Goal: Task Accomplishment & Management: Use online tool/utility

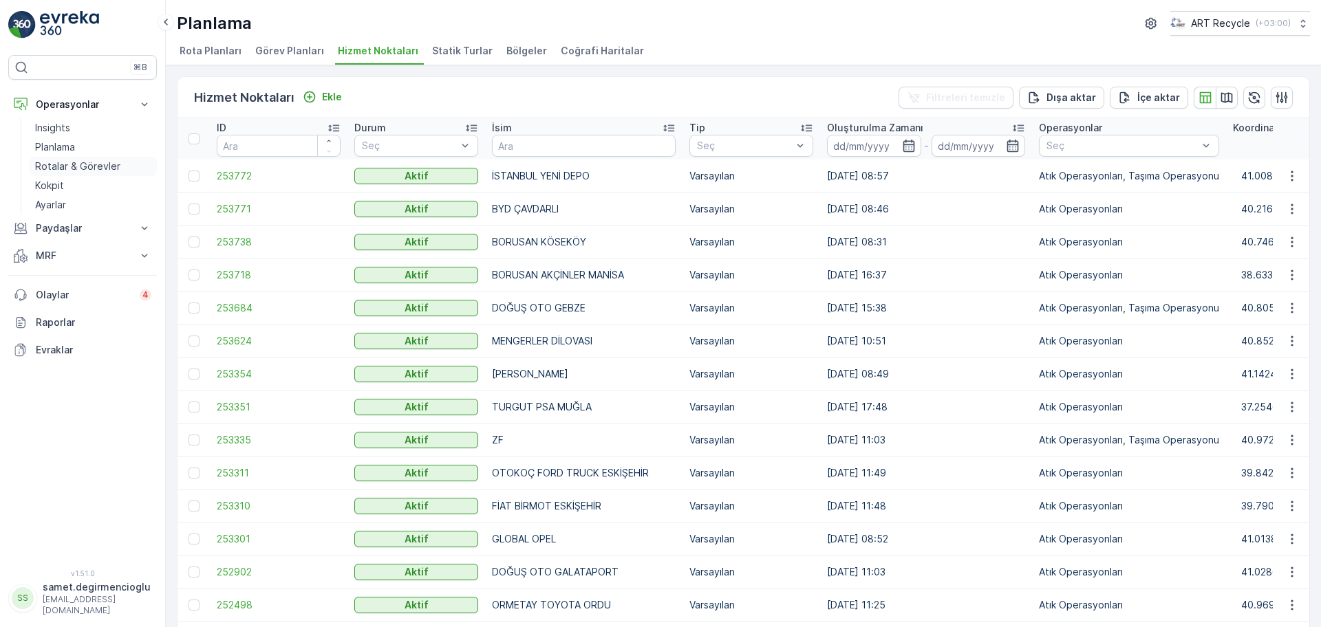
click at [91, 166] on p "Rotalar & Görevler" at bounding box center [77, 167] width 85 height 14
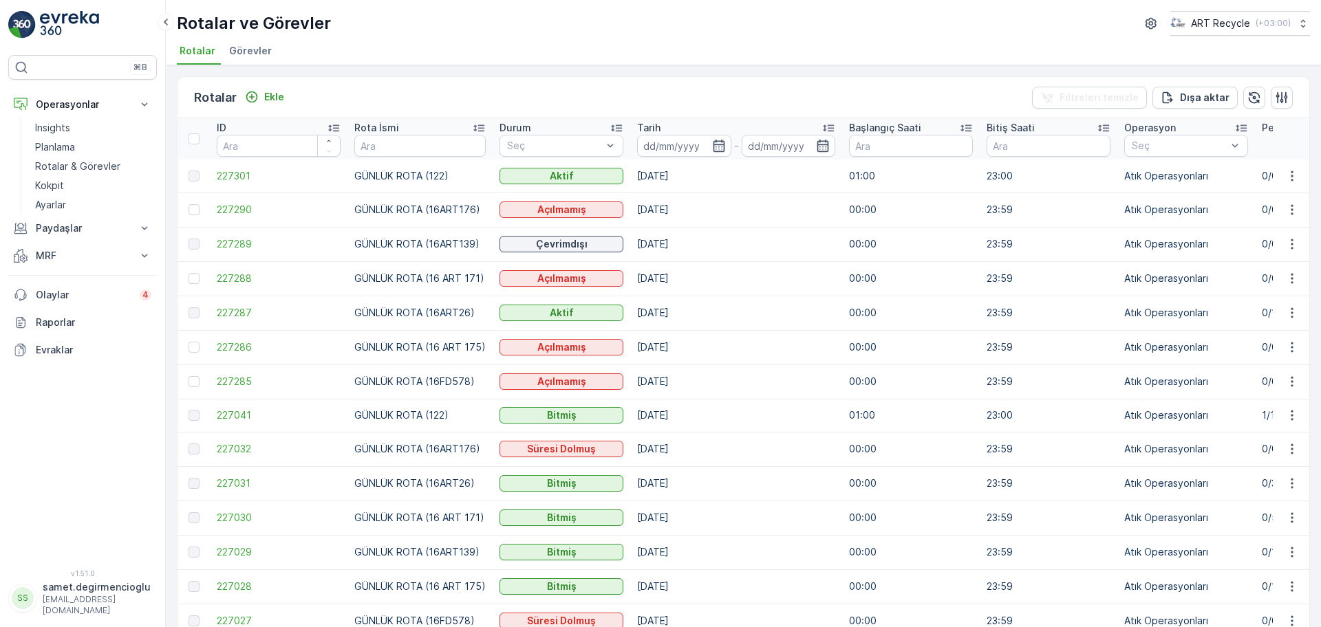
click at [251, 47] on span "Görevler" at bounding box center [250, 51] width 43 height 14
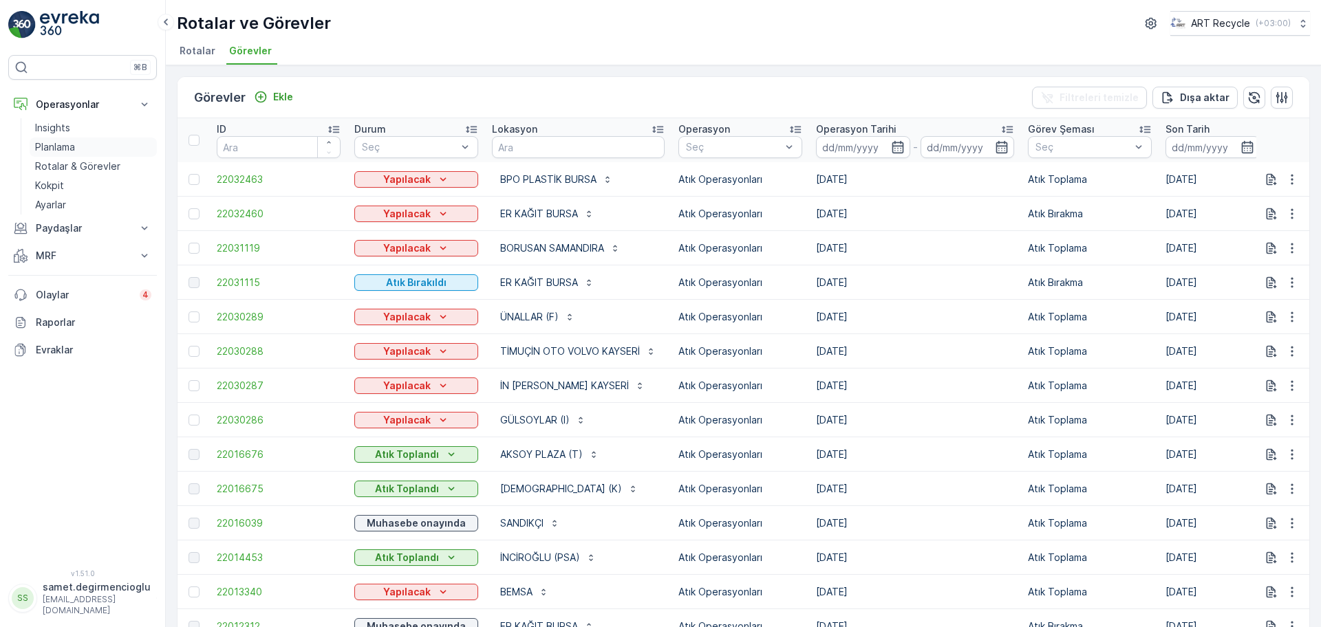
click at [75, 144] on p "Planlama" at bounding box center [55, 147] width 40 height 14
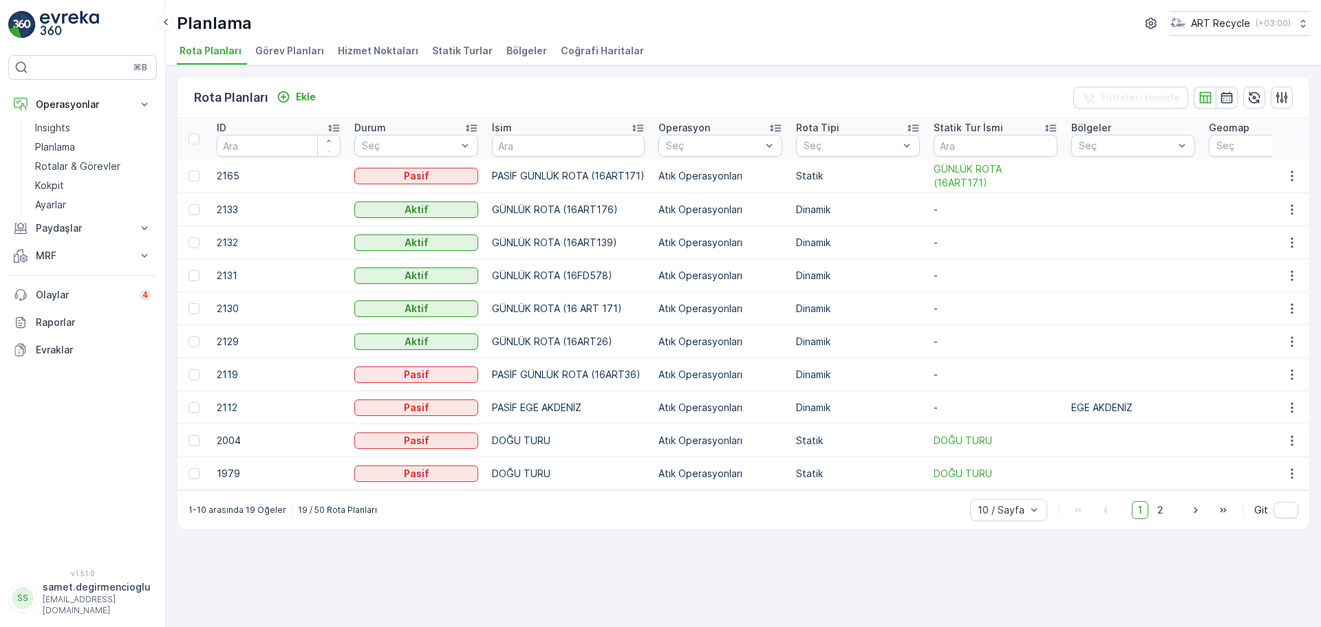
click at [358, 51] on span "Hizmet Noktaları" at bounding box center [378, 51] width 80 height 14
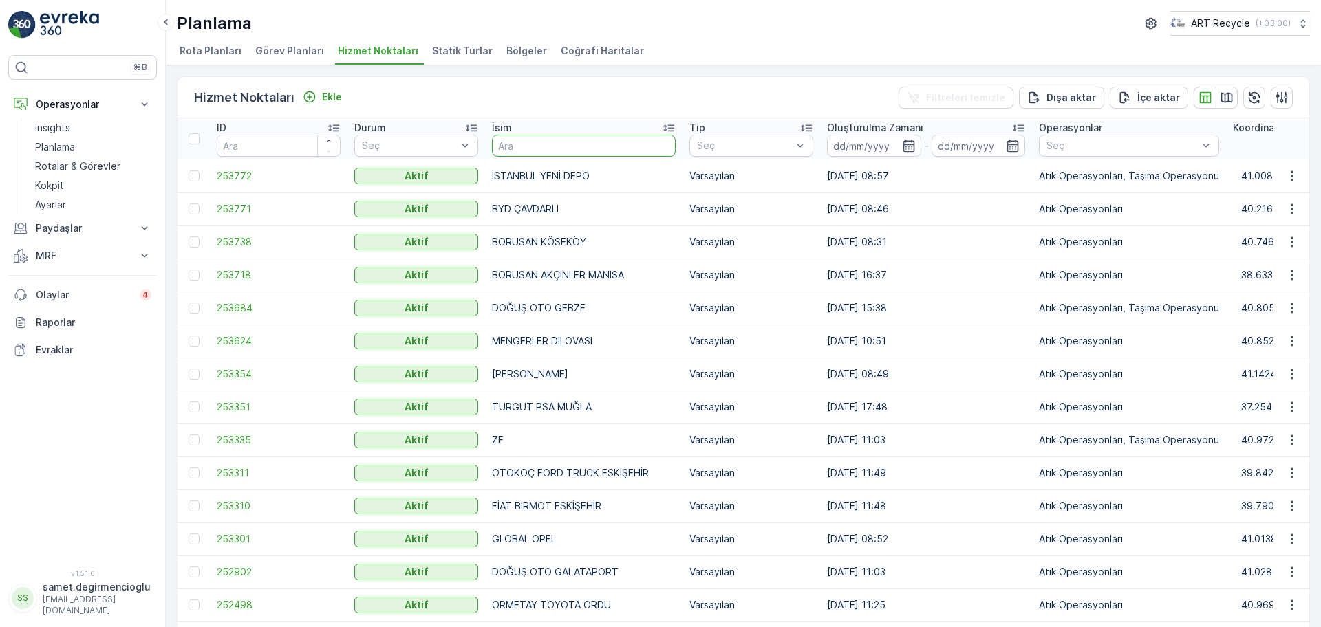
click at [572, 147] on input "text" at bounding box center [584, 146] width 184 height 22
type input "kaya"
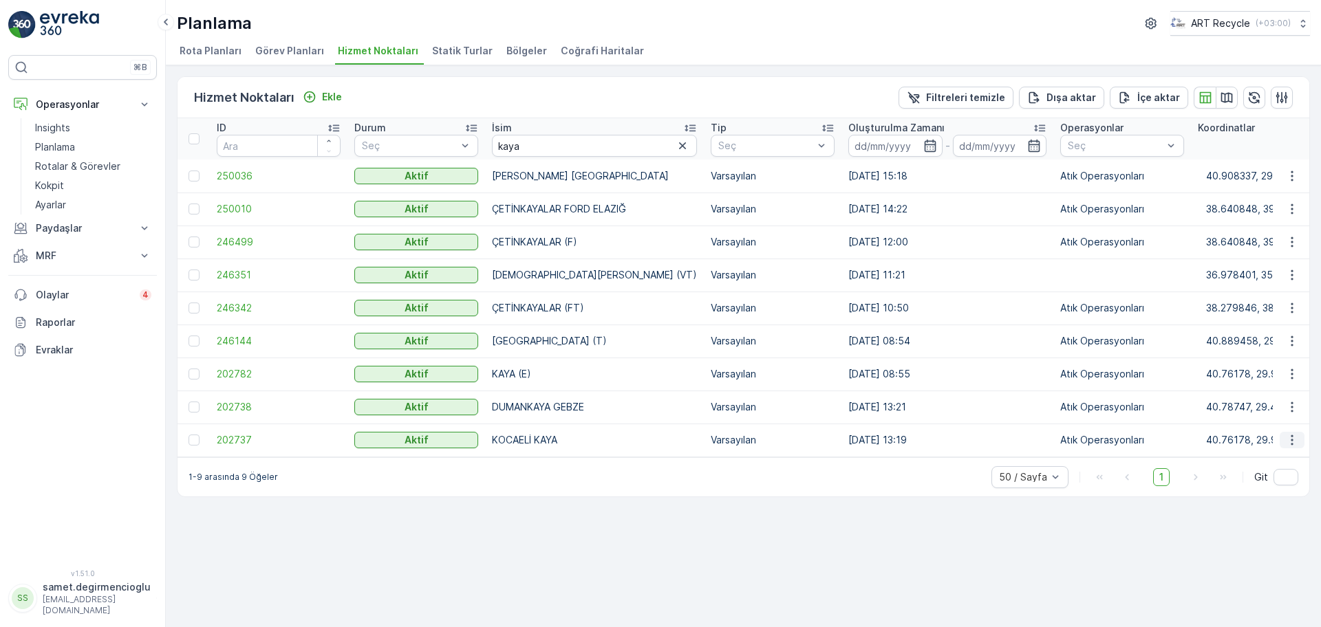
click at [1295, 438] on icon "button" at bounding box center [1292, 440] width 14 height 14
click at [1267, 517] on span "Yeni Ad Hoc Görev Ekle" at bounding box center [1254, 519] width 109 height 14
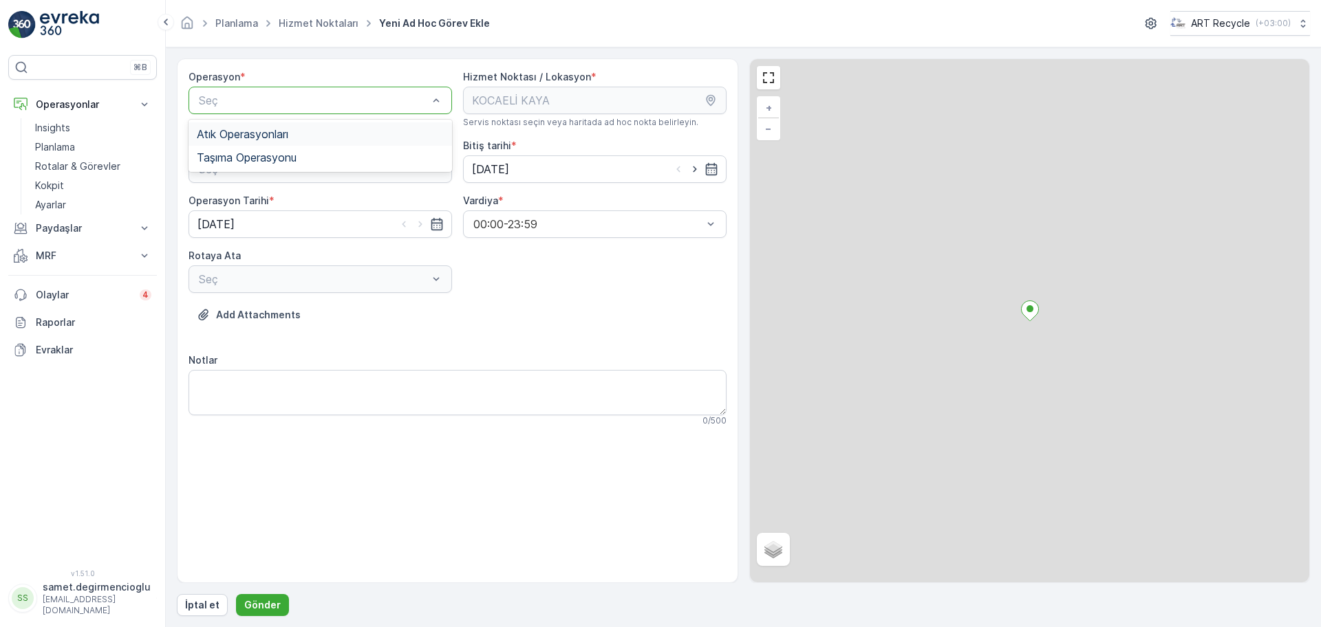
click at [239, 133] on span "Atık Operasyonları" at bounding box center [243, 134] width 92 height 12
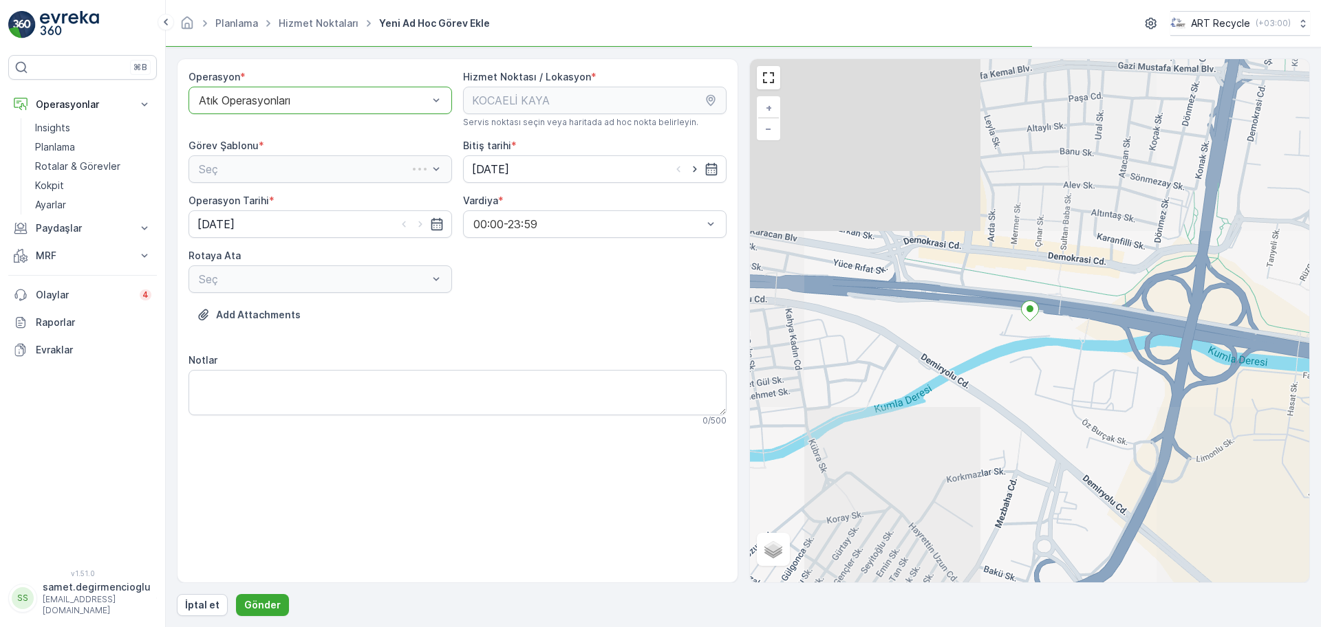
click at [251, 170] on div "Seç" at bounding box center [321, 169] width 264 height 28
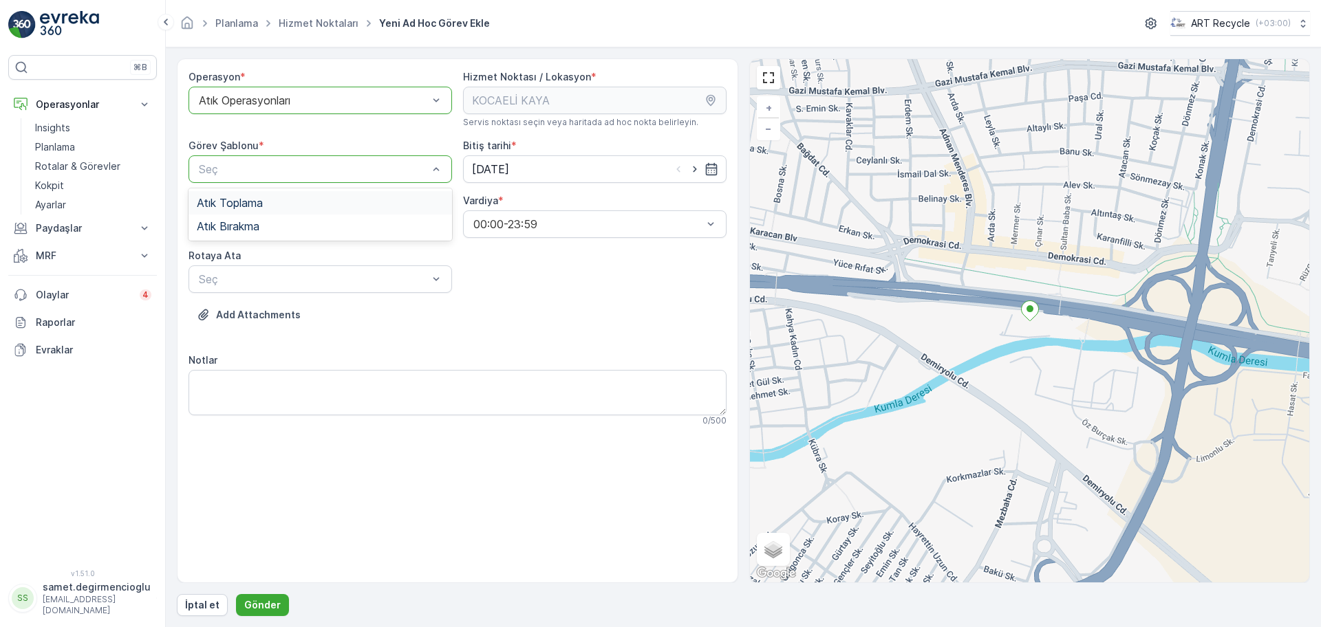
click at [248, 202] on span "Atık Toplama" at bounding box center [230, 203] width 66 height 12
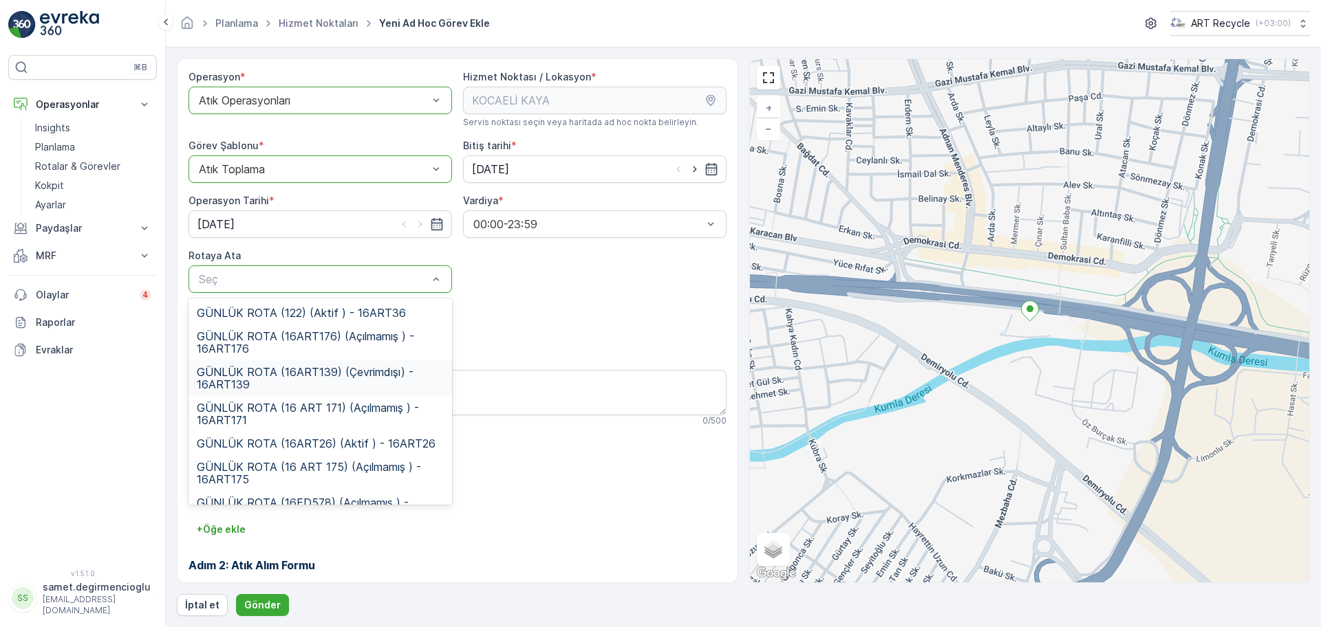
scroll to position [25, 0]
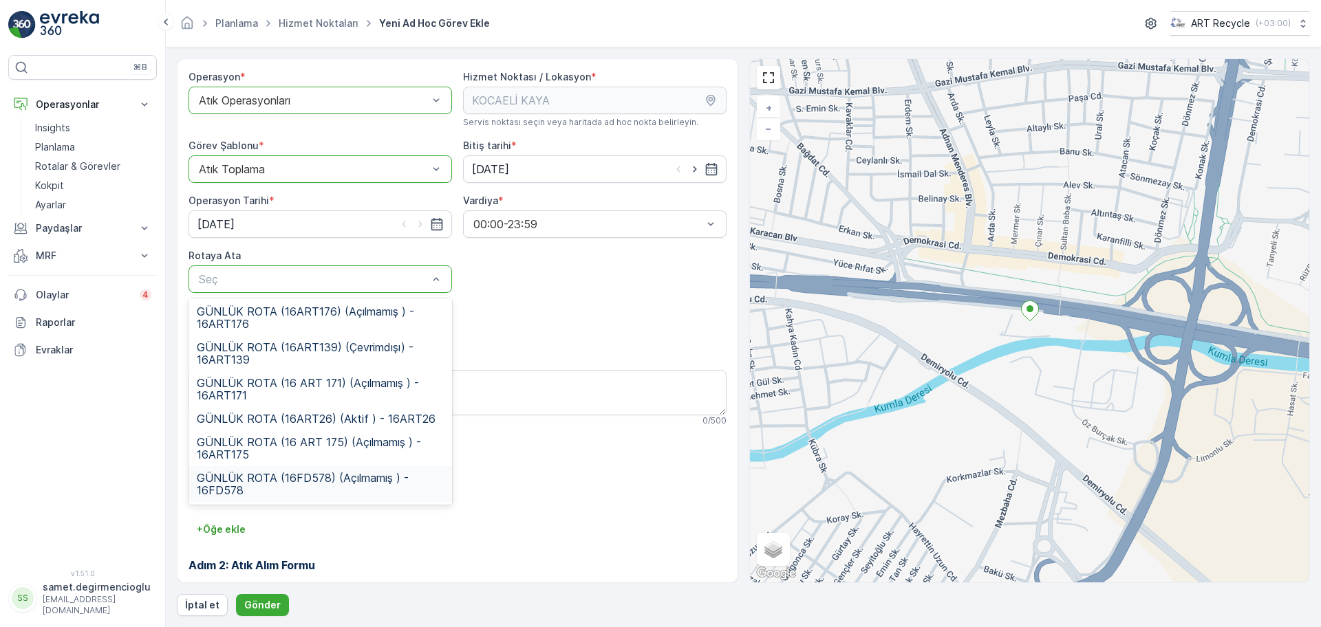
click at [314, 480] on span "GÜNLÜK ROTA (16FD578) (Açılmamış ) - 16FD578" at bounding box center [320, 484] width 247 height 25
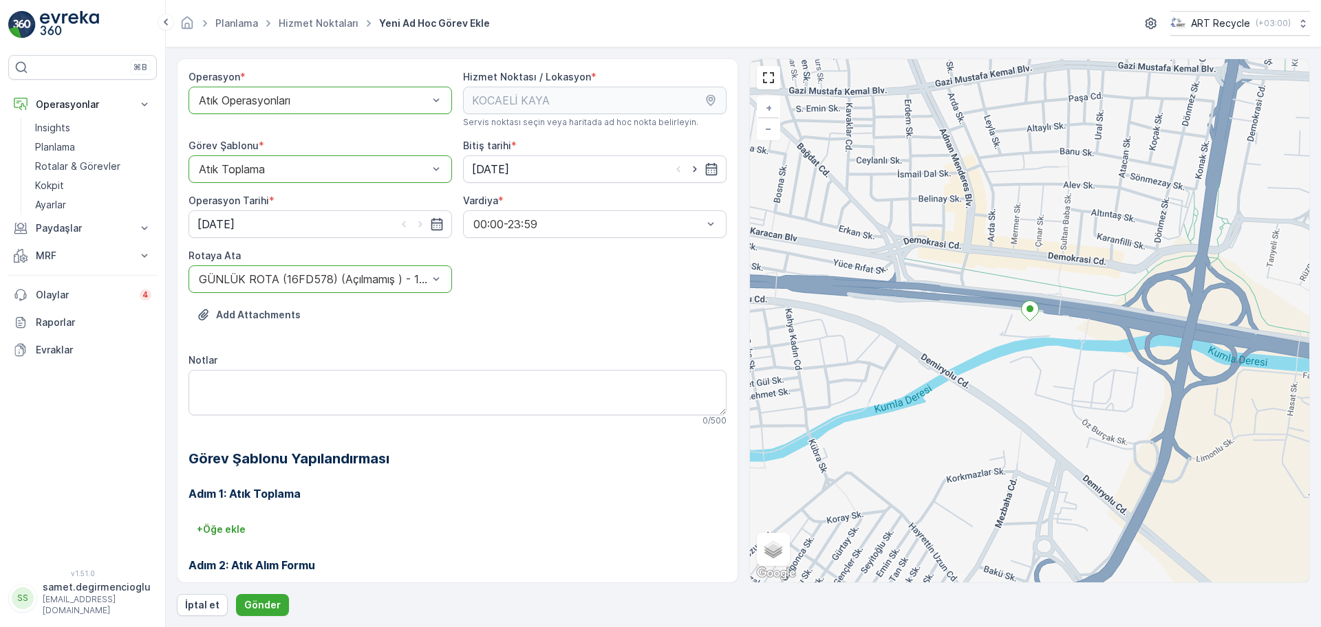
click at [486, 469] on h2 "Görev Şablonu Yapılandırması" at bounding box center [458, 459] width 538 height 21
click at [264, 601] on p "Gönder" at bounding box center [262, 606] width 36 height 14
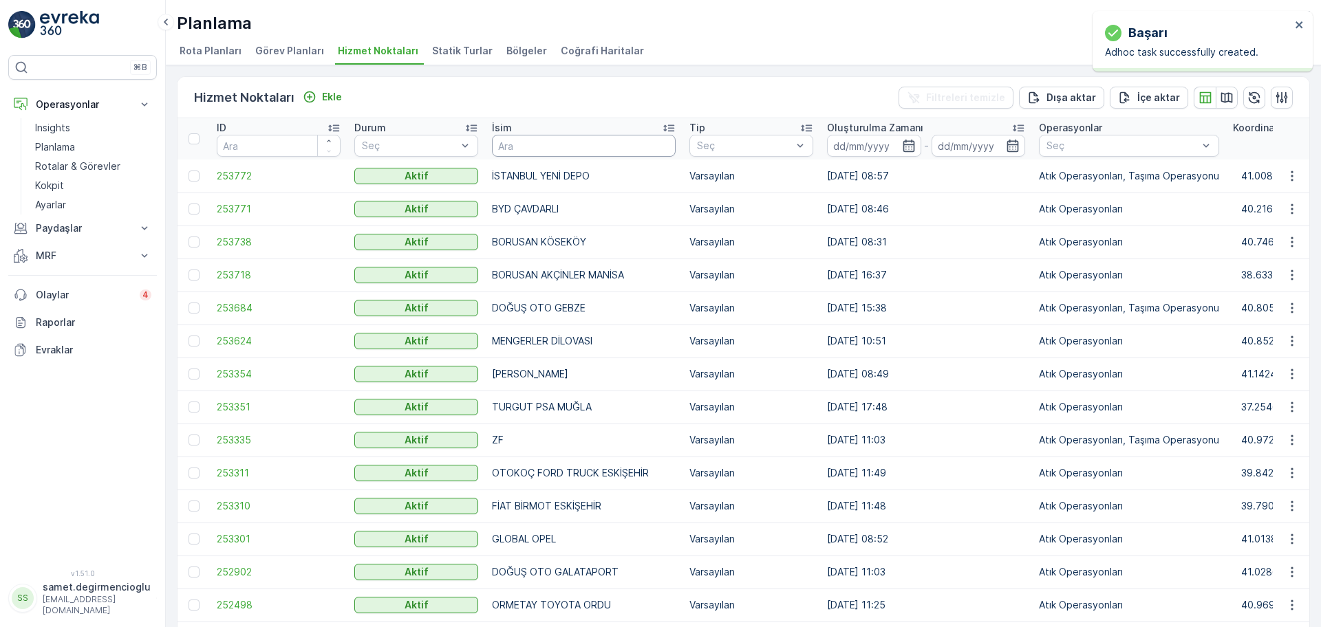
click at [552, 142] on input "text" at bounding box center [584, 146] width 184 height 22
type input "cav"
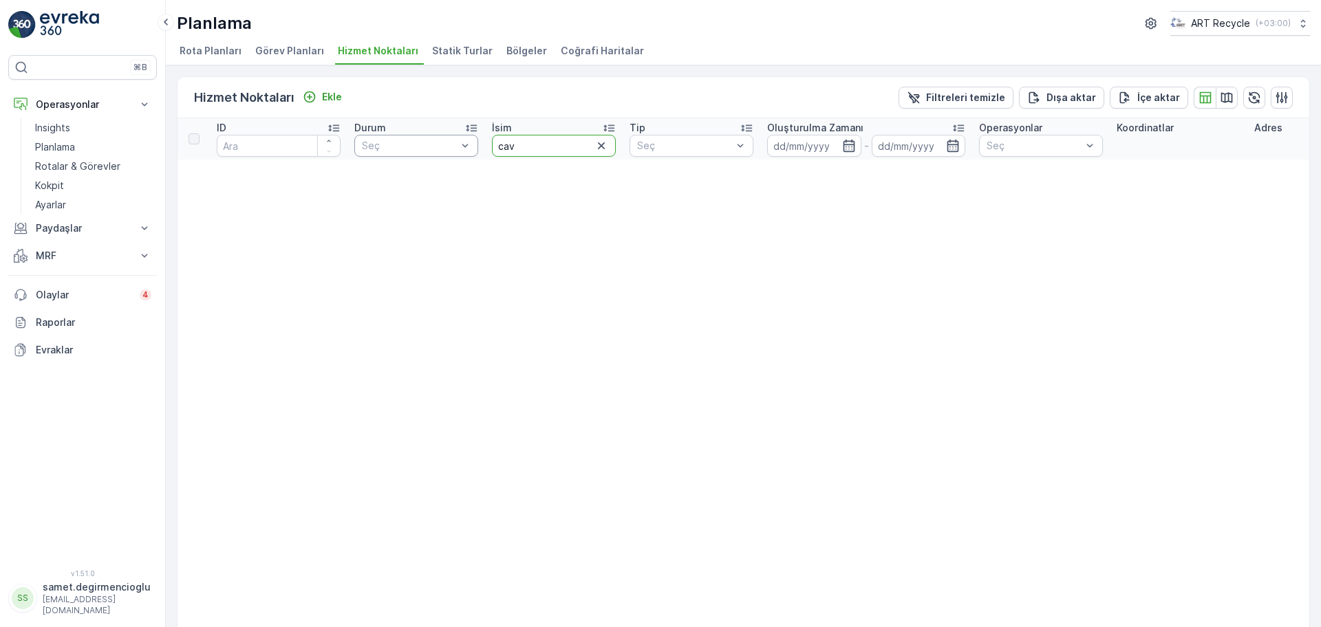
drag, startPoint x: 552, startPoint y: 142, endPoint x: 466, endPoint y: 142, distance: 86.0
click at [466, 142] on tr "ID Durum Seç İsim cav Tip Seç Oluşturulma Zamanı - Operasyonlar Seç Koordinatla…" at bounding box center [1309, 138] width 2262 height 41
type input "çavdar"
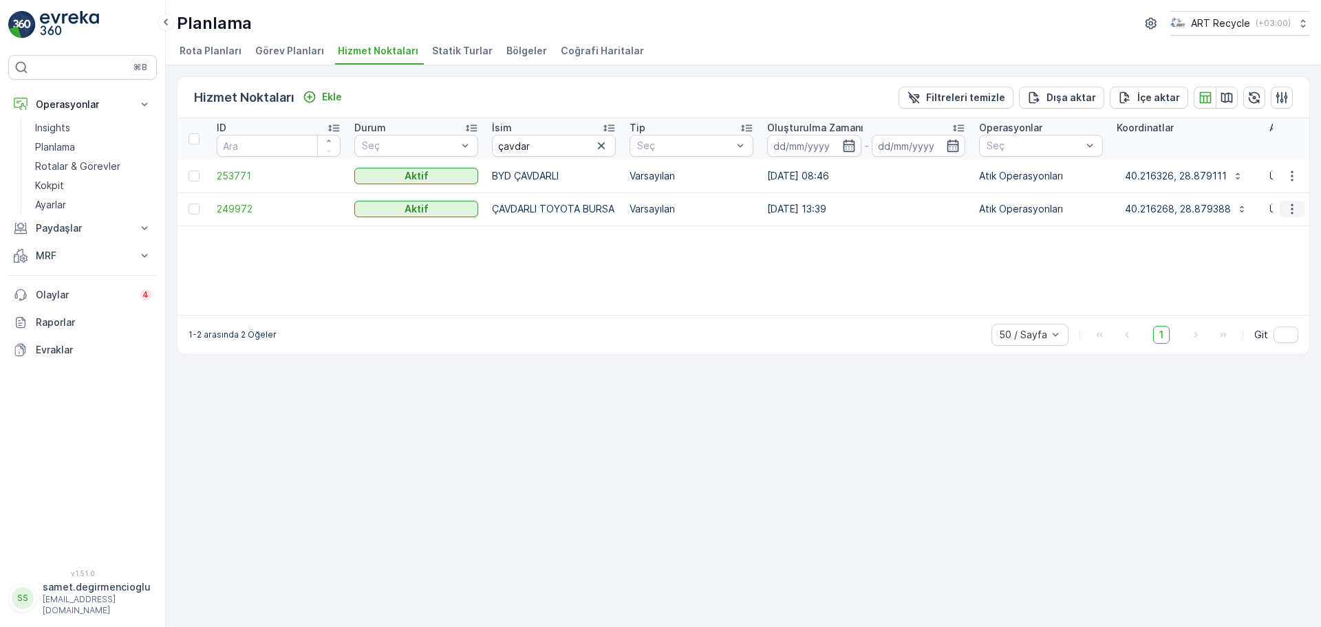
click at [1287, 207] on icon "button" at bounding box center [1292, 209] width 14 height 14
click at [1263, 286] on span "Yeni Ad Hoc Görev Ekle" at bounding box center [1254, 288] width 109 height 14
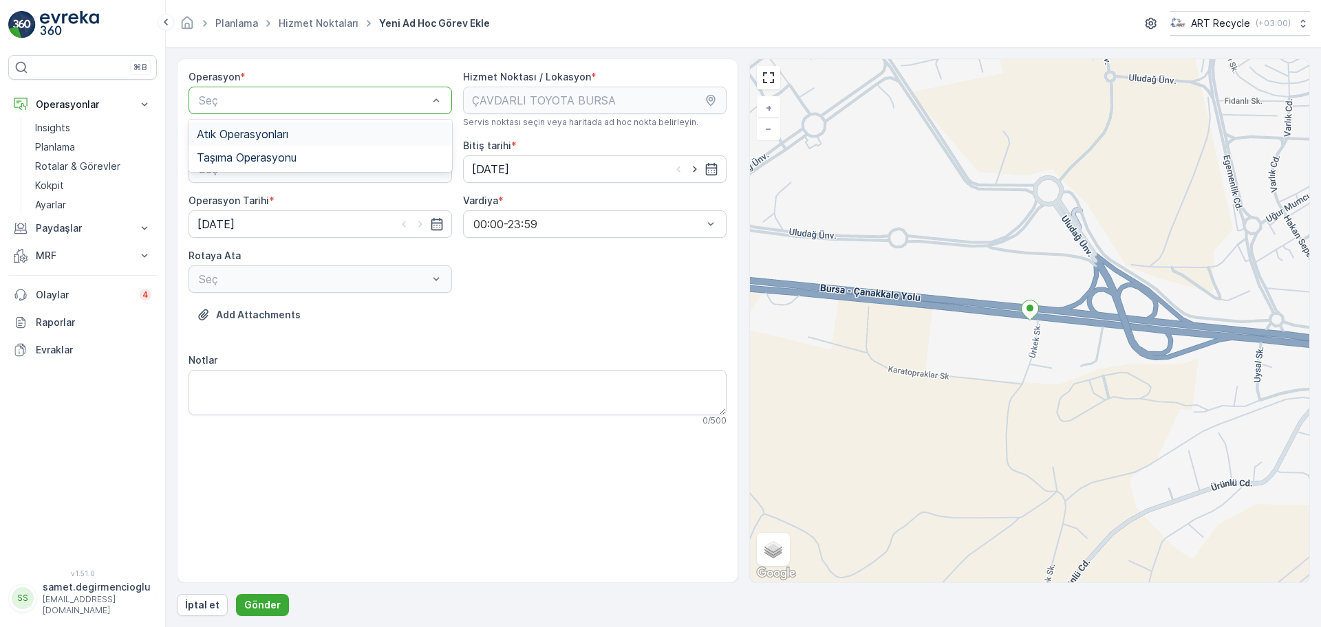
click at [299, 131] on div "Atık Operasyonları" at bounding box center [320, 134] width 247 height 12
click at [248, 208] on span "Atık Toplama" at bounding box center [230, 203] width 66 height 12
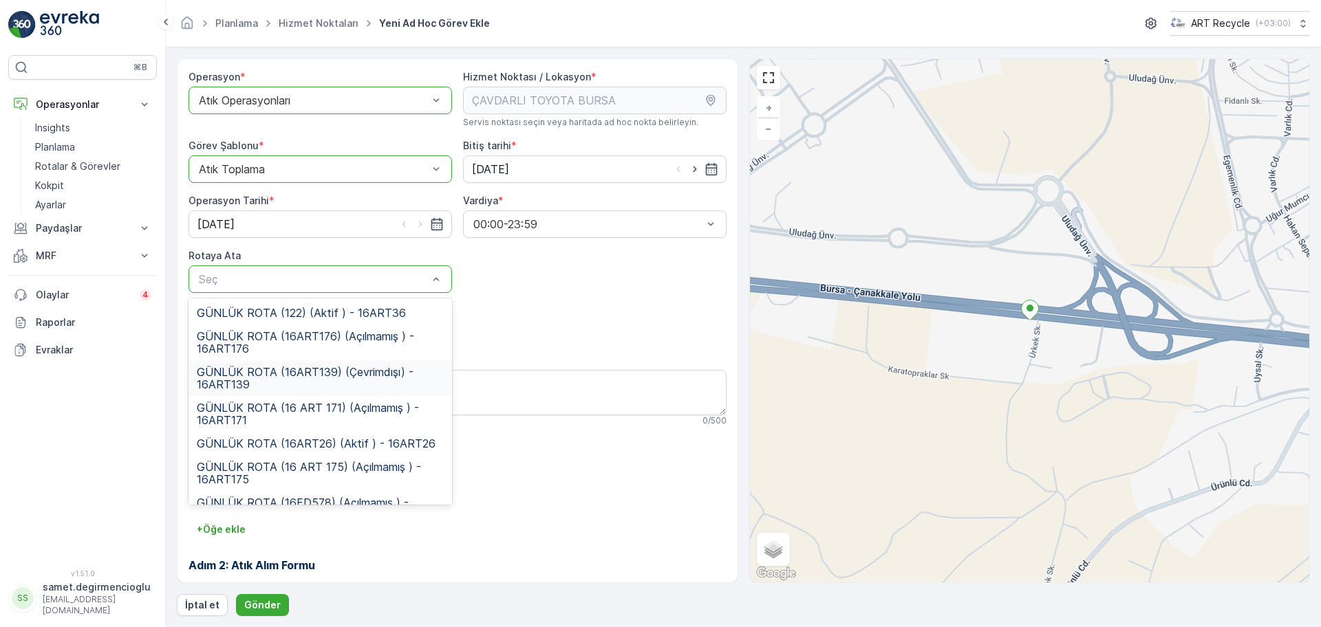
click at [307, 368] on span "GÜNLÜK ROTA (16ART139) (Çevrimdışı) - 16ART139" at bounding box center [320, 378] width 247 height 25
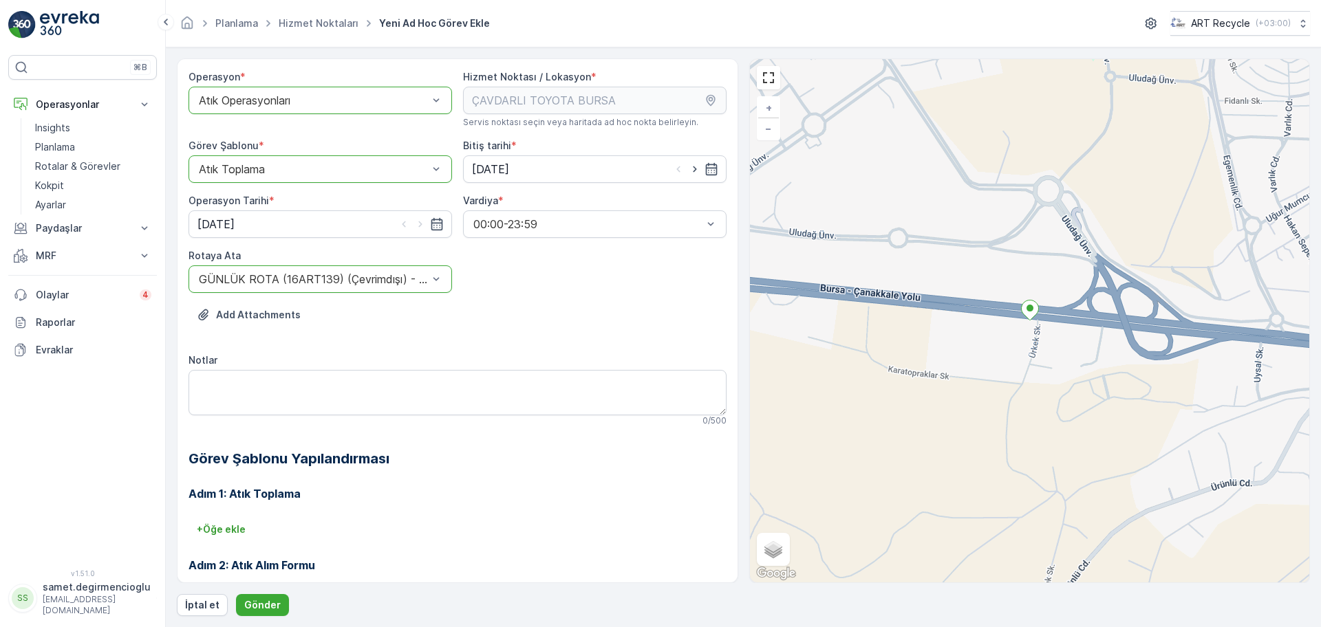
click at [344, 335] on div "Add Attachments" at bounding box center [458, 323] width 538 height 39
click at [273, 611] on p "Gönder" at bounding box center [262, 606] width 36 height 14
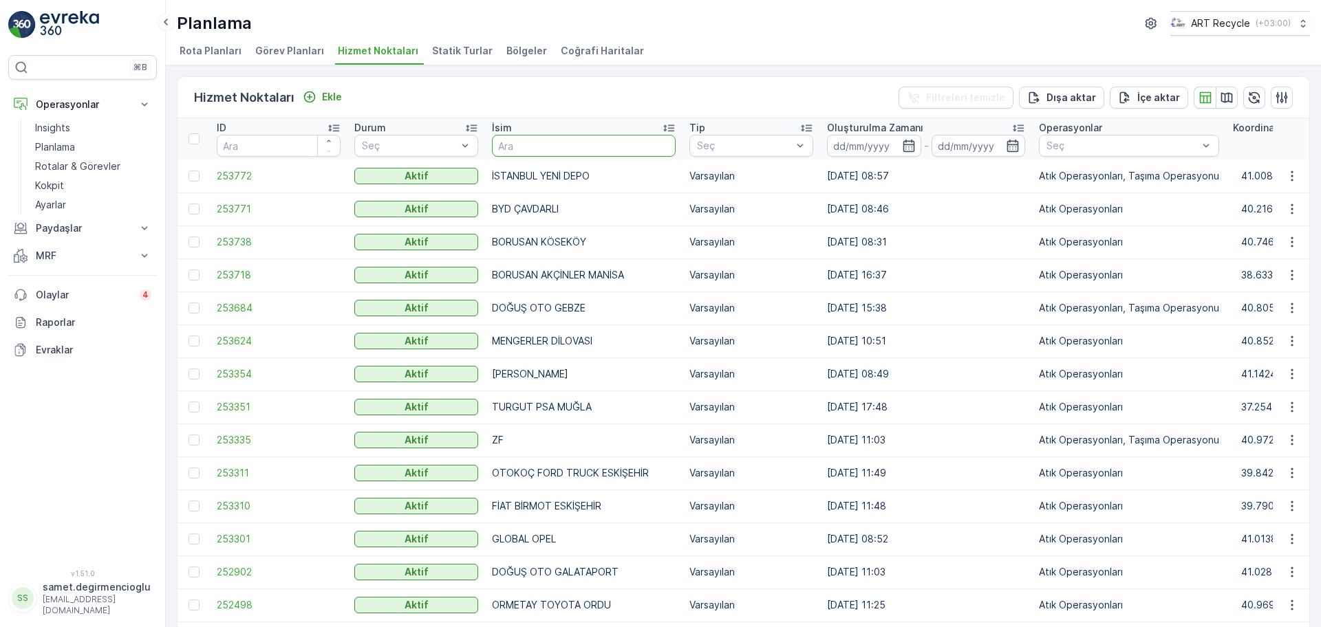
click at [610, 148] on input "text" at bounding box center [584, 146] width 184 height 22
type input "bpo"
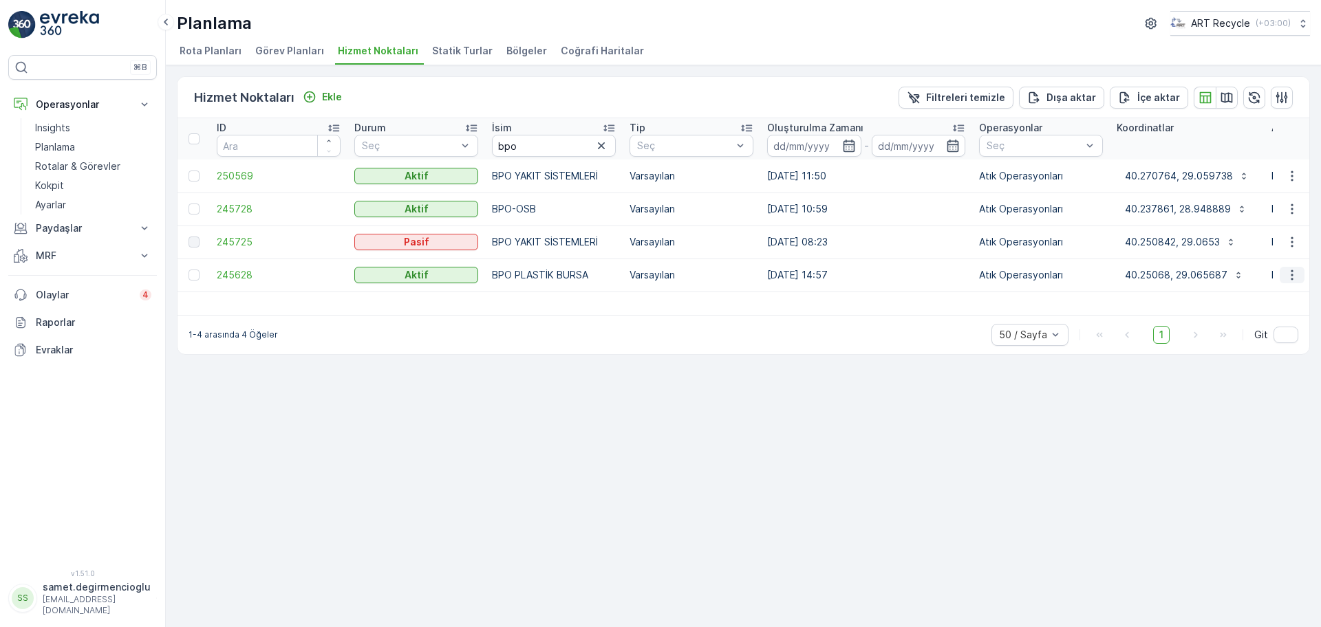
click at [1291, 281] on icon "button" at bounding box center [1292, 275] width 14 height 14
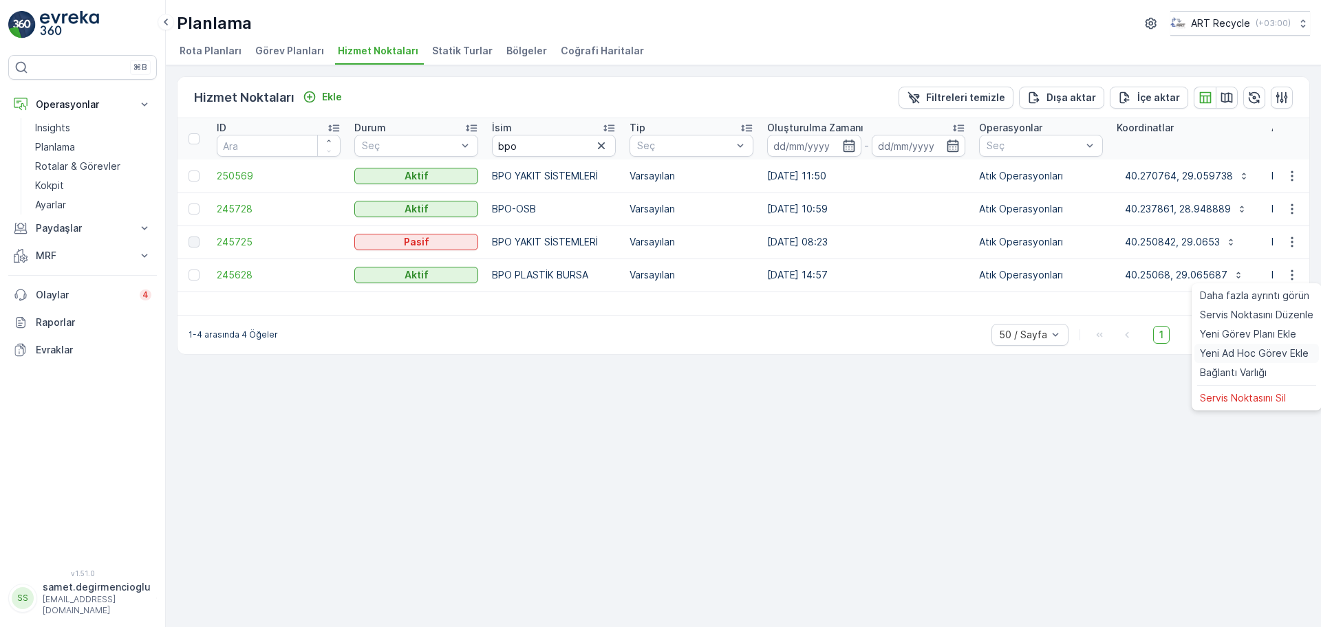
click at [1286, 351] on span "Yeni Ad Hoc Görev Ekle" at bounding box center [1254, 354] width 109 height 14
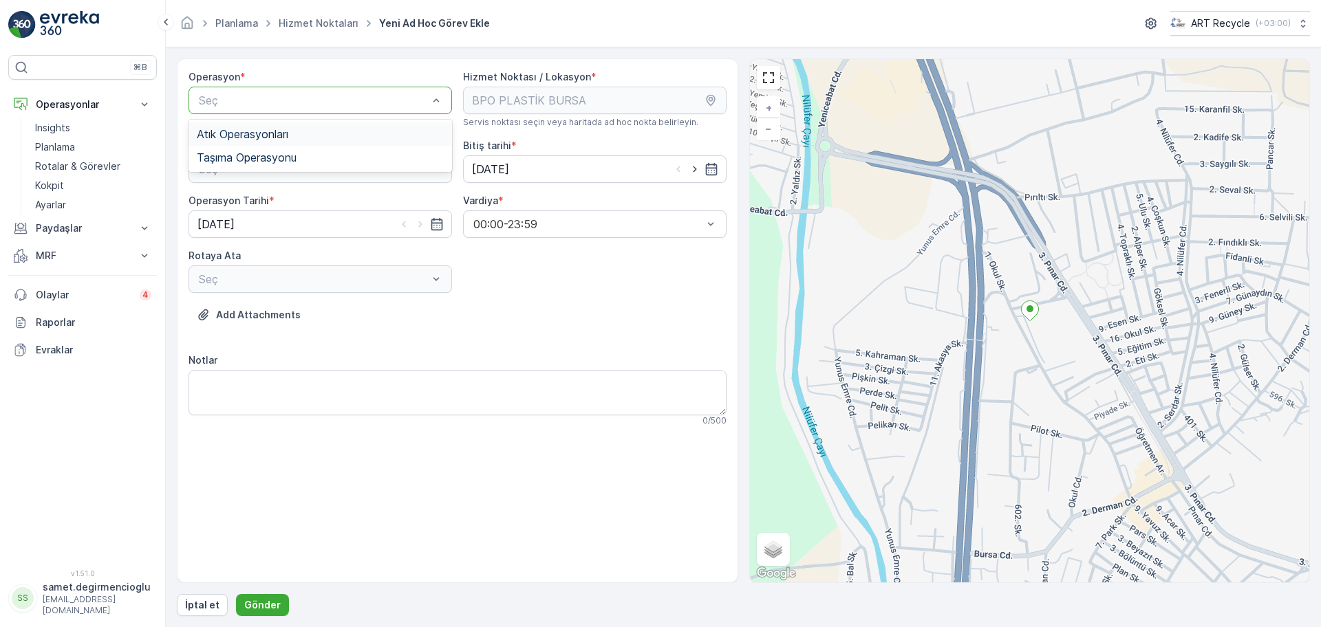
click at [321, 125] on div "Atık Operasyonları" at bounding box center [321, 133] width 264 height 23
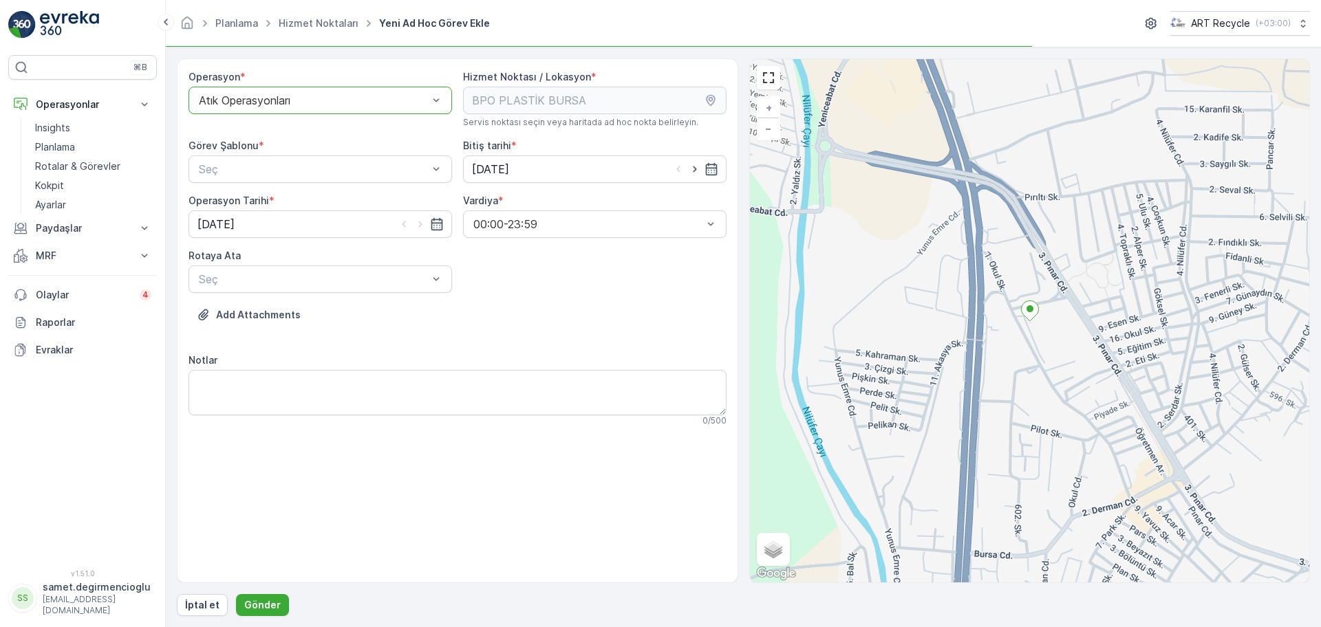
click at [396, 186] on div "Operasyon * option Atık Operasyonları, selected. Atık Operasyonları Hizmet Nokt…" at bounding box center [458, 253] width 538 height 367
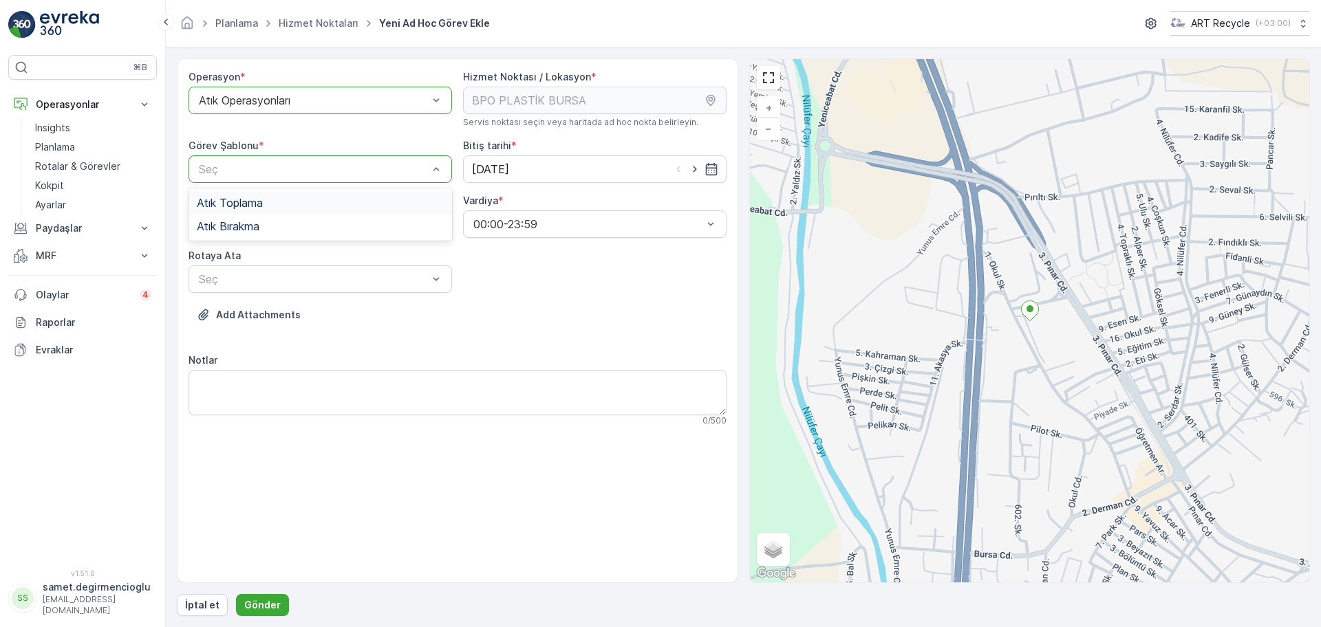
click at [396, 182] on div "Seç" at bounding box center [321, 169] width 264 height 28
click at [299, 208] on div "Atık Toplama" at bounding box center [320, 203] width 247 height 12
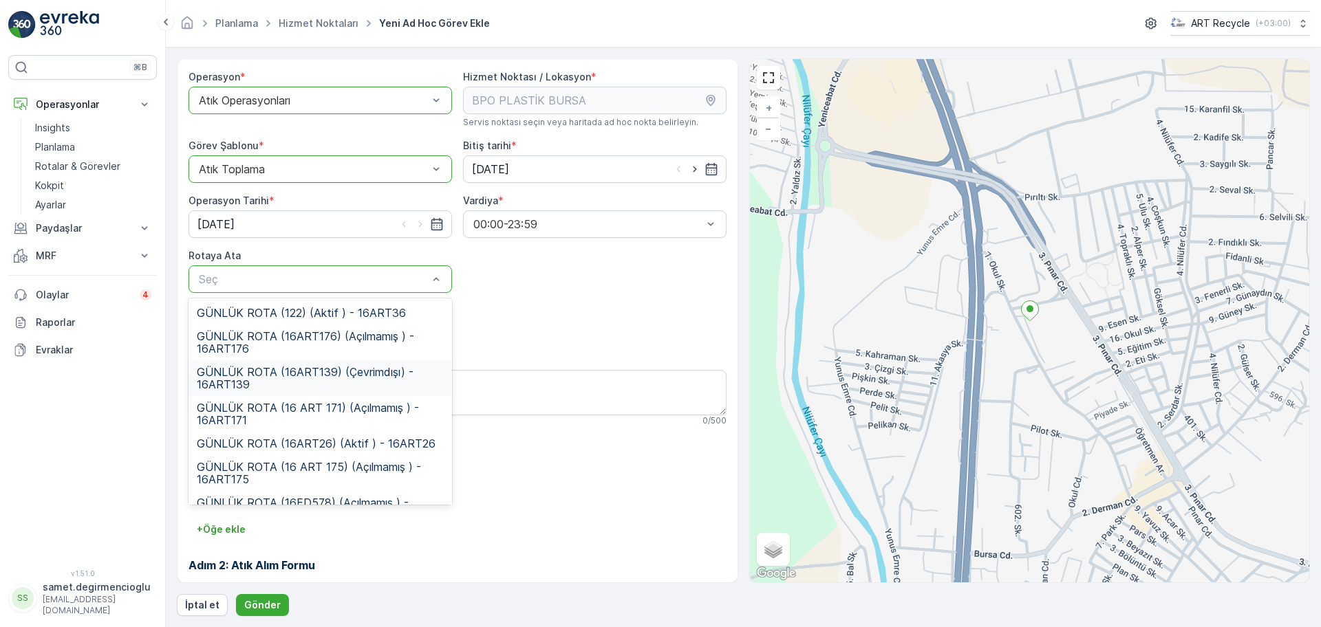
scroll to position [25, 0]
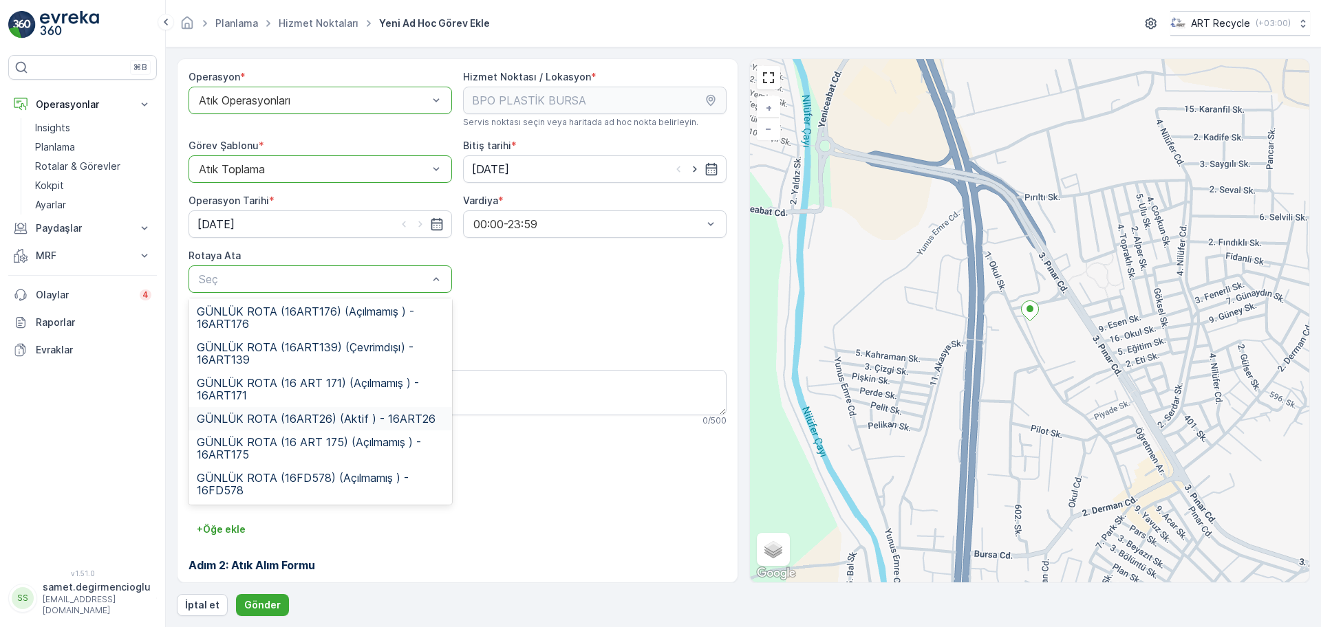
click at [364, 419] on span "GÜNLÜK ROTA (16ART26) (Aktif ) - 16ART26" at bounding box center [316, 419] width 239 height 12
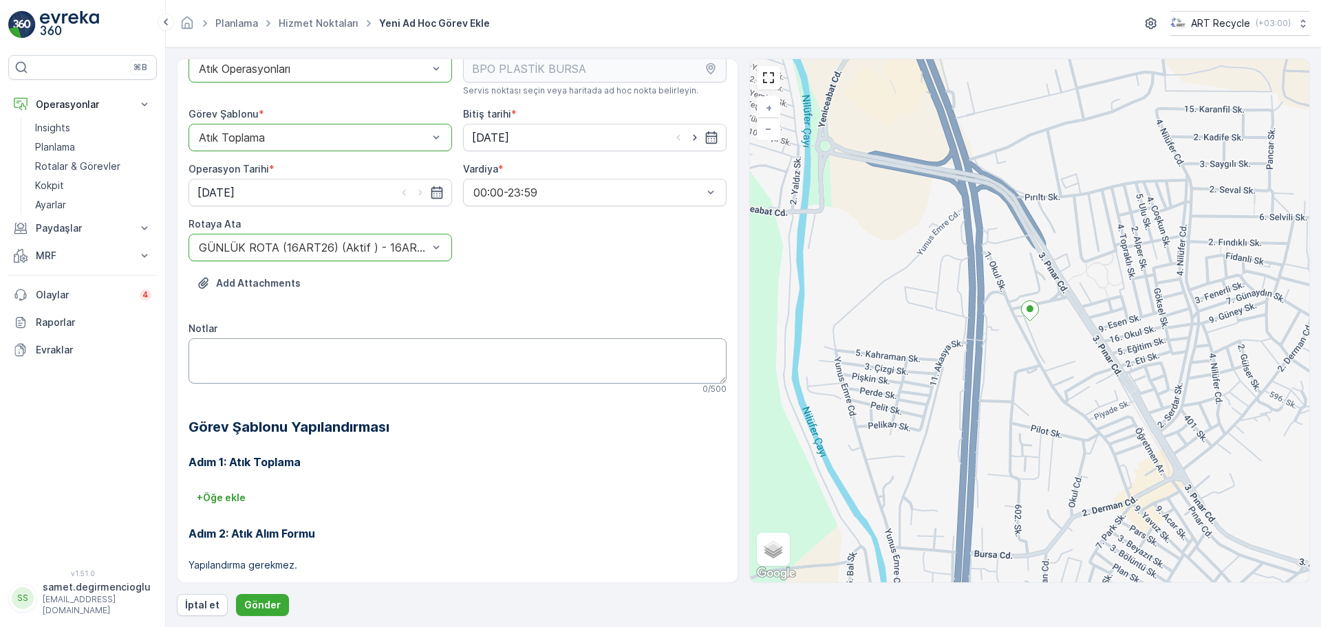
scroll to position [0, 0]
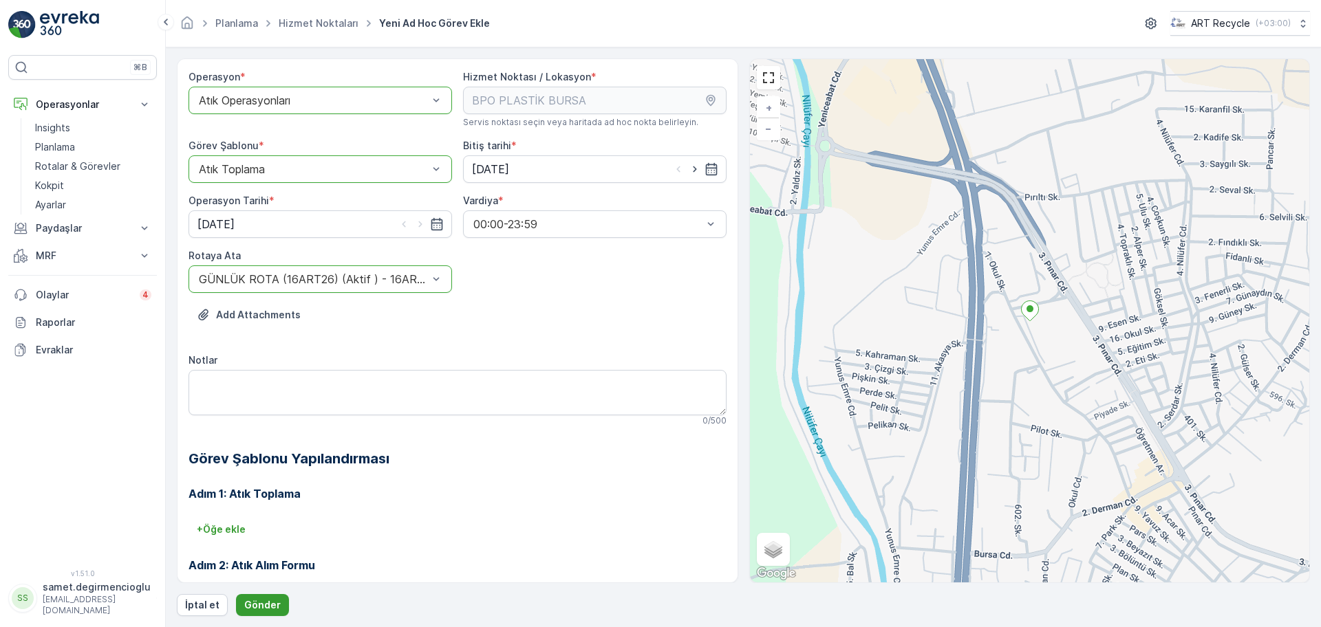
click at [267, 597] on button "Gönder" at bounding box center [262, 605] width 53 height 22
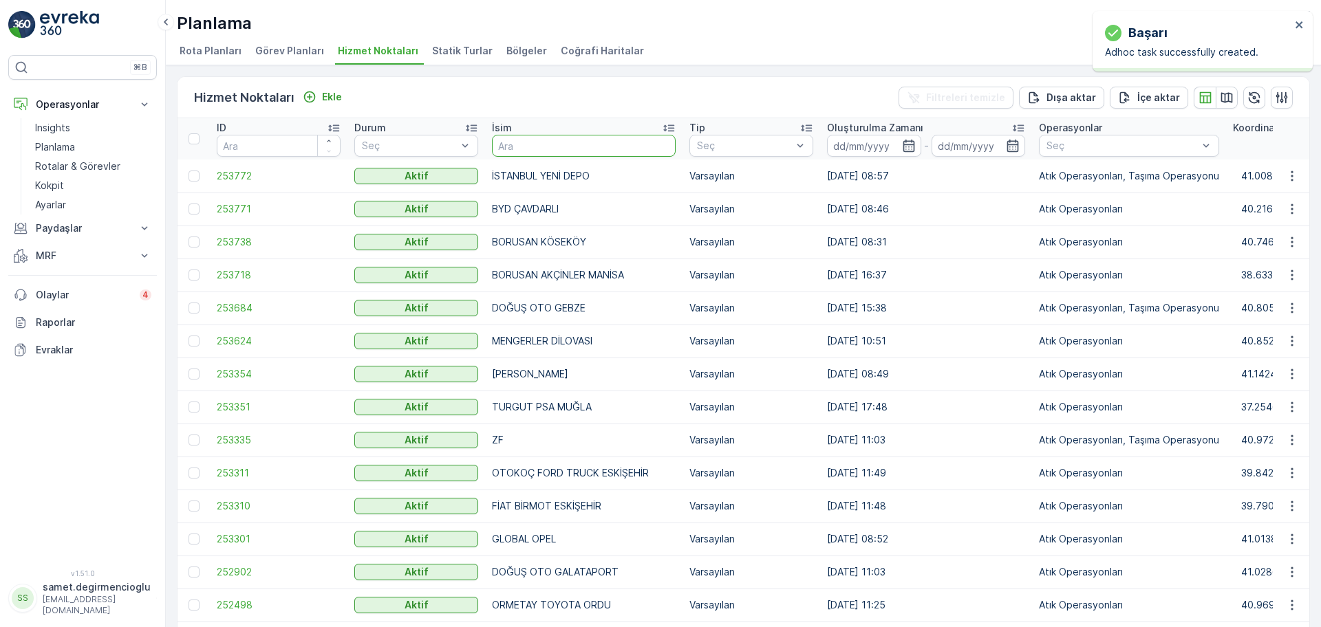
click at [528, 155] on input "text" at bounding box center [584, 146] width 184 height 22
click at [559, 151] on input "text" at bounding box center [584, 146] width 184 height 22
type input "ö"
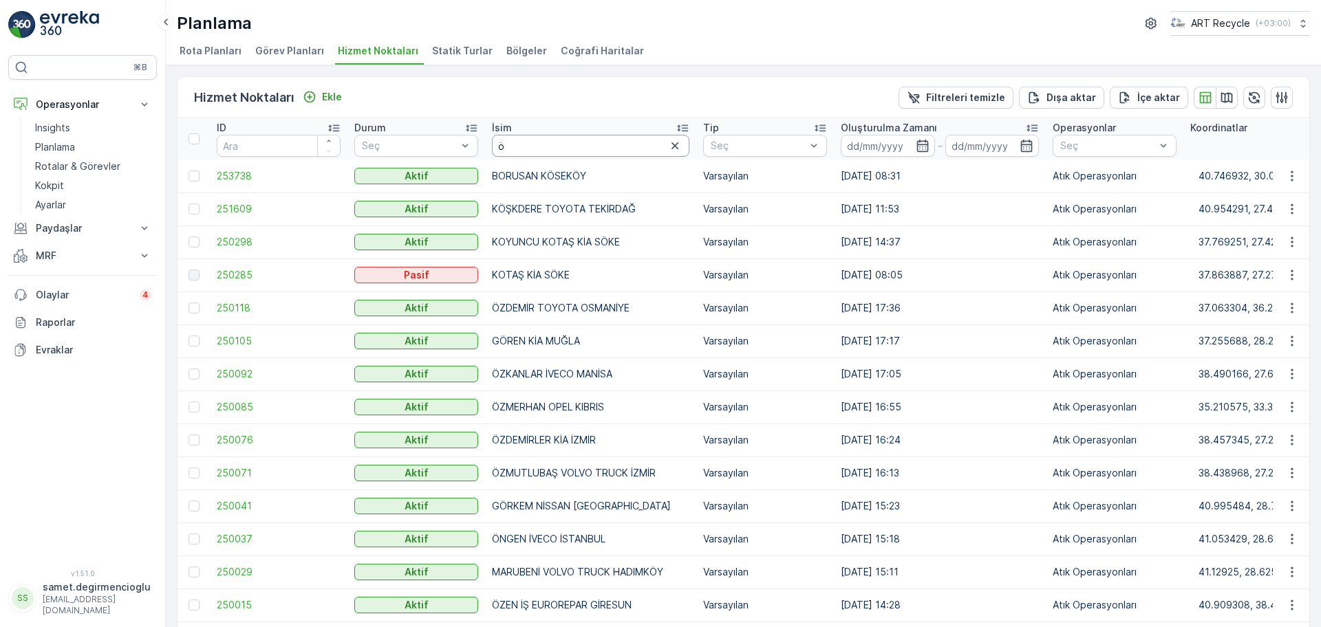
click at [559, 151] on input "ö" at bounding box center [590, 146] width 197 height 22
type input "özg"
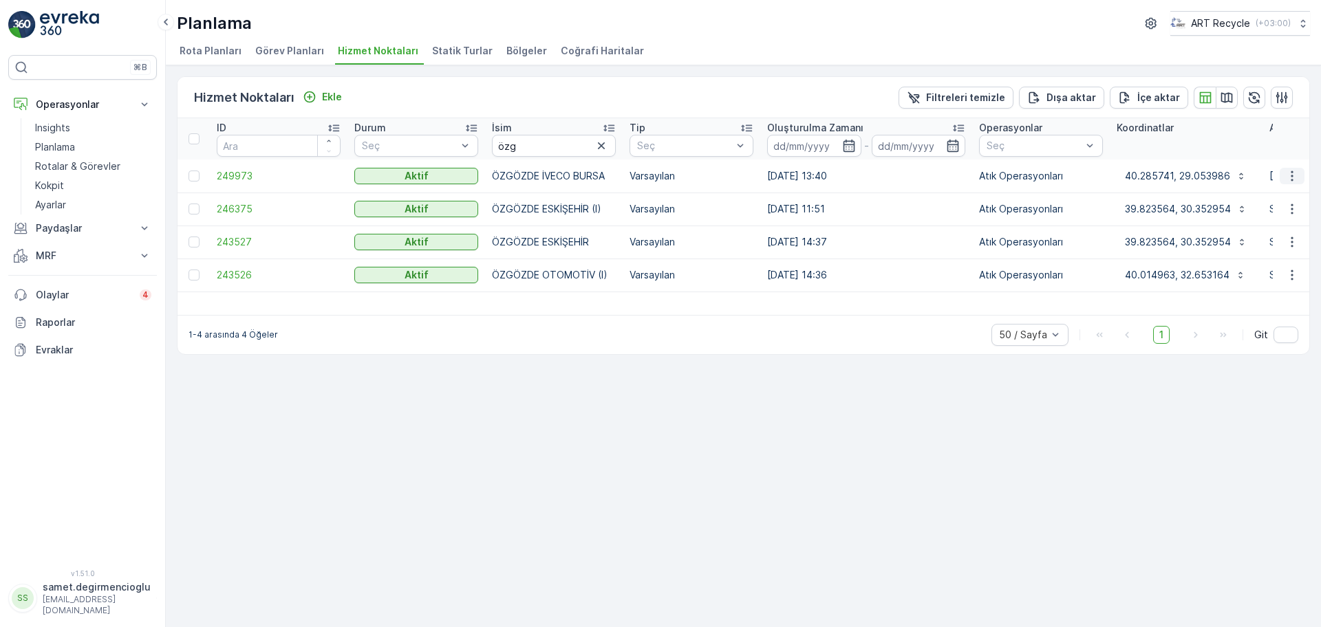
click at [1289, 180] on icon "button" at bounding box center [1292, 176] width 14 height 14
click at [1260, 248] on span "Yeni Ad Hoc Görev Ekle" at bounding box center [1254, 255] width 109 height 14
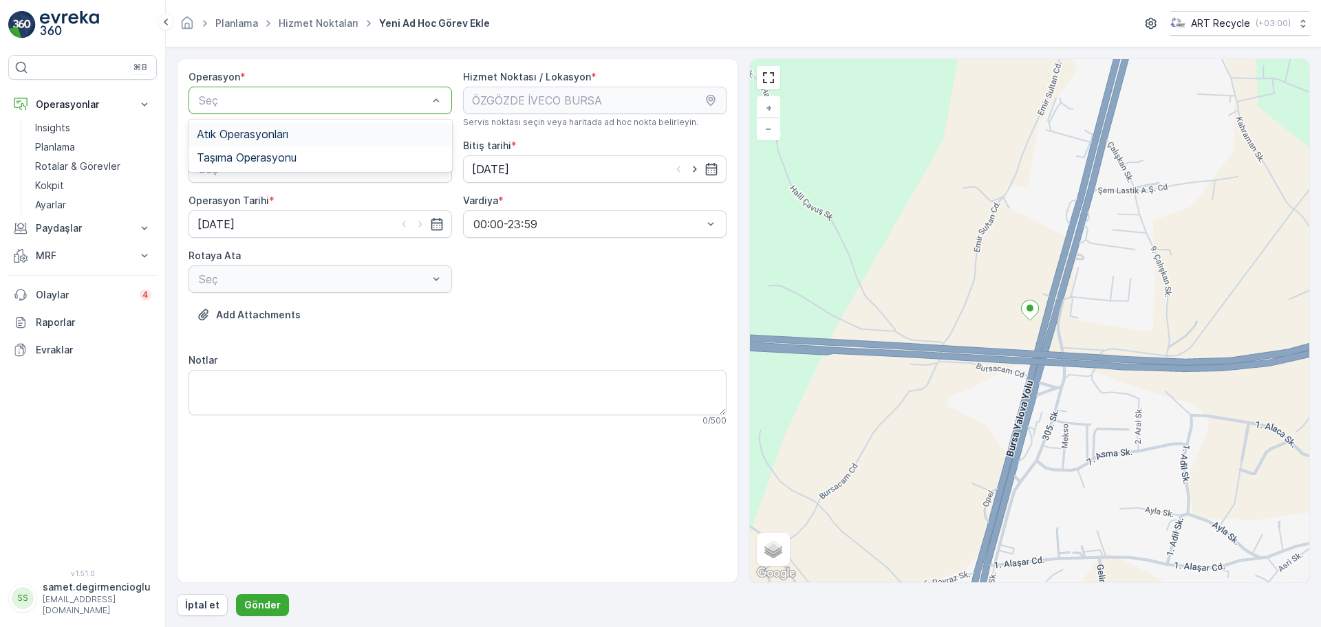
click at [345, 136] on div "Atık Operasyonları" at bounding box center [320, 134] width 247 height 12
click at [298, 200] on div "Atık Toplama" at bounding box center [320, 203] width 247 height 12
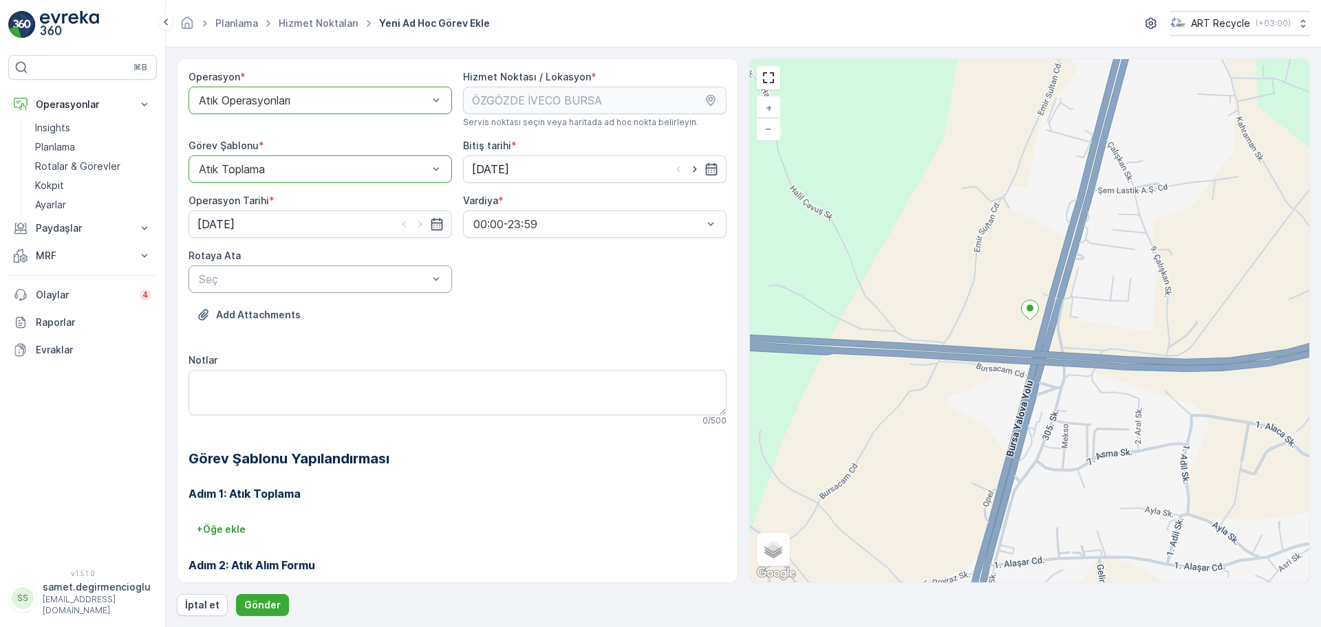
click at [277, 270] on div "Seç" at bounding box center [321, 280] width 264 height 28
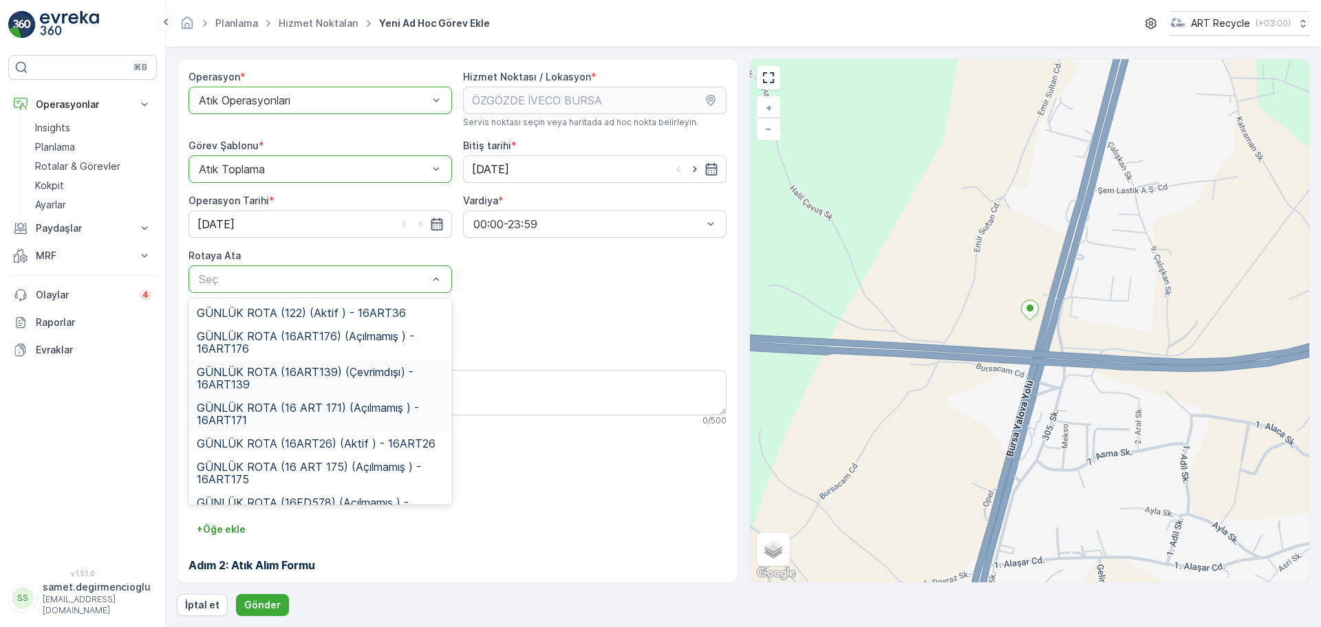
scroll to position [25, 0]
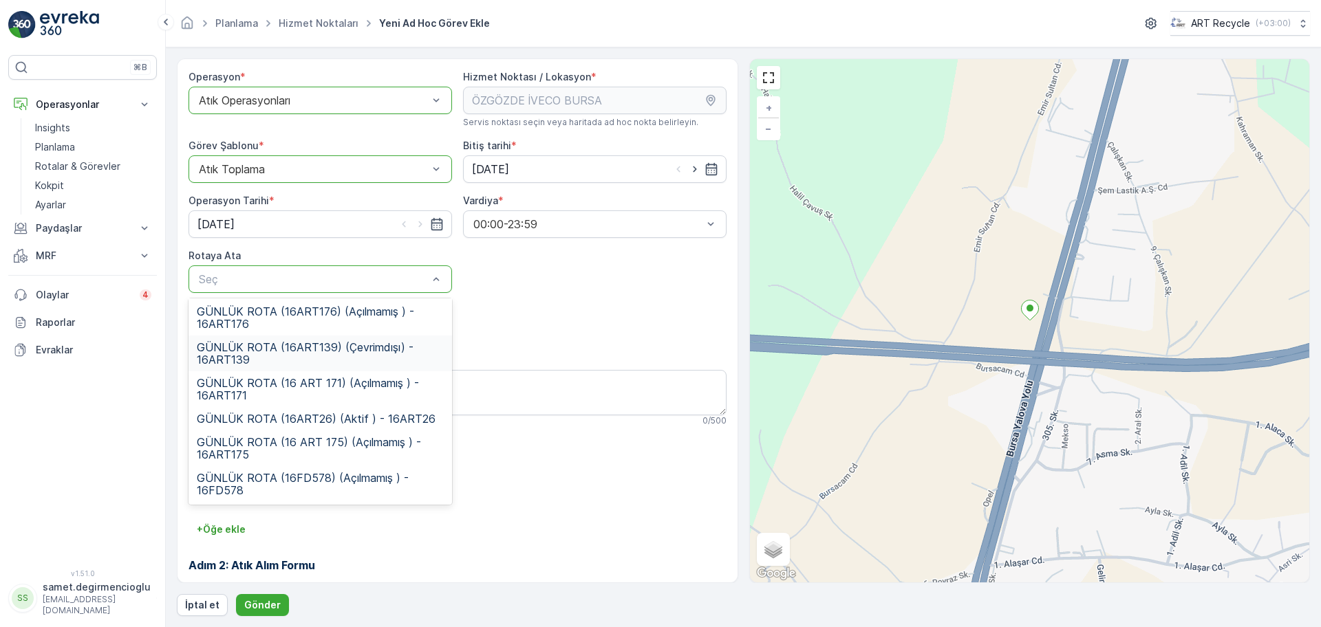
click at [326, 357] on span "GÜNLÜK ROTA (16ART139) (Çevrimdışı) - 16ART139" at bounding box center [320, 353] width 247 height 25
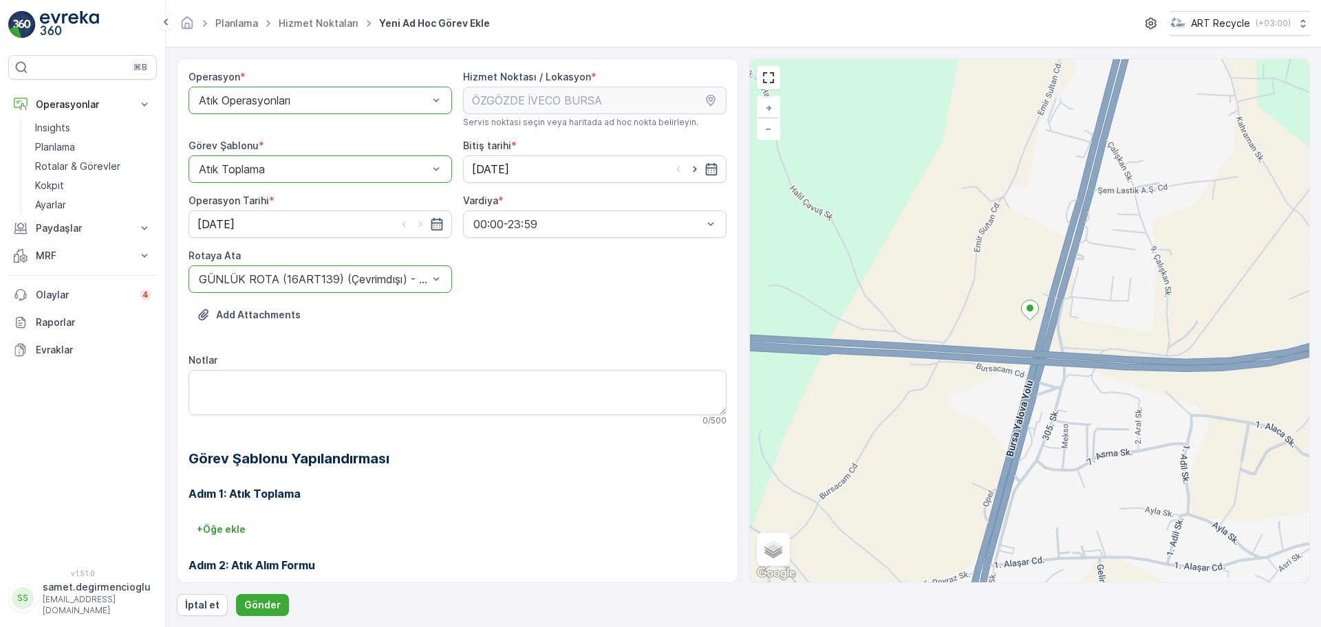
click at [253, 592] on div "Operasyon * option Atık Operasyonları, selected. Atık Operasyonları Hizmet Nokt…" at bounding box center [743, 337] width 1133 height 558
click at [253, 601] on p "Gönder" at bounding box center [262, 606] width 36 height 14
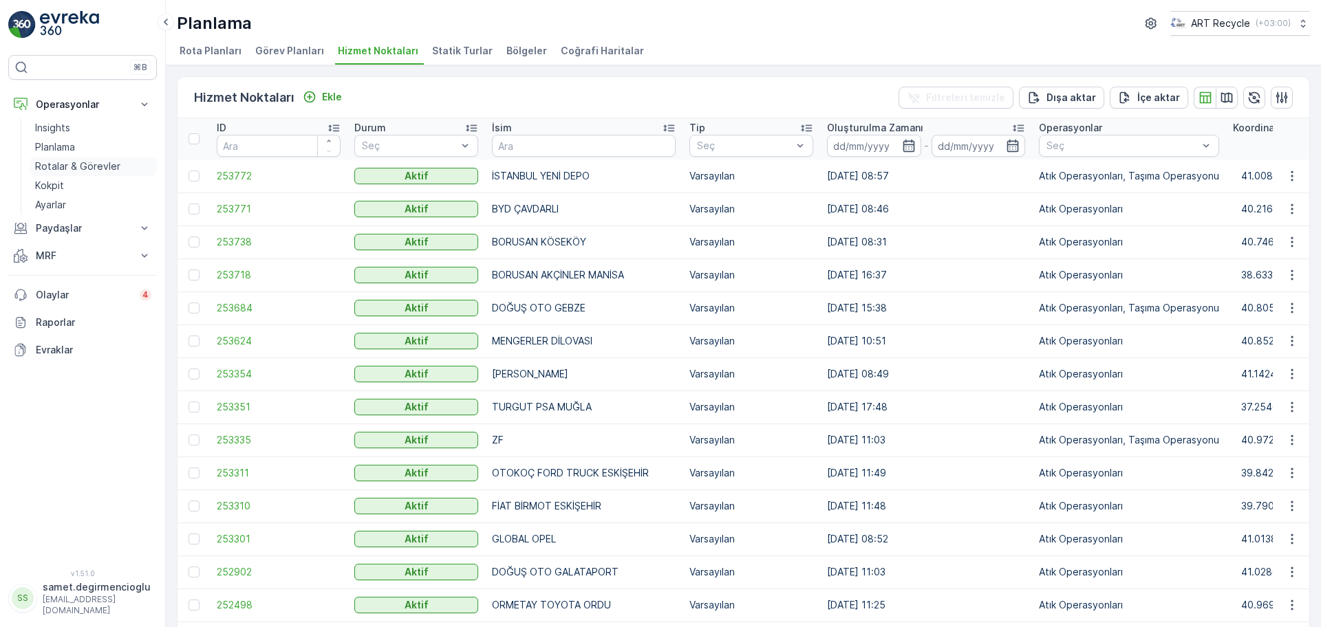
click at [67, 167] on p "Rotalar & Görevler" at bounding box center [77, 167] width 85 height 14
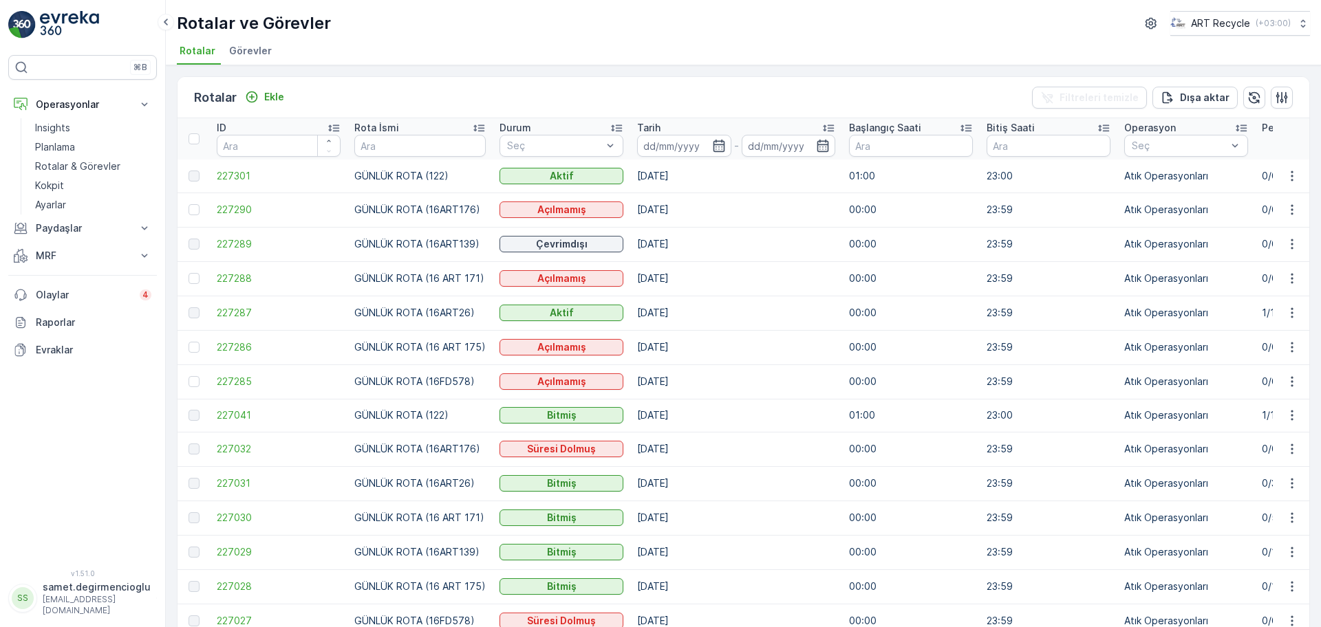
click at [255, 54] on span "Görevler" at bounding box center [250, 51] width 43 height 14
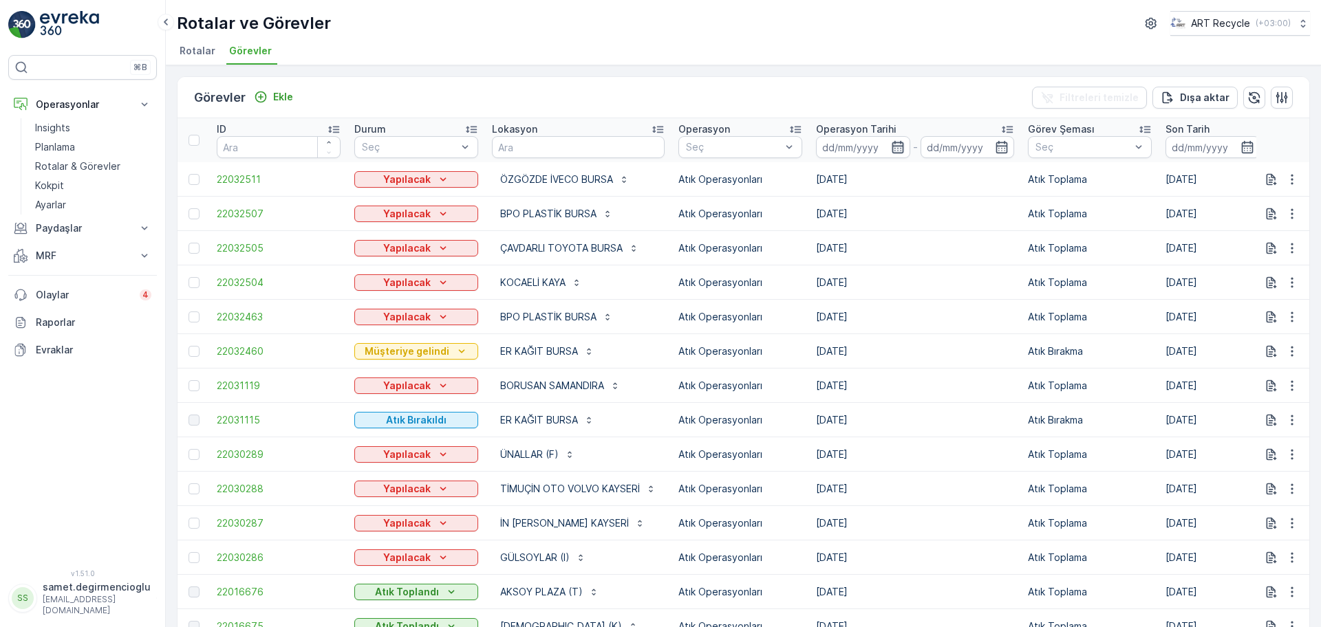
click at [901, 143] on icon "button" at bounding box center [898, 147] width 12 height 12
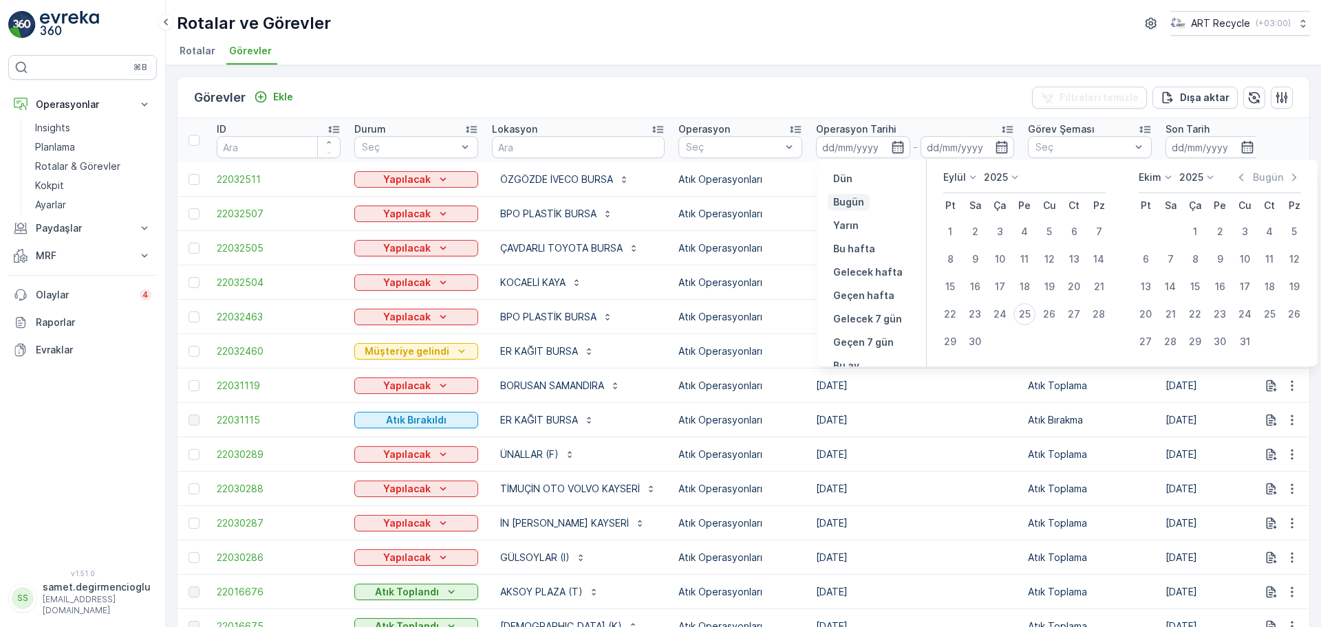
click at [863, 198] on button "Bugün" at bounding box center [849, 202] width 42 height 17
type input "[DATE]"
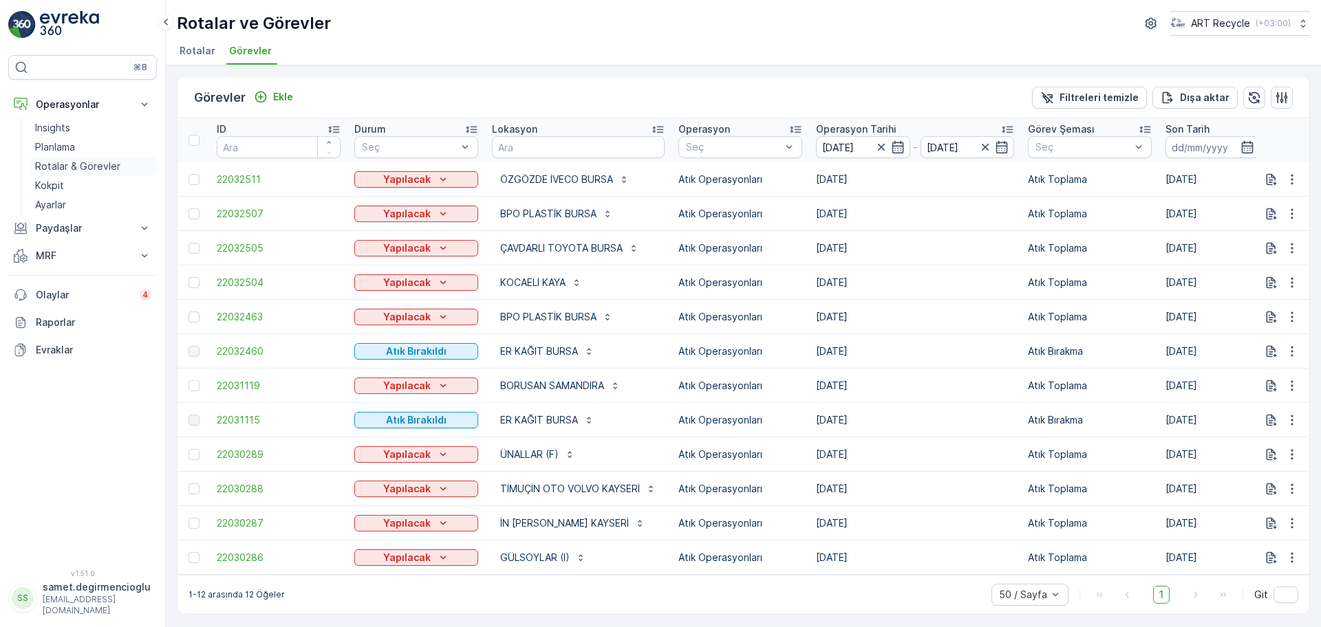
click at [63, 164] on p "Rotalar & Görevler" at bounding box center [77, 167] width 85 height 14
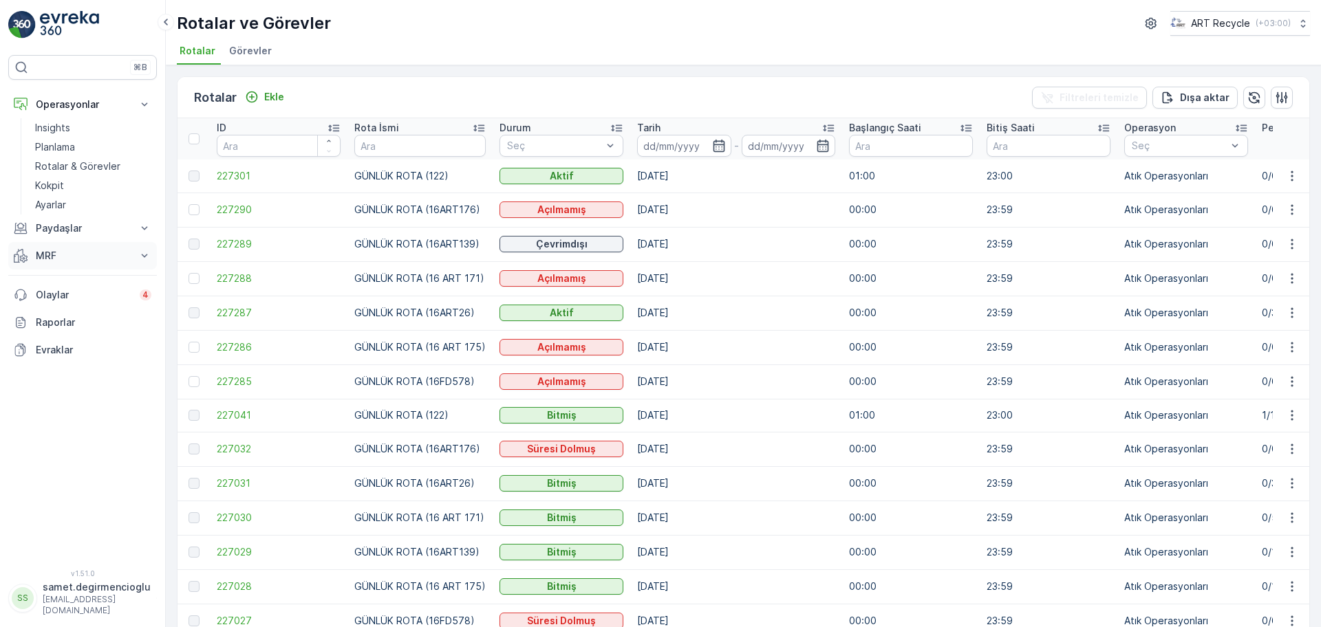
click at [76, 249] on p "MRF" at bounding box center [83, 256] width 94 height 14
click at [90, 277] on p "Gelen & Giden" at bounding box center [68, 279] width 67 height 14
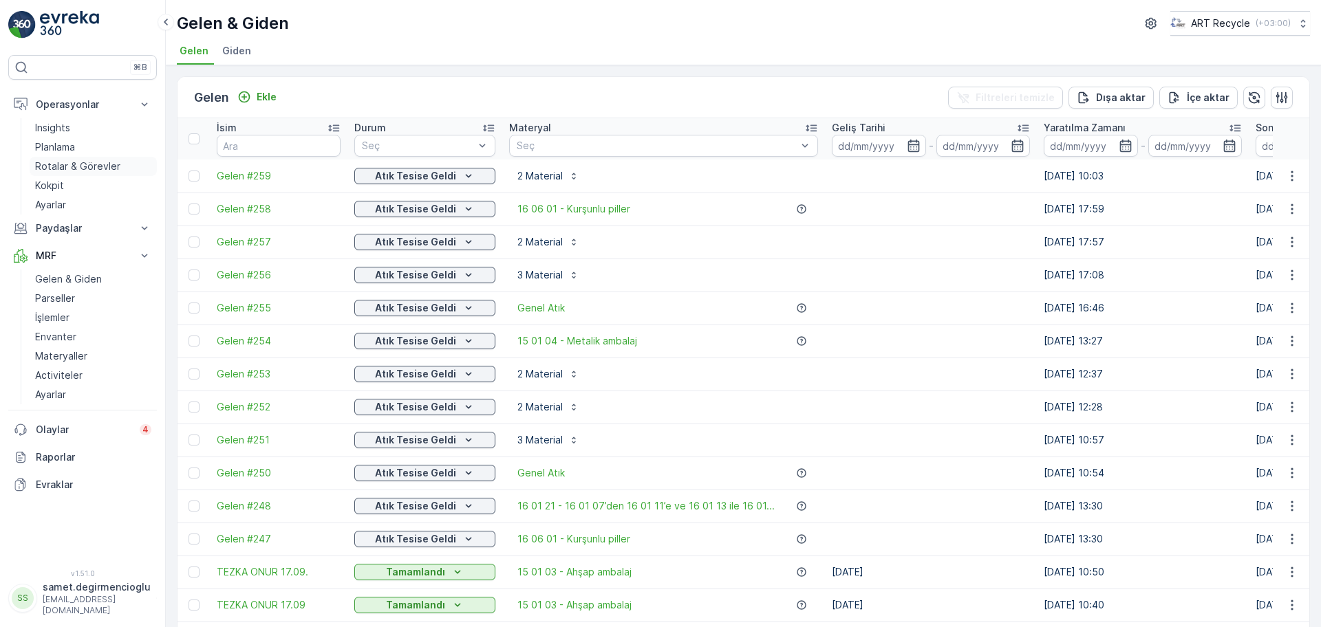
click at [77, 160] on p "Rotalar & Görevler" at bounding box center [77, 167] width 85 height 14
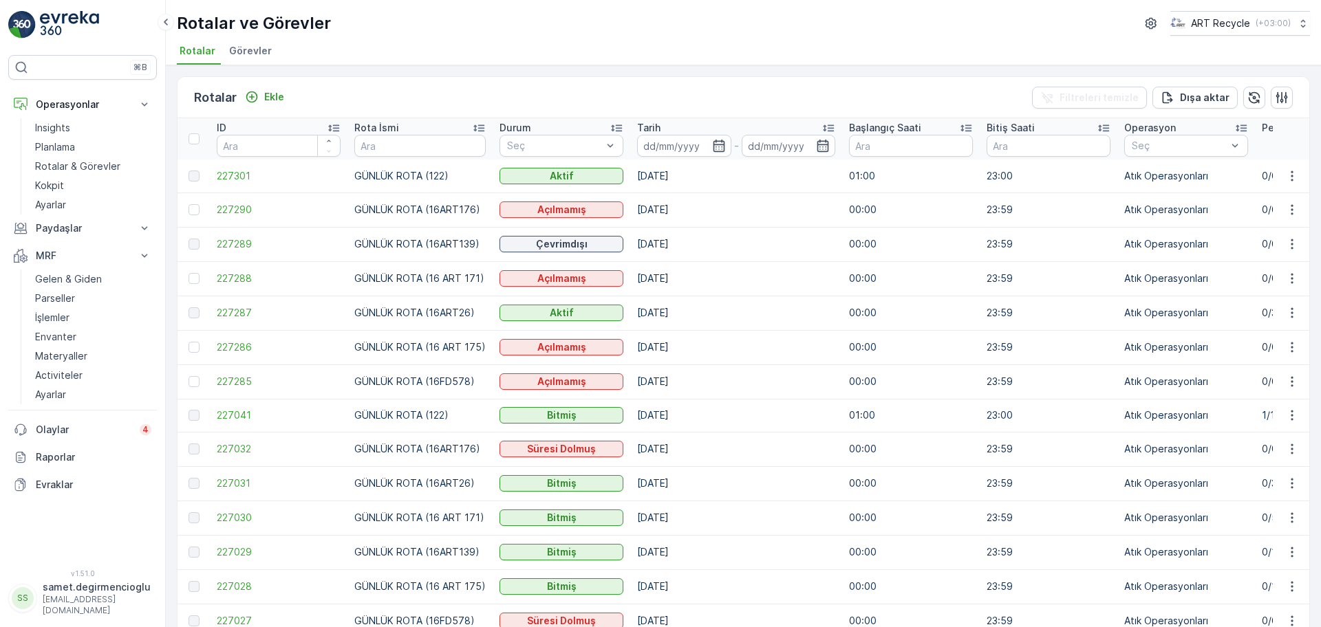
click at [226, 52] on li "Görevler" at bounding box center [251, 52] width 51 height 23
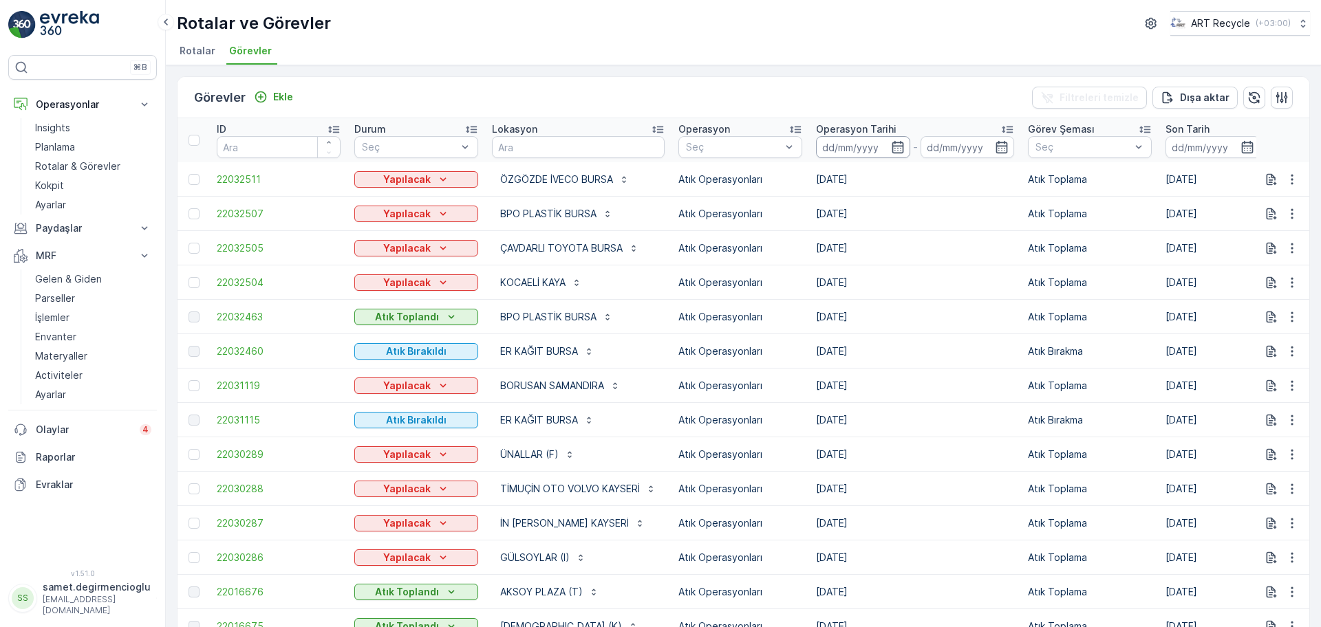
click at [835, 147] on input at bounding box center [863, 147] width 94 height 22
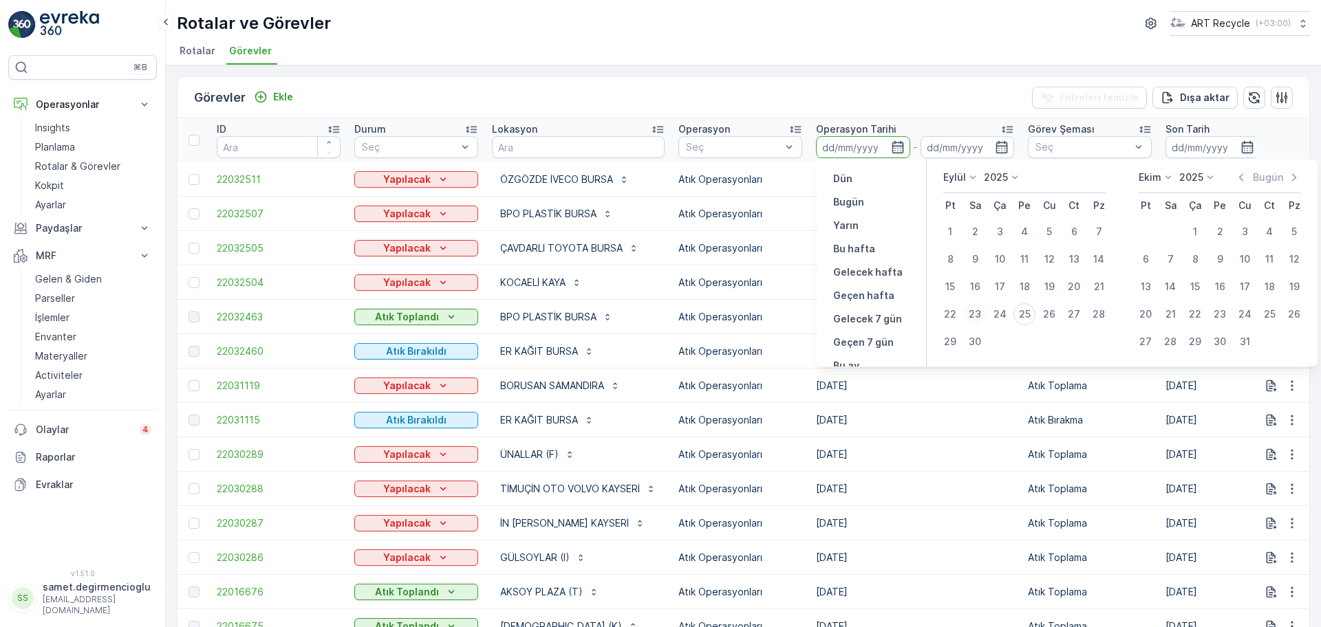
click at [975, 312] on div "23" at bounding box center [975, 314] width 22 height 22
type input "[DATE]"
click at [947, 148] on input "[DATE]" at bounding box center [968, 147] width 94 height 22
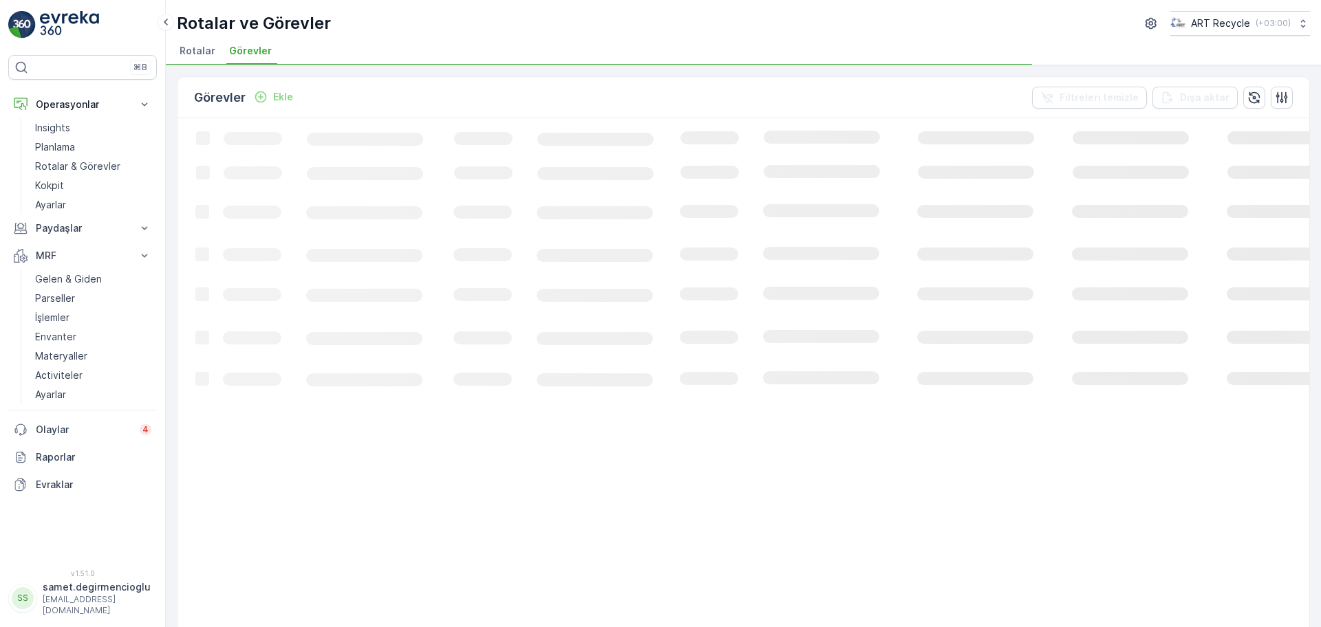
click at [883, 83] on div "Görevler Ekle Filtreleri temizle Dışa aktar" at bounding box center [744, 97] width 1132 height 41
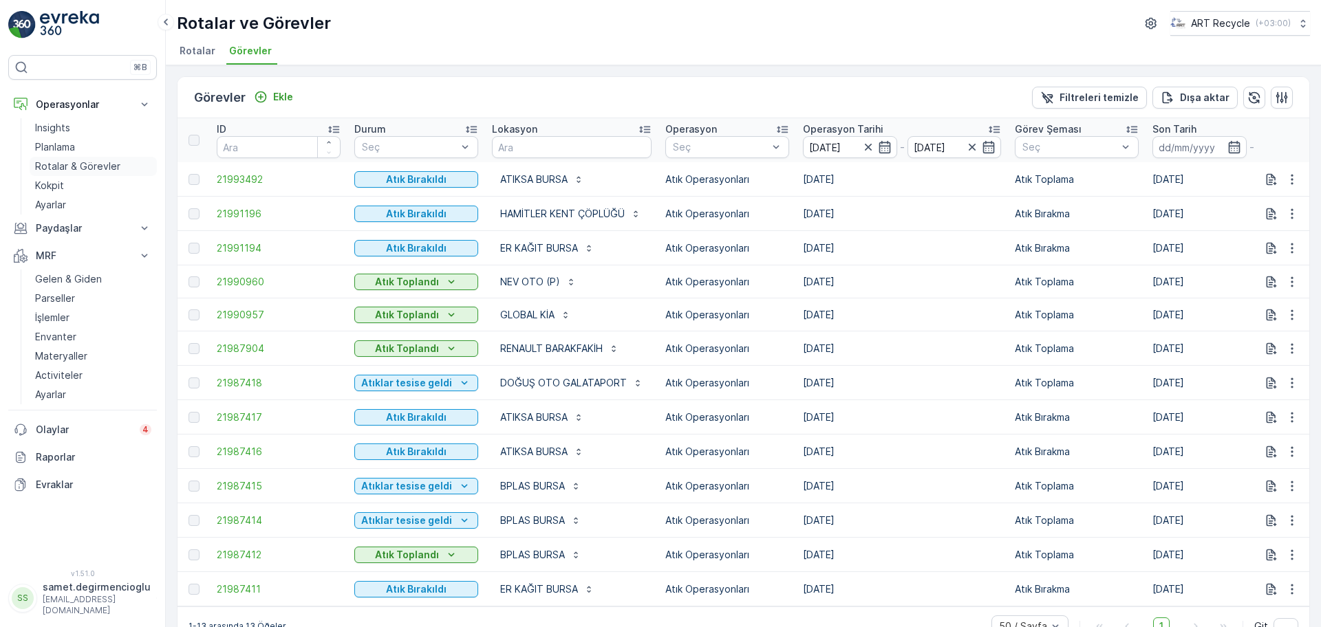
click at [73, 160] on p "Rotalar & Görevler" at bounding box center [77, 167] width 85 height 14
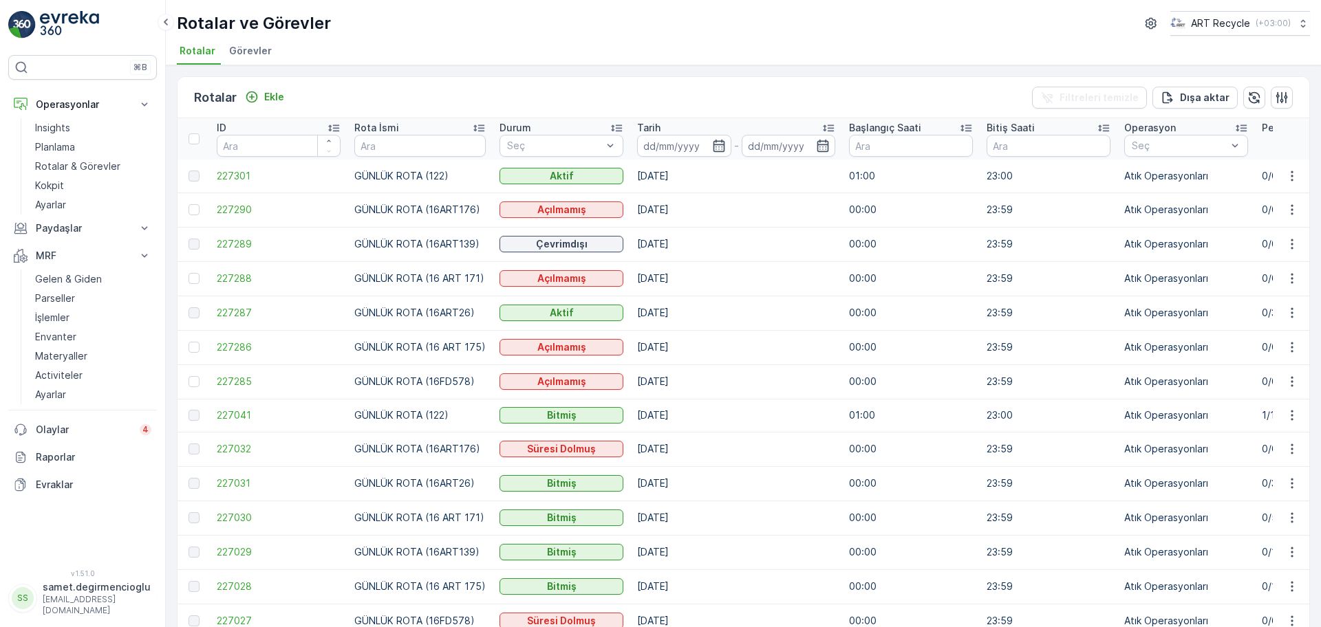
click at [248, 54] on span "Görevler" at bounding box center [250, 51] width 43 height 14
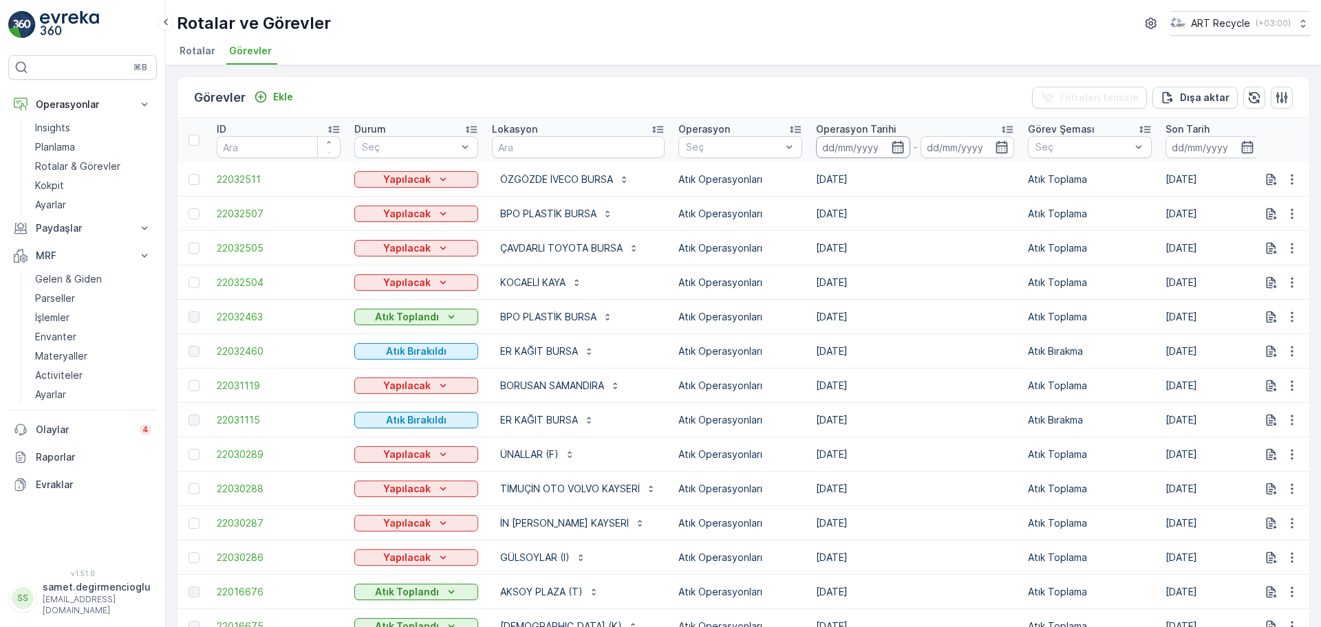
click at [886, 147] on input at bounding box center [863, 147] width 94 height 22
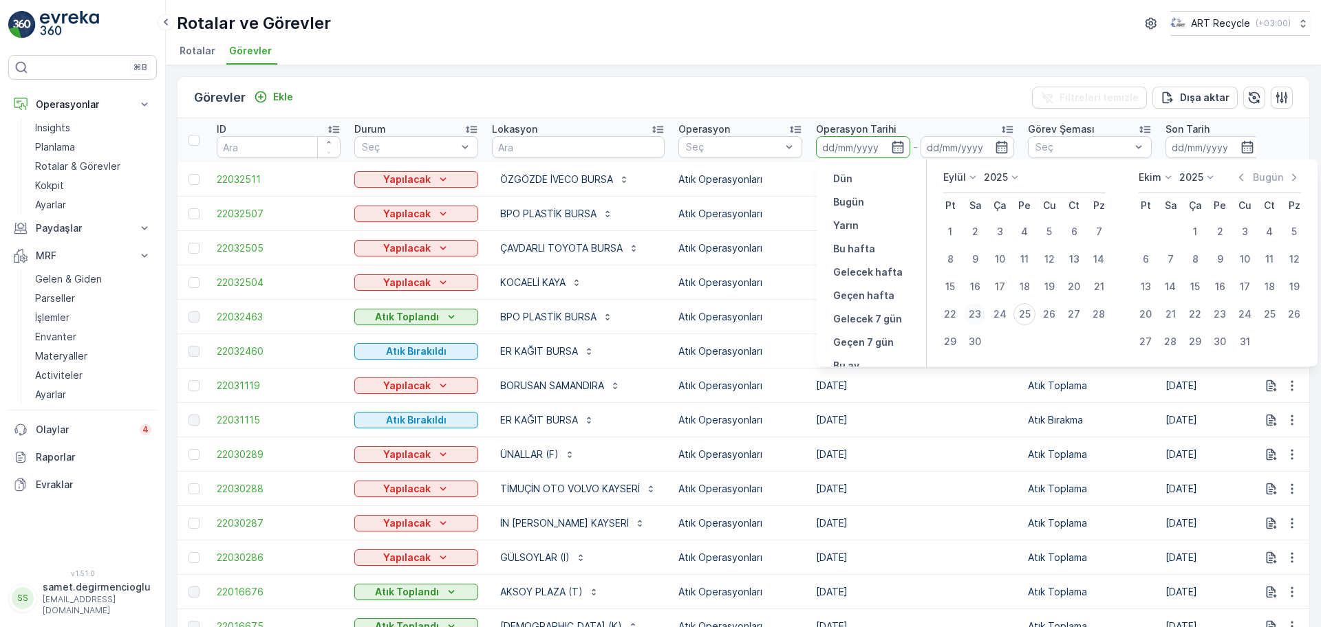
click at [978, 312] on div "23" at bounding box center [975, 314] width 22 height 22
type input "[DATE]"
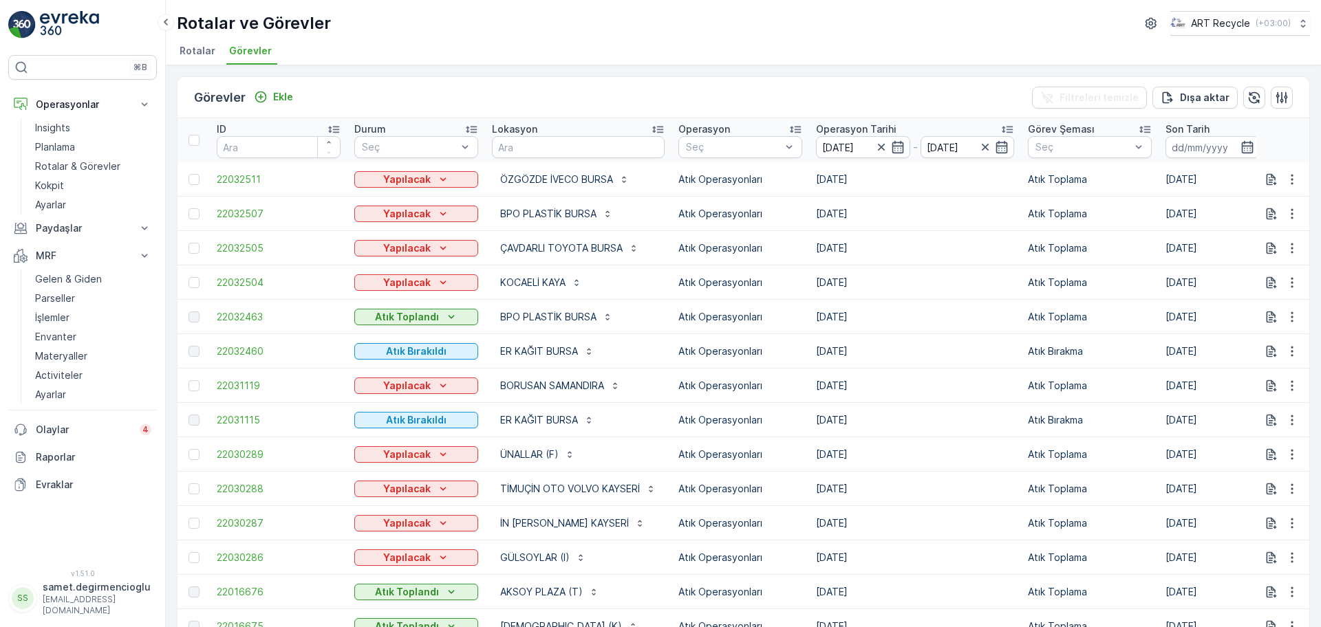
type input "[DATE]"
click at [938, 94] on div "Görevler Ekle Filtreleri temizle Dışa aktar" at bounding box center [744, 97] width 1132 height 41
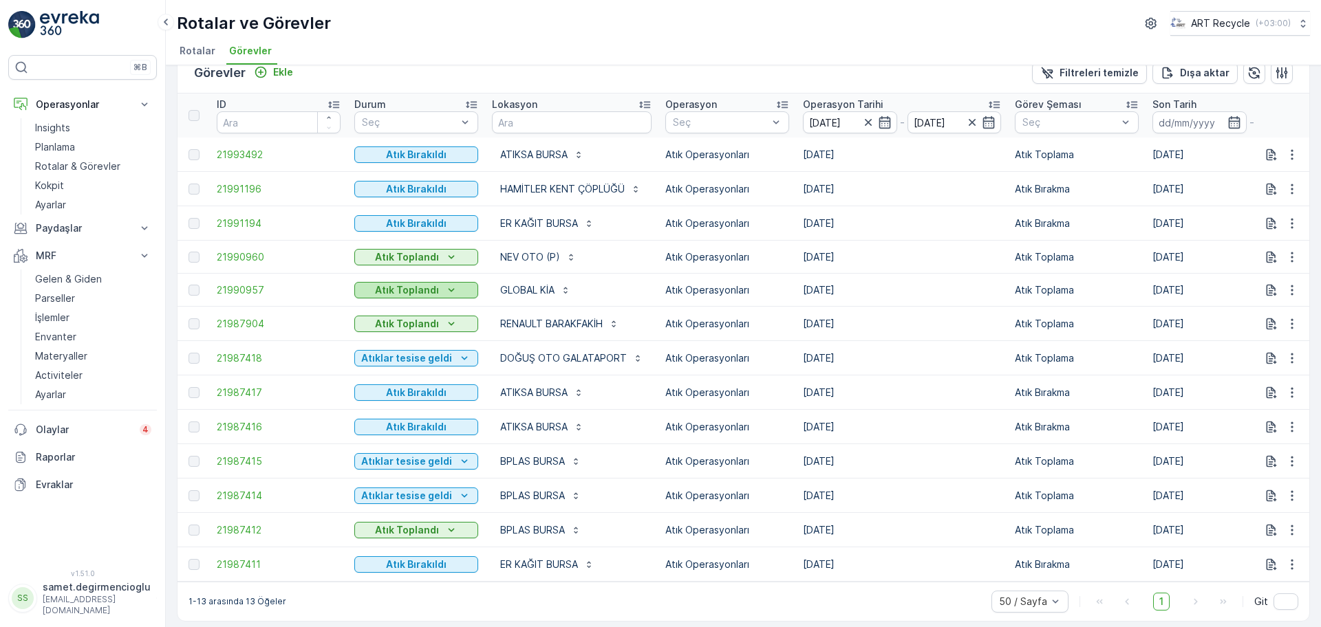
scroll to position [37, 0]
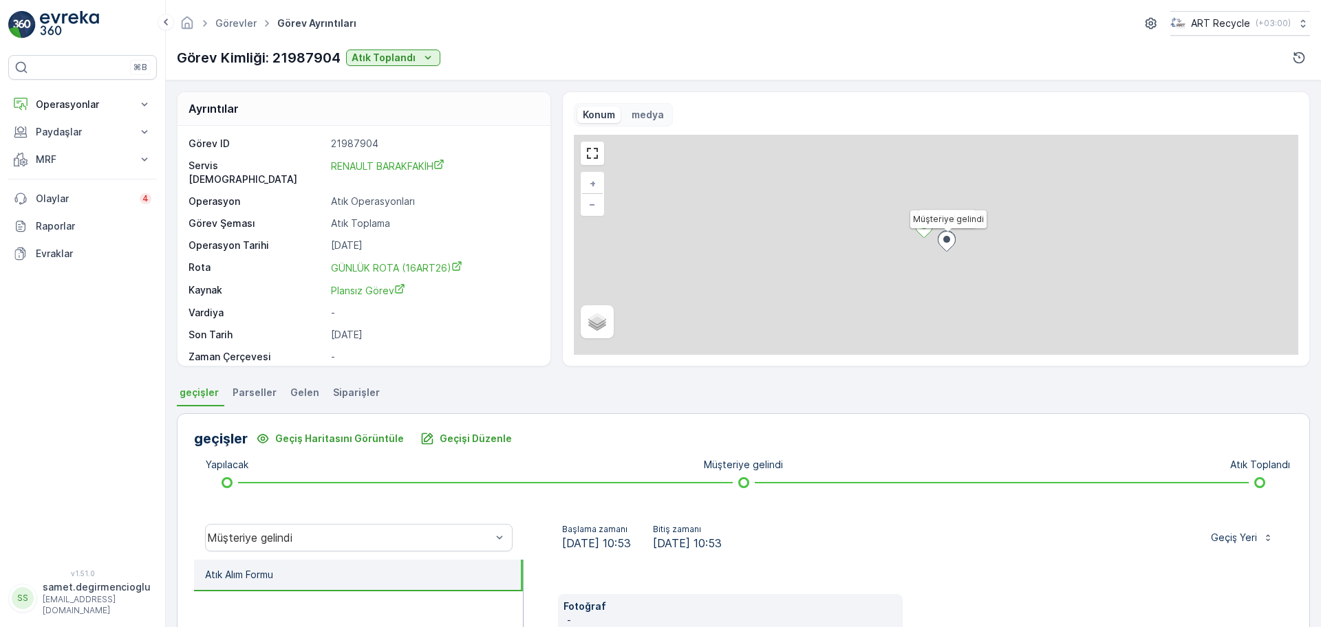
scroll to position [18, 0]
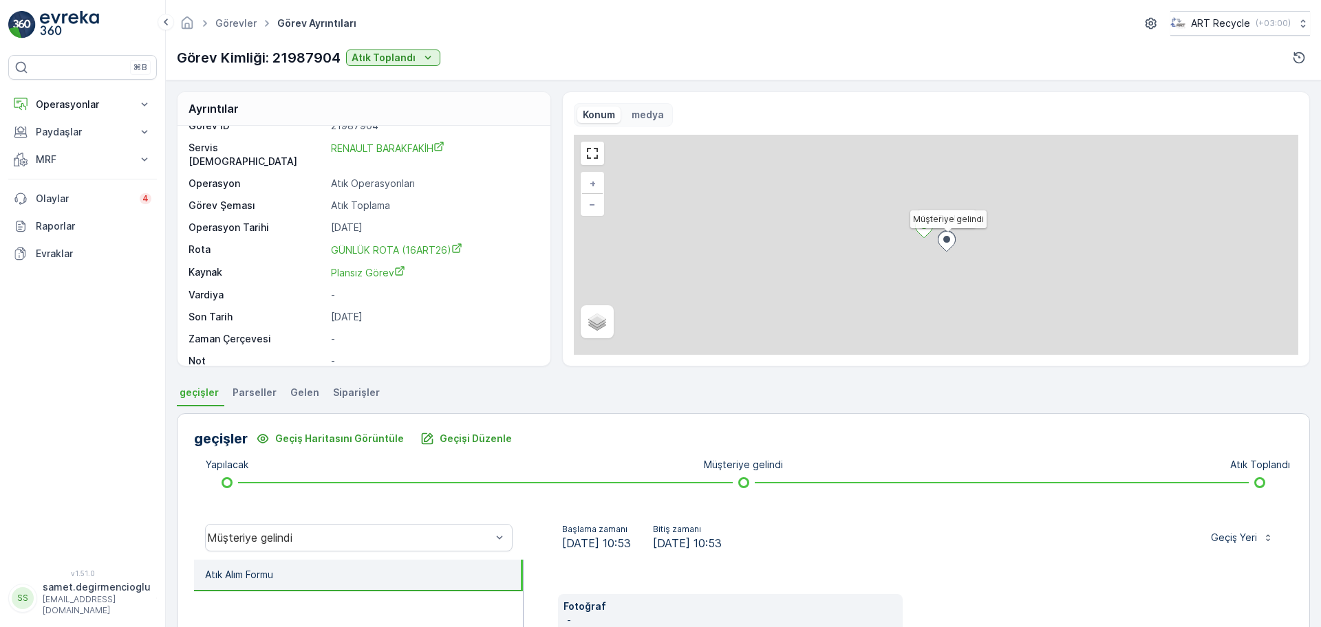
click at [298, 389] on span "Gelen" at bounding box center [304, 393] width 29 height 14
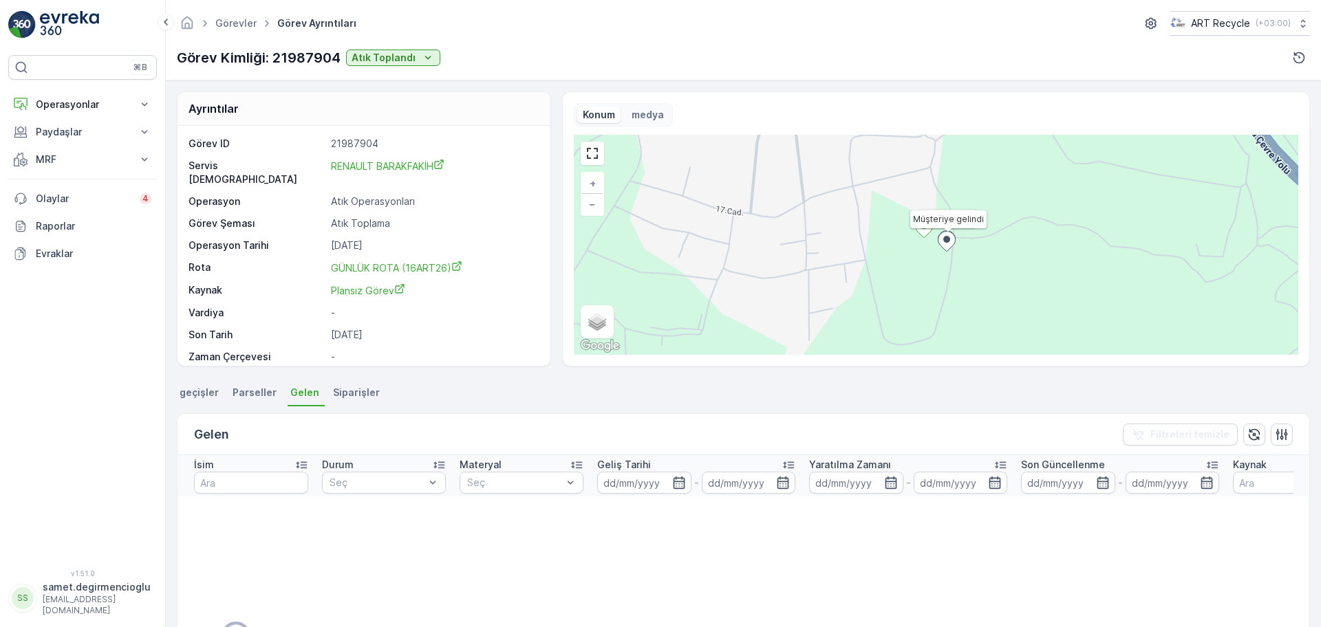
click at [405, 67] on div "Görev Kimliği: 21987904 Atık Toplandı" at bounding box center [309, 57] width 264 height 21
click at [409, 53] on p "Atık Toplandı" at bounding box center [384, 58] width 64 height 14
click at [408, 74] on span "Atıklar tesise geldi" at bounding box center [396, 79] width 85 height 14
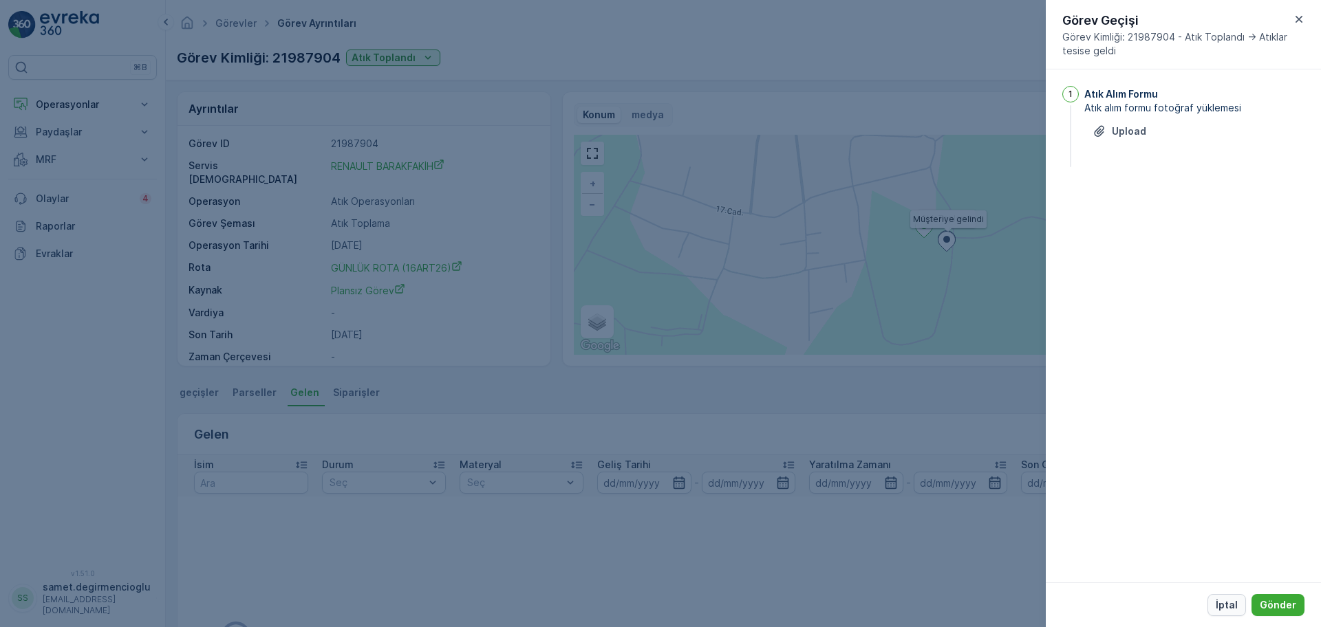
click at [1220, 596] on button "İptal" at bounding box center [1226, 605] width 39 height 22
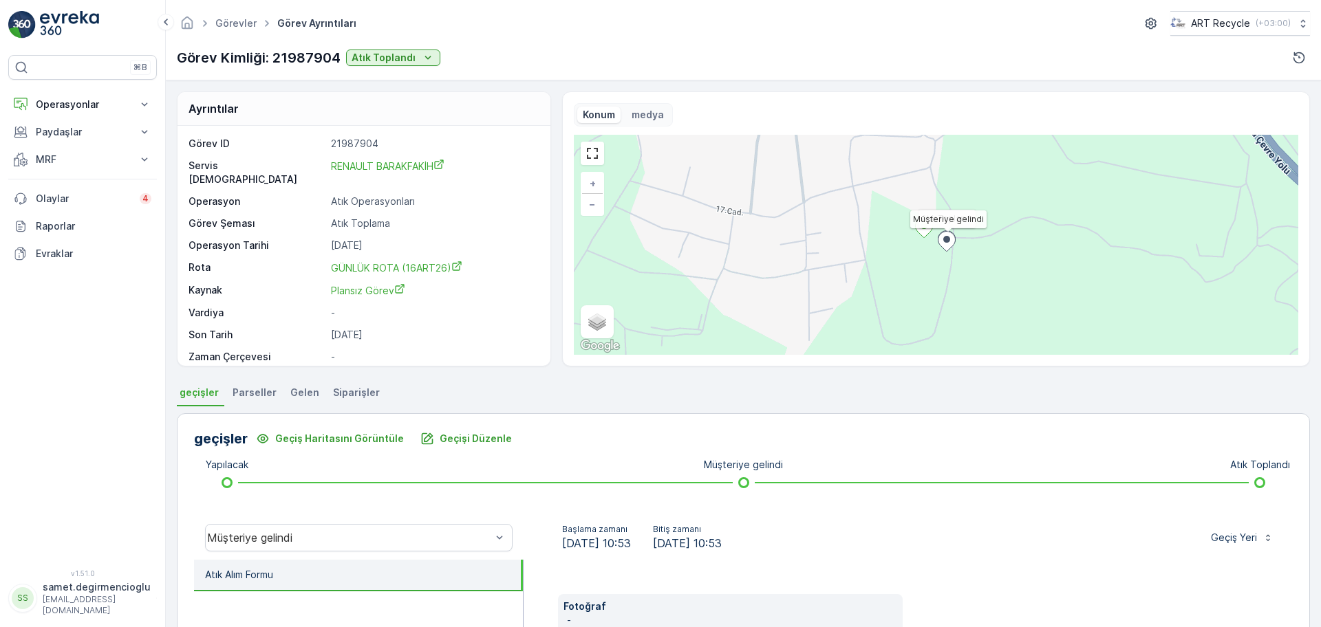
scroll to position [18, 0]
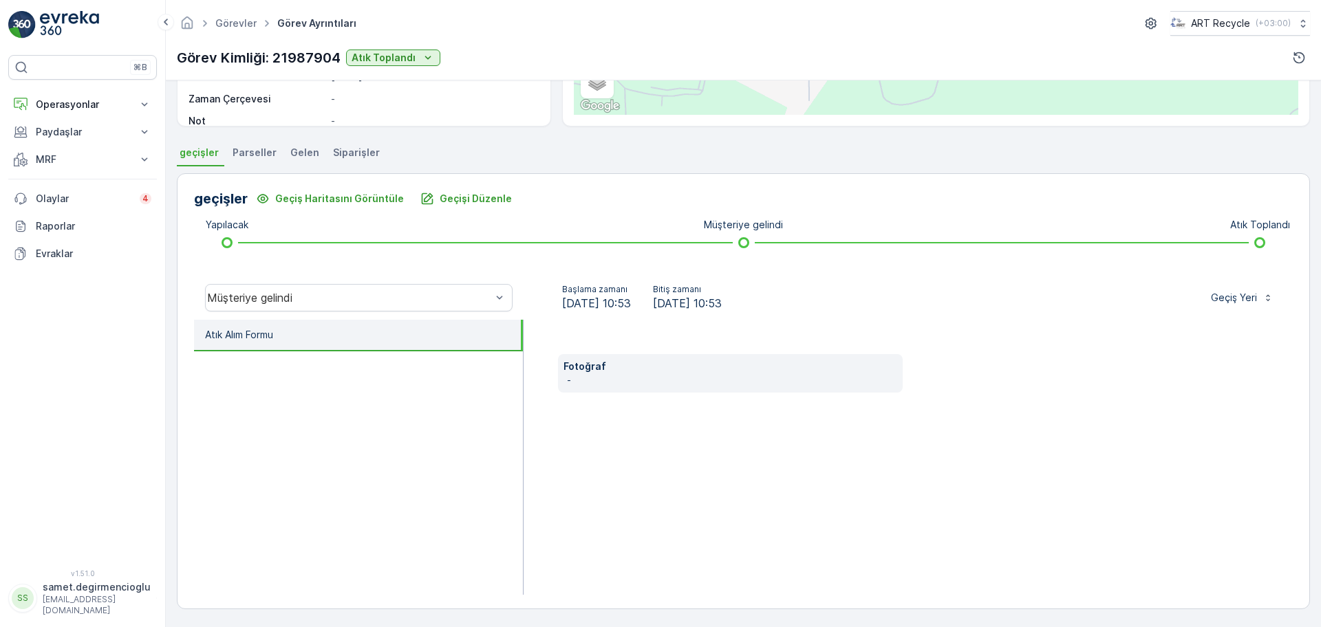
click at [314, 155] on li "Gelen" at bounding box center [306, 154] width 37 height 23
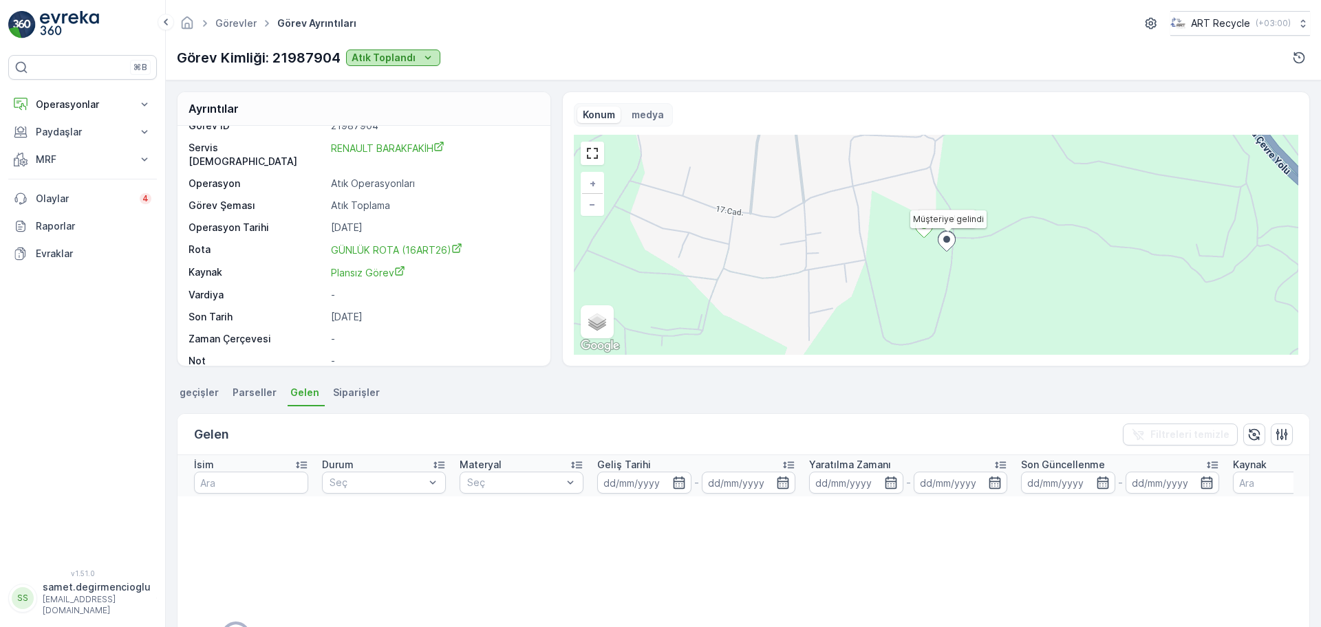
click at [389, 65] on button "Atık Toplandı" at bounding box center [393, 58] width 94 height 17
click at [389, 80] on span "Atıklar tesise geldi" at bounding box center [396, 79] width 85 height 14
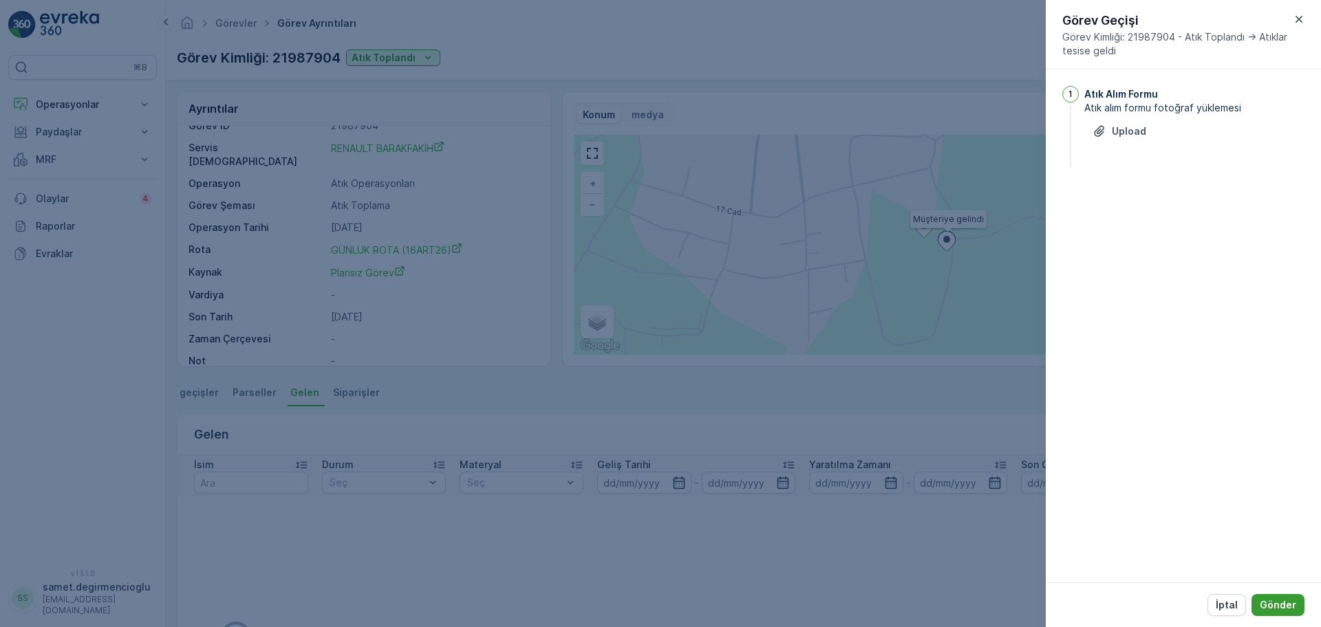
click at [1269, 603] on p "Gönder" at bounding box center [1278, 606] width 36 height 14
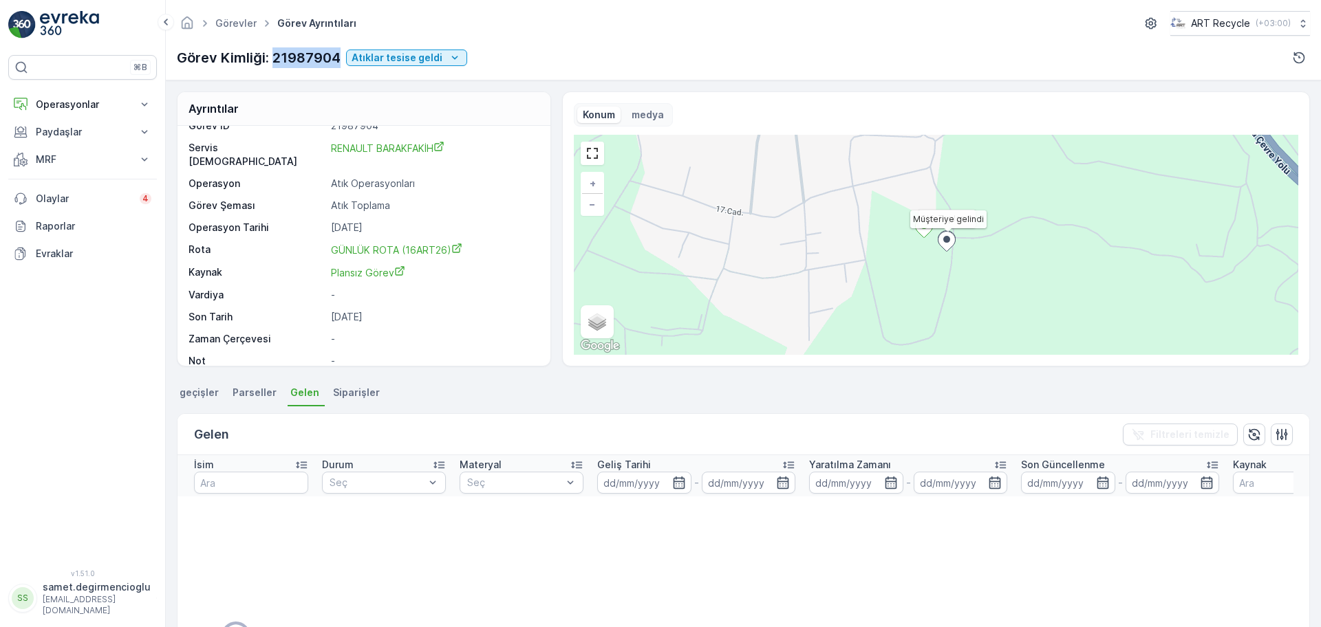
drag, startPoint x: 341, startPoint y: 57, endPoint x: 272, endPoint y: 52, distance: 69.0
click at [272, 52] on div "Görev Kimliği: 21987904 Atıklar tesise geldi" at bounding box center [322, 57] width 290 height 21
copy p "21987904"
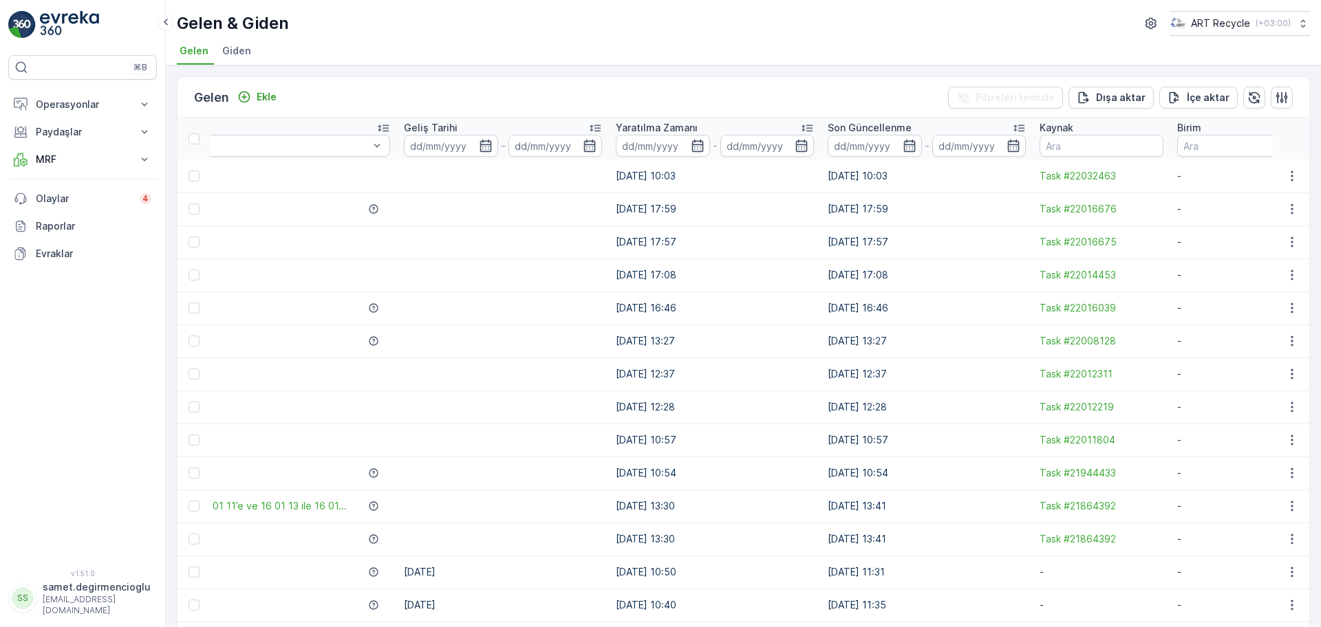
drag, startPoint x: 816, startPoint y: 211, endPoint x: 909, endPoint y: 202, distance: 93.3
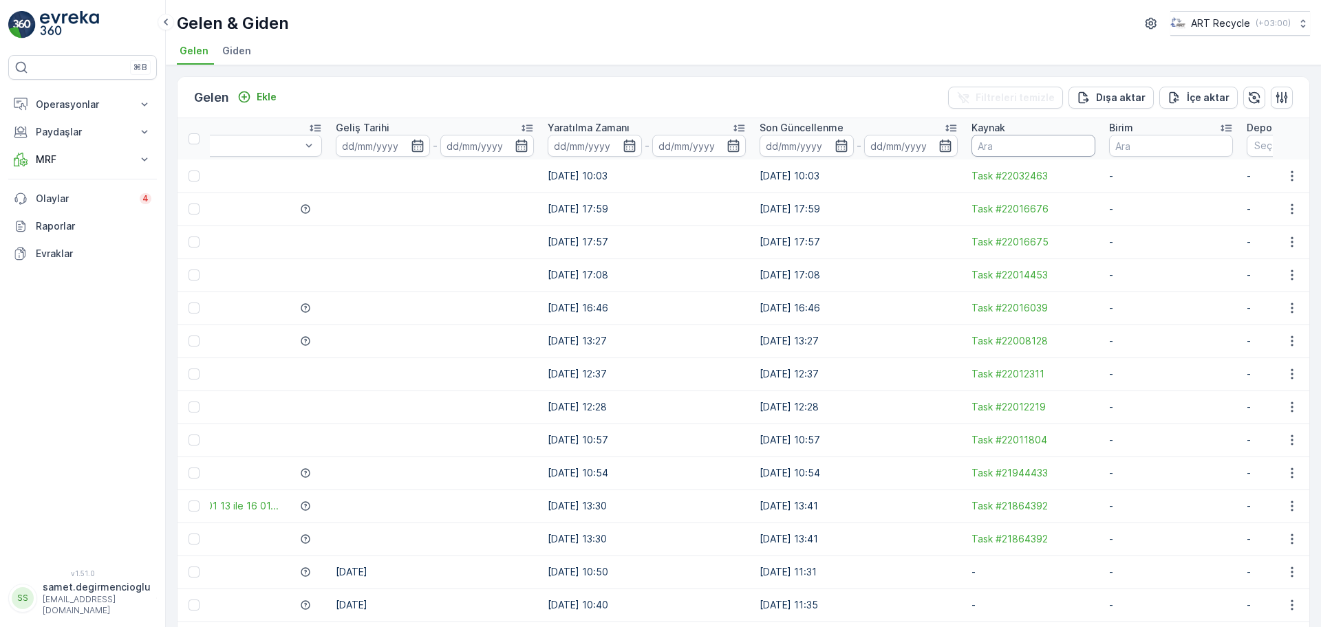
click at [991, 142] on input "text" at bounding box center [1033, 146] width 124 height 22
paste input "21987904"
type input "21987904"
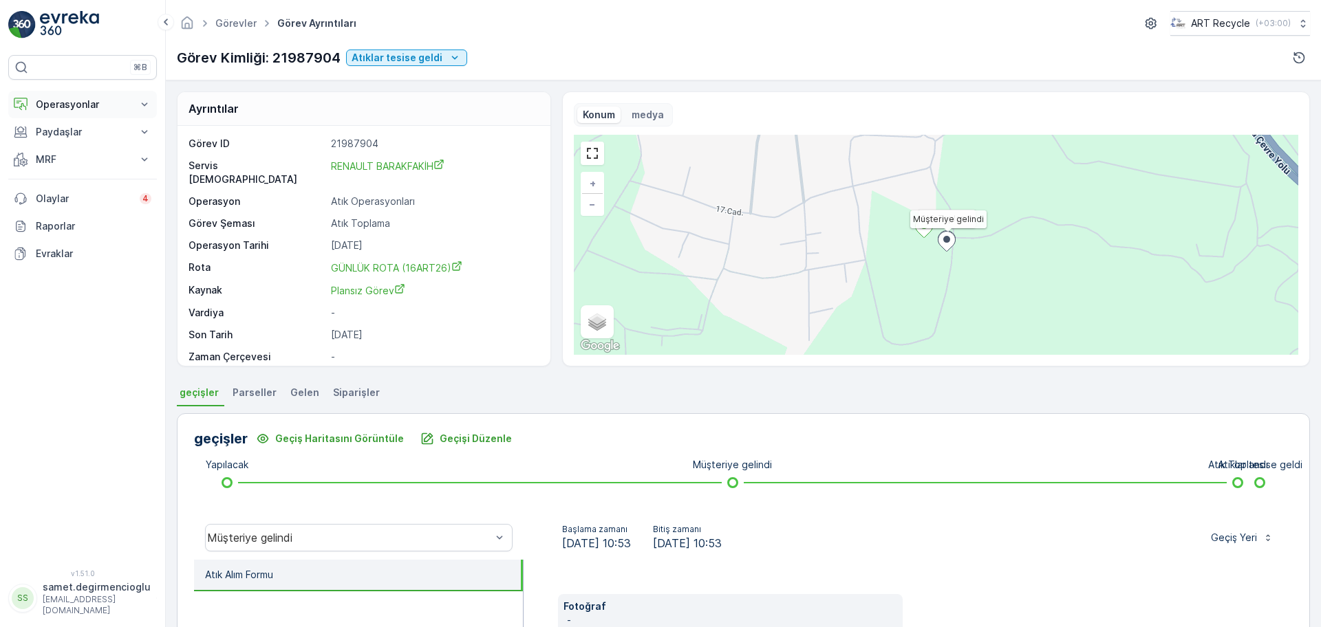
click at [131, 111] on button "Operasyonlar" at bounding box center [82, 105] width 149 height 28
click at [97, 171] on p "Rotalar & Görevler" at bounding box center [77, 167] width 85 height 14
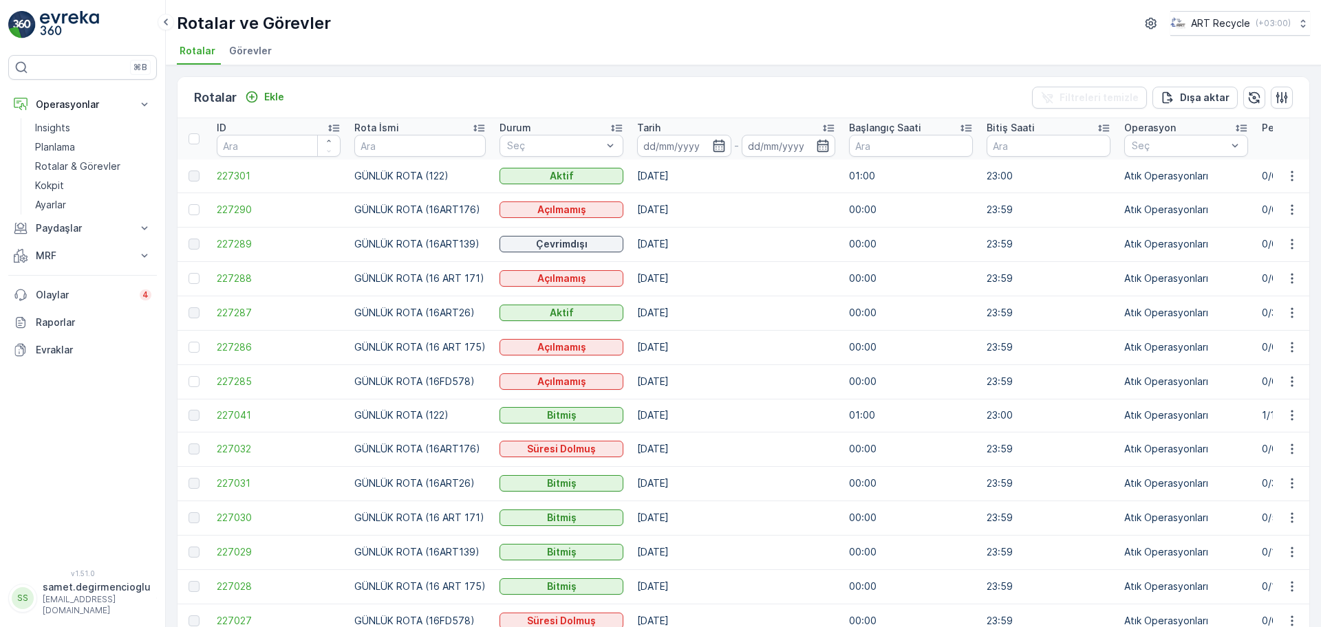
click at [255, 57] on span "Görevler" at bounding box center [250, 51] width 43 height 14
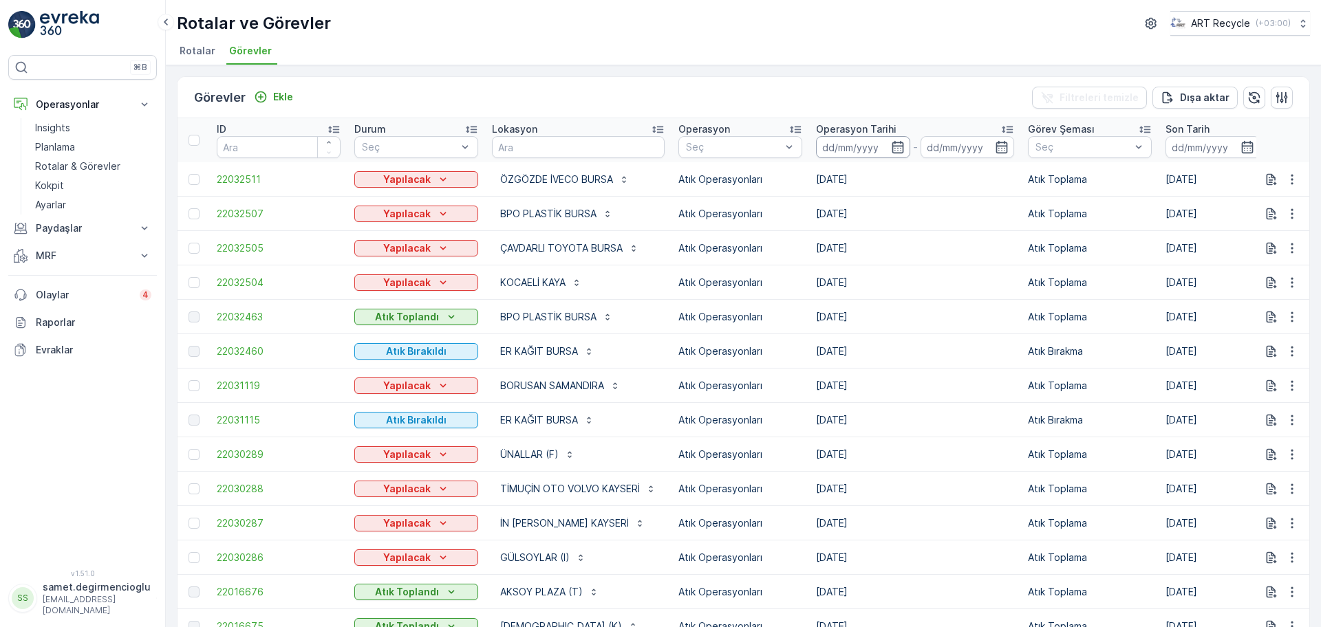
click at [836, 149] on input at bounding box center [863, 147] width 94 height 22
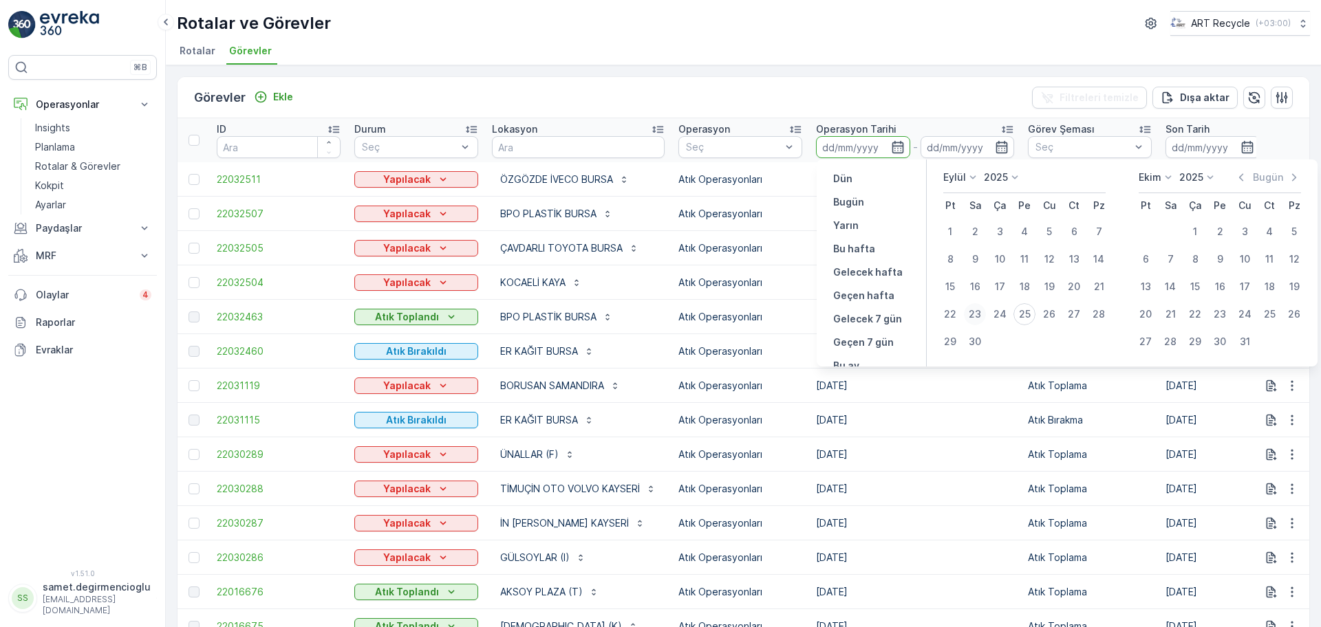
click at [980, 319] on div "23" at bounding box center [975, 314] width 22 height 22
type input "[DATE]"
click at [980, 319] on div "23" at bounding box center [975, 314] width 22 height 22
type input "[DATE]"
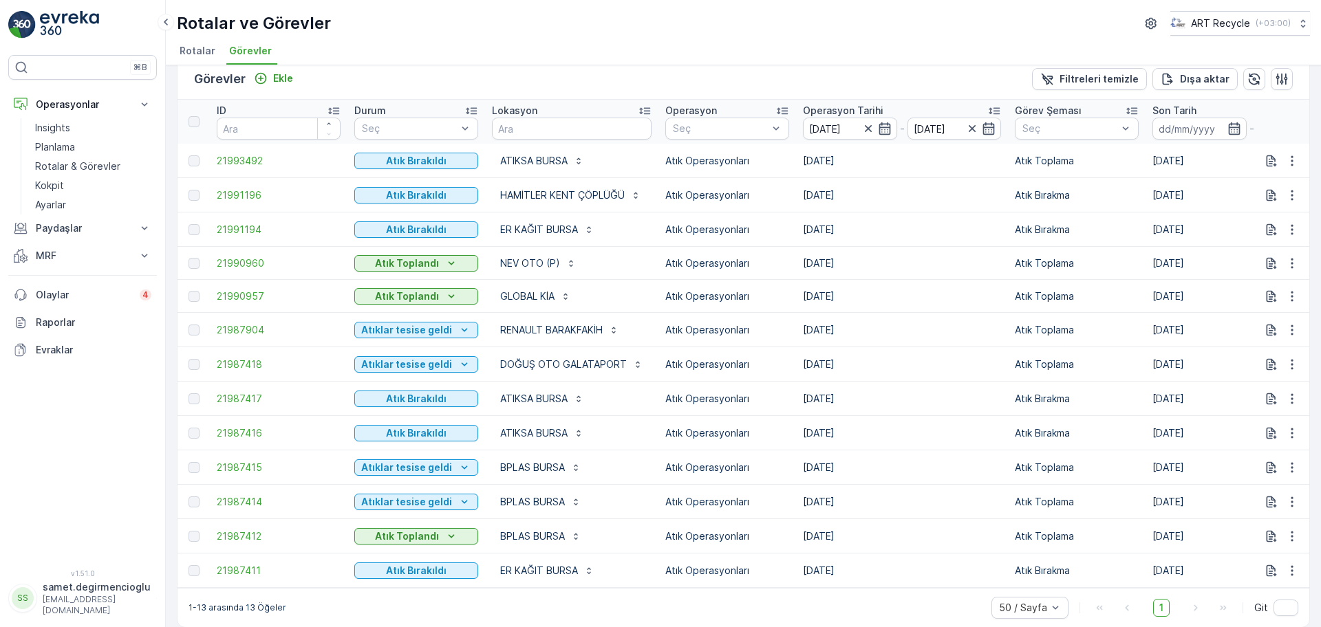
scroll to position [37, 0]
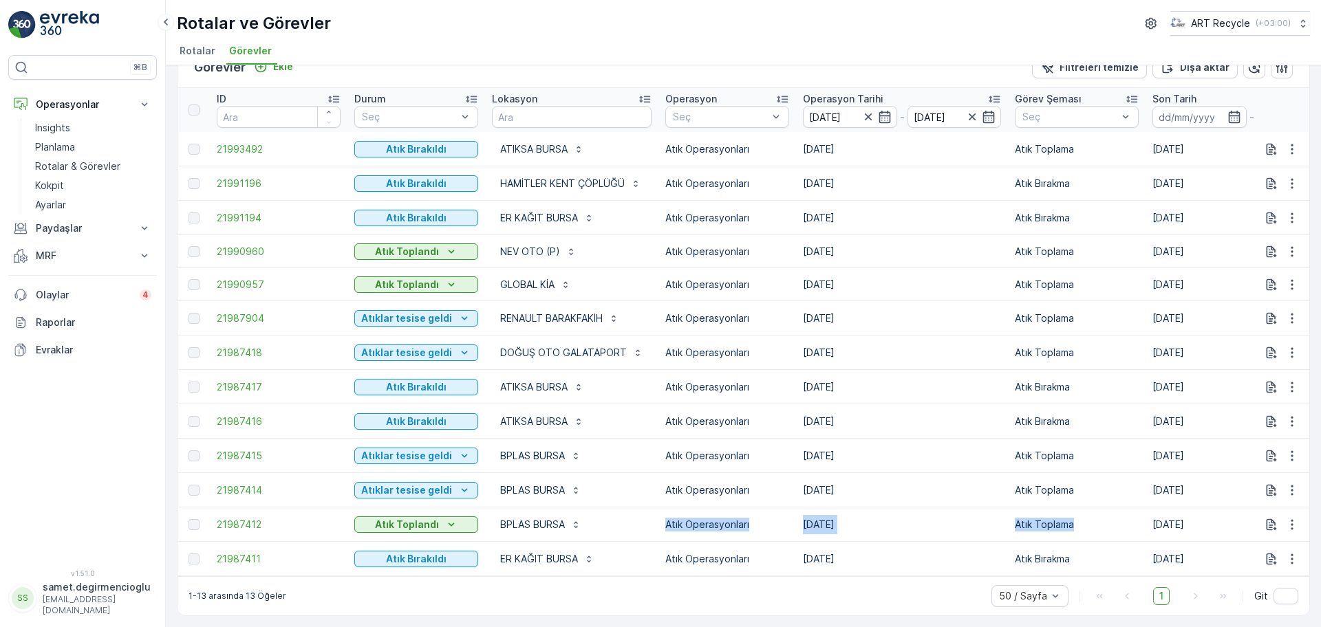
drag, startPoint x: 663, startPoint y: 521, endPoint x: 1097, endPoint y: 521, distance: 434.1
click at [1097, 521] on tr "21987412 Atık Toplandı BPLAS BURSA Atık Operasyonları [DATE] Atık Toplama [DATE…" at bounding box center [1245, 525] width 2134 height 34
click at [1097, 519] on p "Atık Toplama" at bounding box center [1077, 525] width 124 height 14
click at [436, 314] on p "Atıklar tesise geldi" at bounding box center [406, 319] width 91 height 14
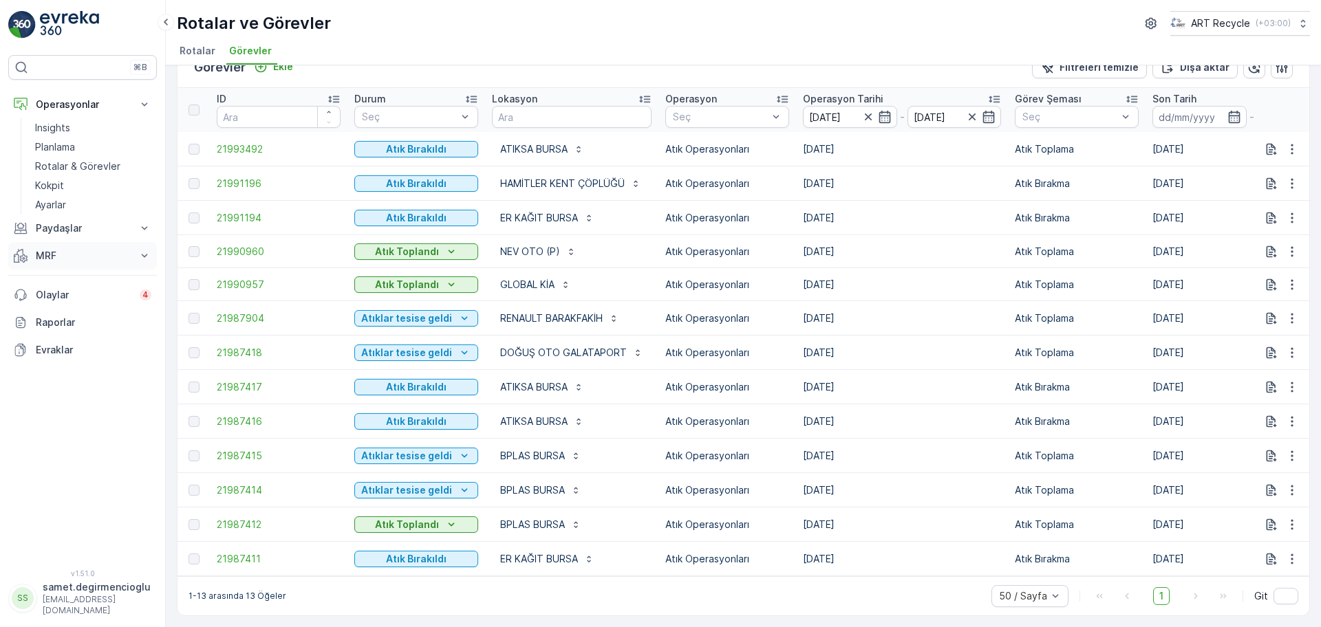
click at [71, 244] on button "MRF" at bounding box center [82, 256] width 149 height 28
click at [65, 283] on p "Gelen & Giden" at bounding box center [68, 279] width 67 height 14
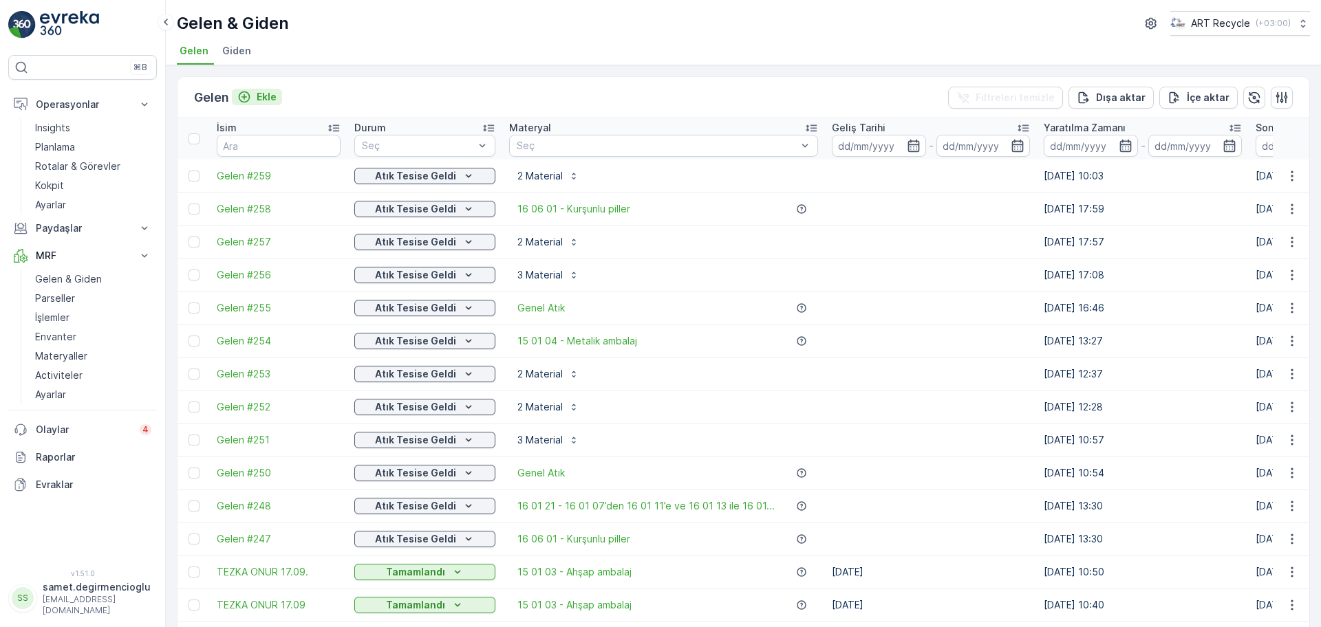
click at [279, 96] on button "Ekle" at bounding box center [257, 97] width 50 height 17
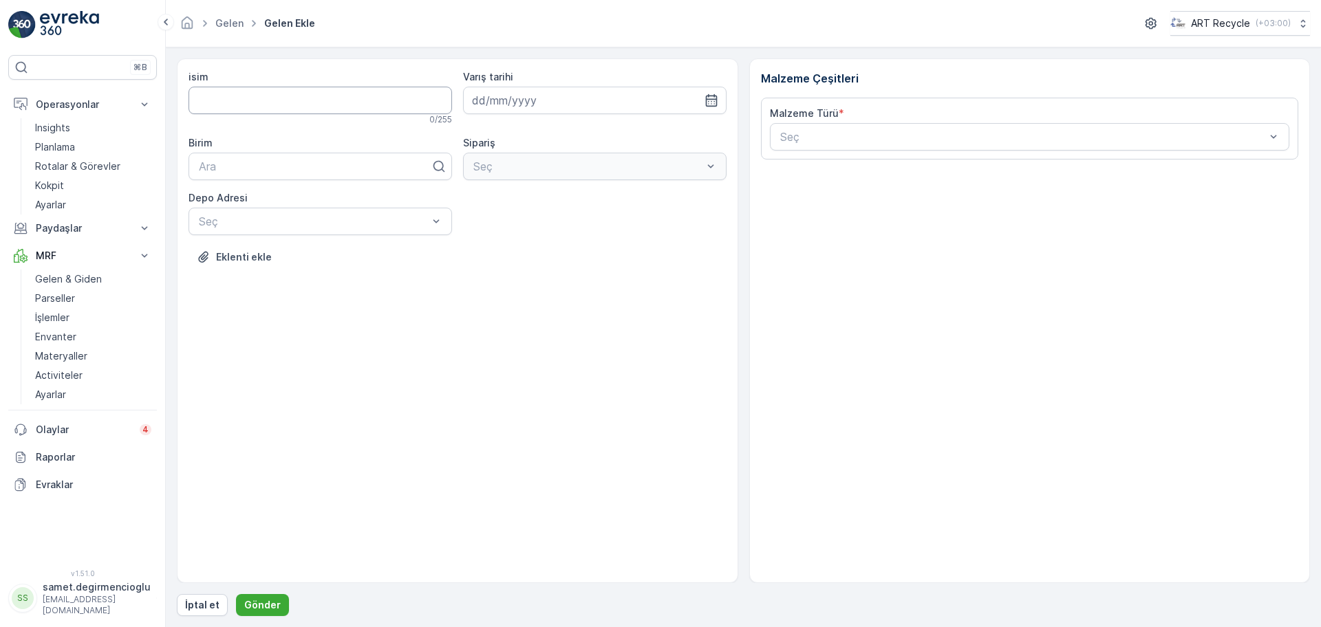
click at [257, 102] on input "isim" at bounding box center [321, 101] width 264 height 28
type input "b"
type input "BURSA ENTEGRE"
click at [591, 99] on input at bounding box center [595, 101] width 264 height 28
click at [538, 265] on div "24" at bounding box center [536, 270] width 22 height 22
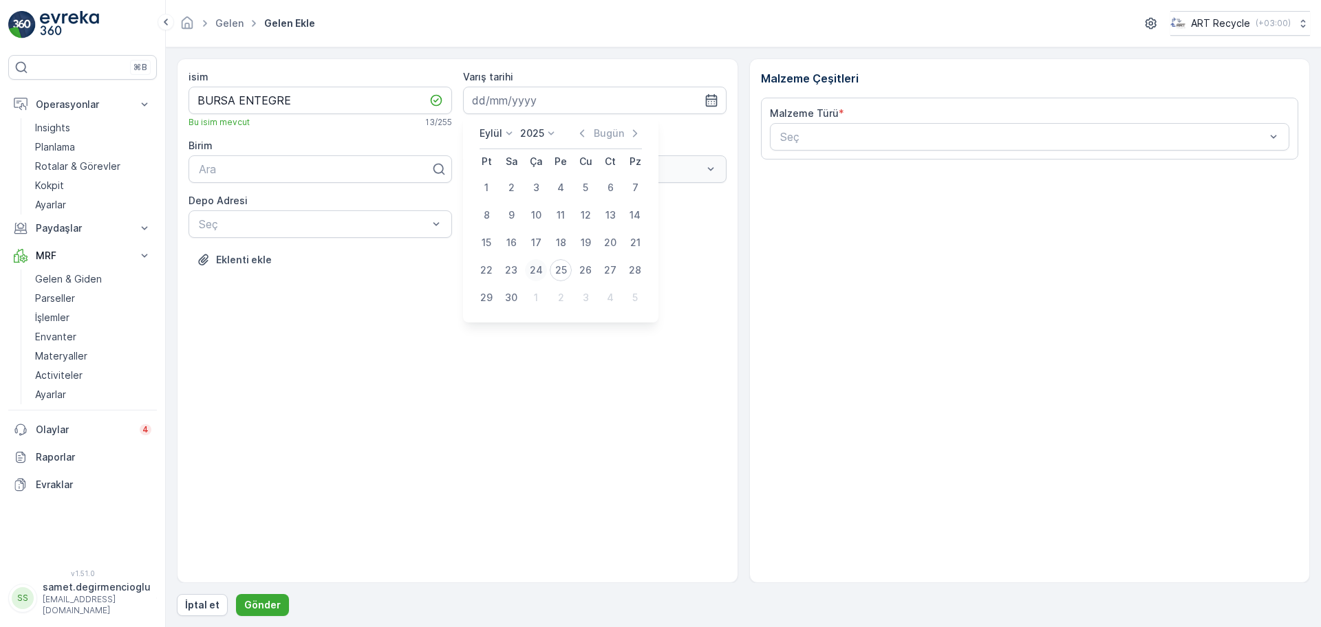
type input "[DATE]"
click at [298, 170] on div at bounding box center [314, 169] width 235 height 12
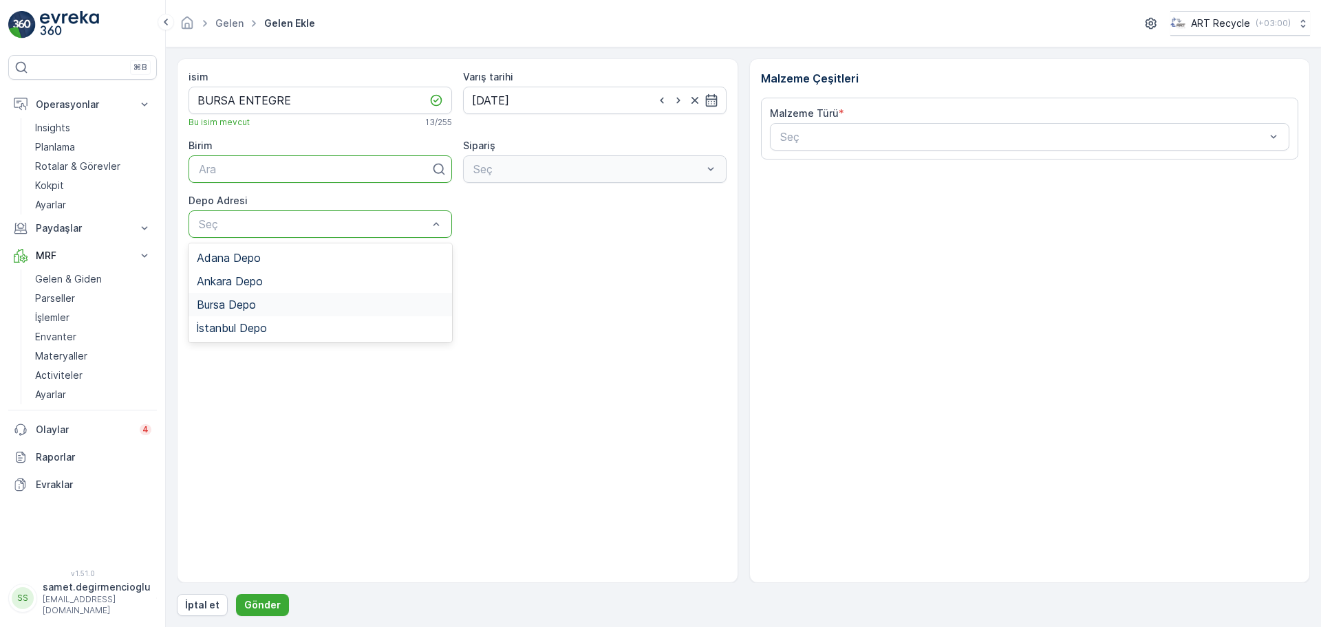
click at [256, 304] on span "Bursa Depo" at bounding box center [226, 305] width 59 height 12
click at [678, 309] on div "isim BURSA ENTEGRE Bu isim mevcut 13 / 255 Varış tarihi [DATE] [PERSON_NAME] Ar…" at bounding box center [457, 320] width 561 height 525
click at [844, 127] on div "Seç" at bounding box center [1030, 137] width 520 height 28
click at [857, 145] on div "Seç" at bounding box center [1030, 137] width 520 height 28
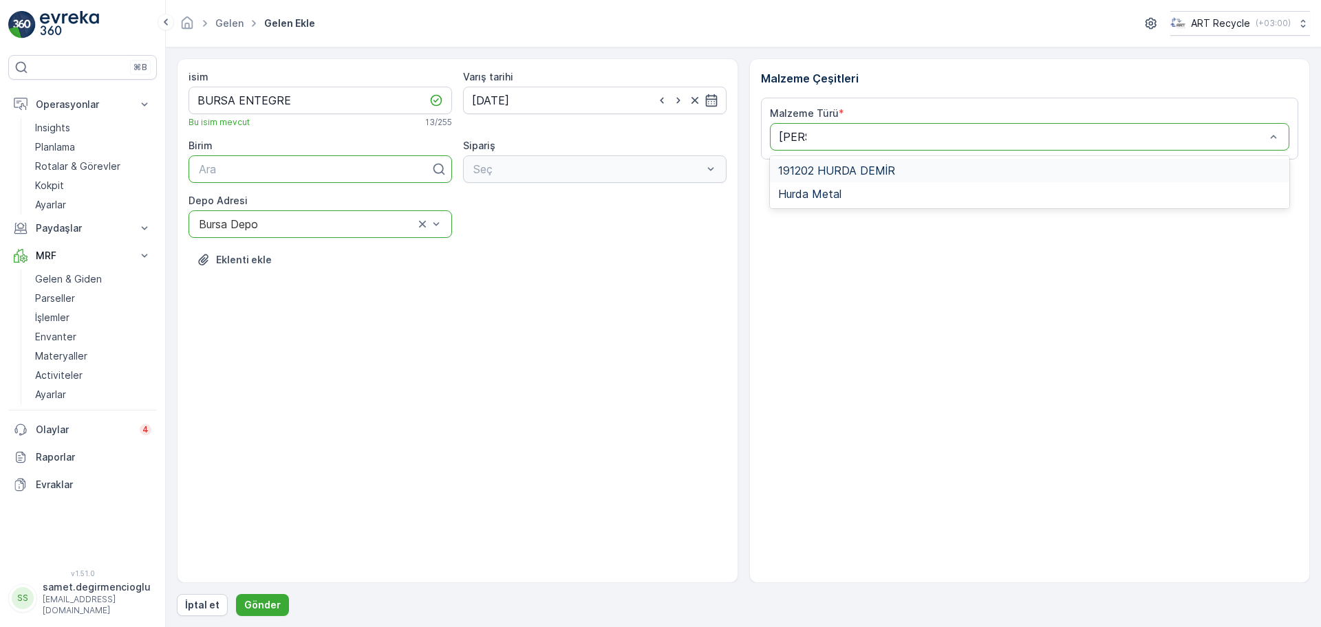
type input "[PERSON_NAME]"
click at [830, 199] on span "Hurda Metal" at bounding box center [809, 194] width 63 height 12
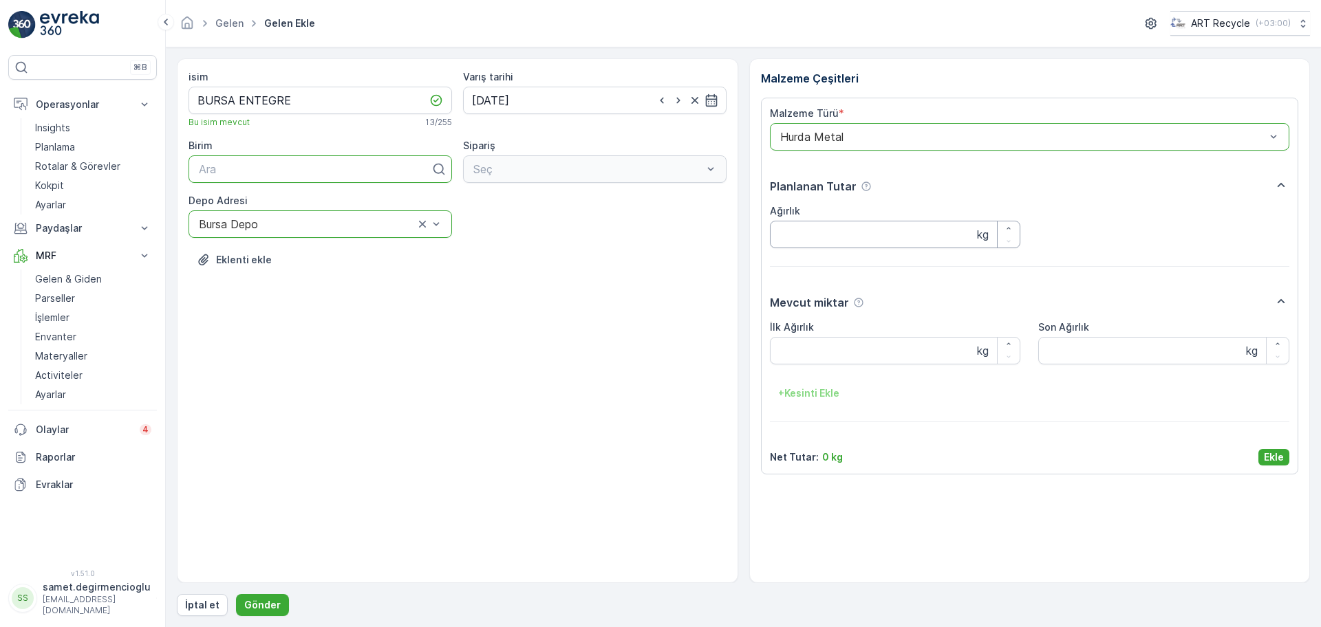
click at [843, 226] on input "Ağırlık" at bounding box center [895, 235] width 251 height 28
click at [860, 226] on input "Ağırlık" at bounding box center [895, 235] width 251 height 28
type input "16400"
click at [837, 347] on Ağırlık "İlk Ağırlık" at bounding box center [895, 351] width 251 height 28
type Ağırlık "16400"
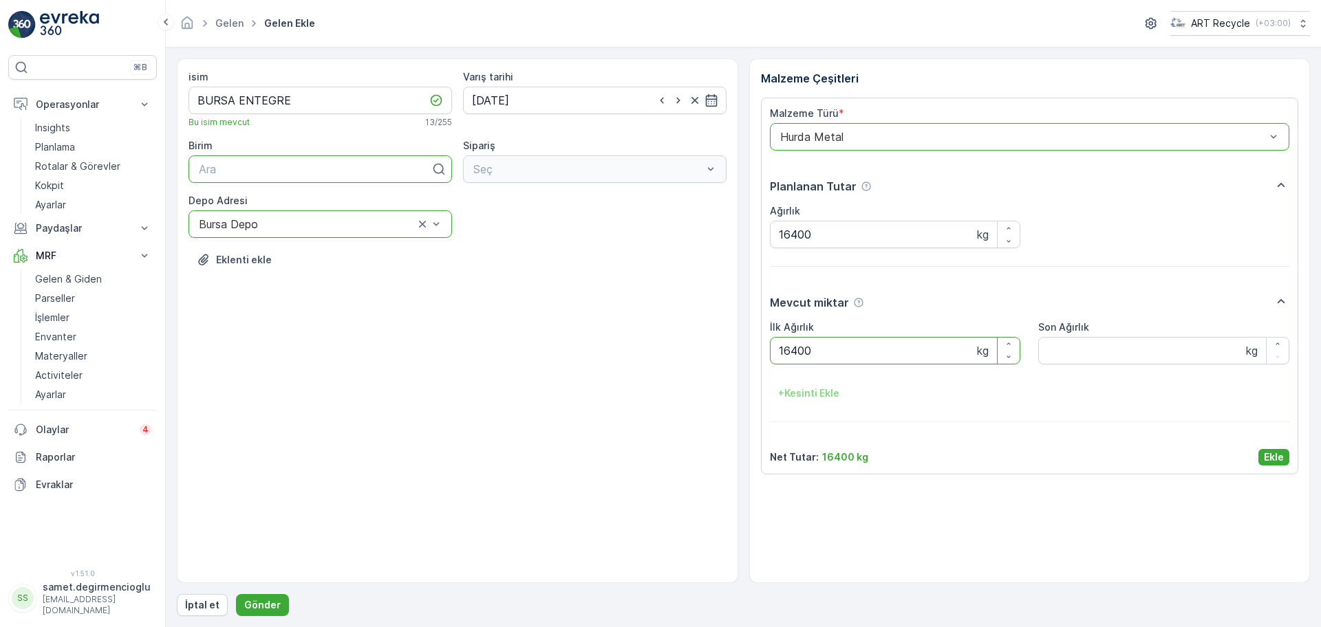
drag, startPoint x: 651, startPoint y: 388, endPoint x: 650, endPoint y: 397, distance: 9.0
click at [650, 397] on div "isim BURSA ENTEGRE Bu isim mevcut 13 / 255 Varış tarihi [DATE] [PERSON_NAME] Ar…" at bounding box center [457, 320] width 561 height 525
drag, startPoint x: 695, startPoint y: 356, endPoint x: 674, endPoint y: 354, distance: 20.7
click at [674, 354] on div "isim BURSA ENTEGRE Bu isim mevcut 13 / 255 Varış tarihi [DATE] [PERSON_NAME] Ar…" at bounding box center [743, 320] width 1133 height 525
click at [1265, 453] on p "Ekle" at bounding box center [1274, 458] width 20 height 14
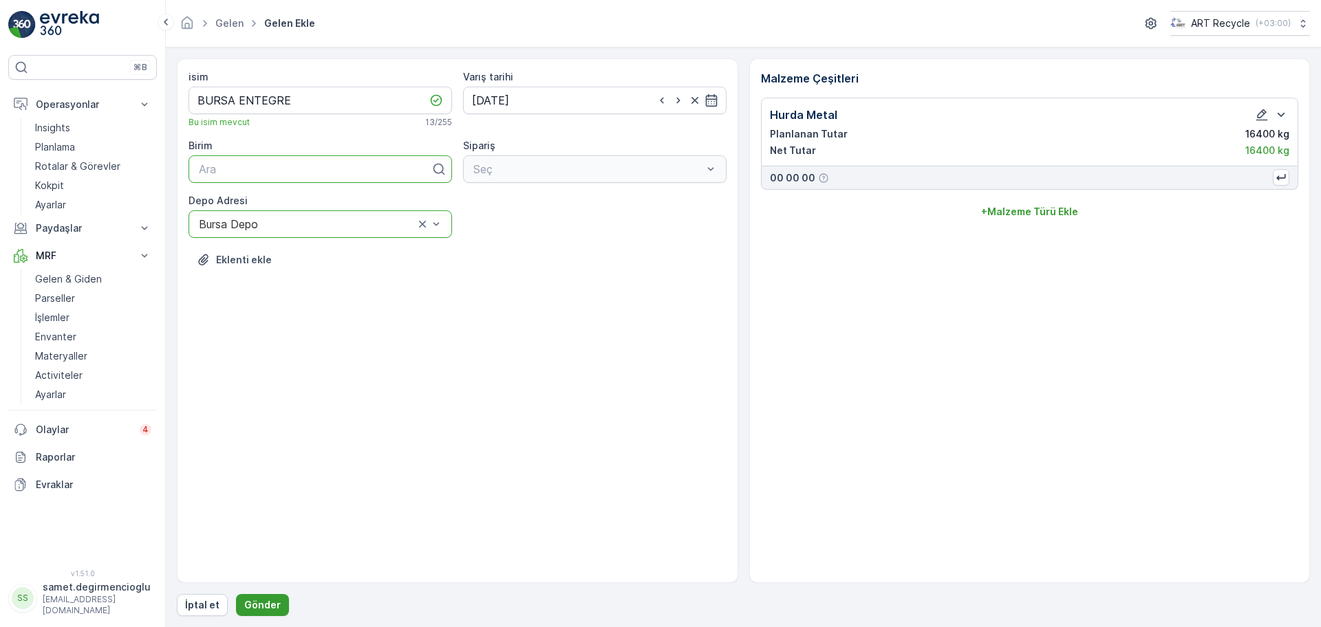
click at [275, 602] on p "Gönder" at bounding box center [262, 606] width 36 height 14
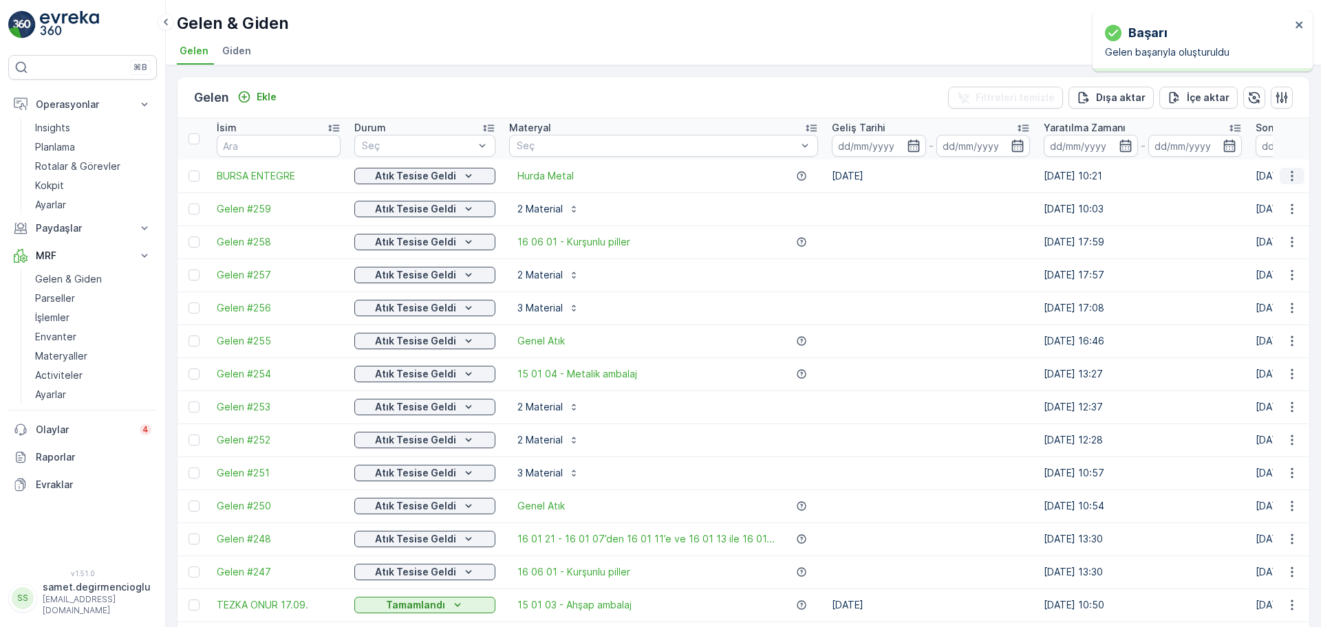
click at [1287, 177] on icon "button" at bounding box center [1292, 176] width 14 height 14
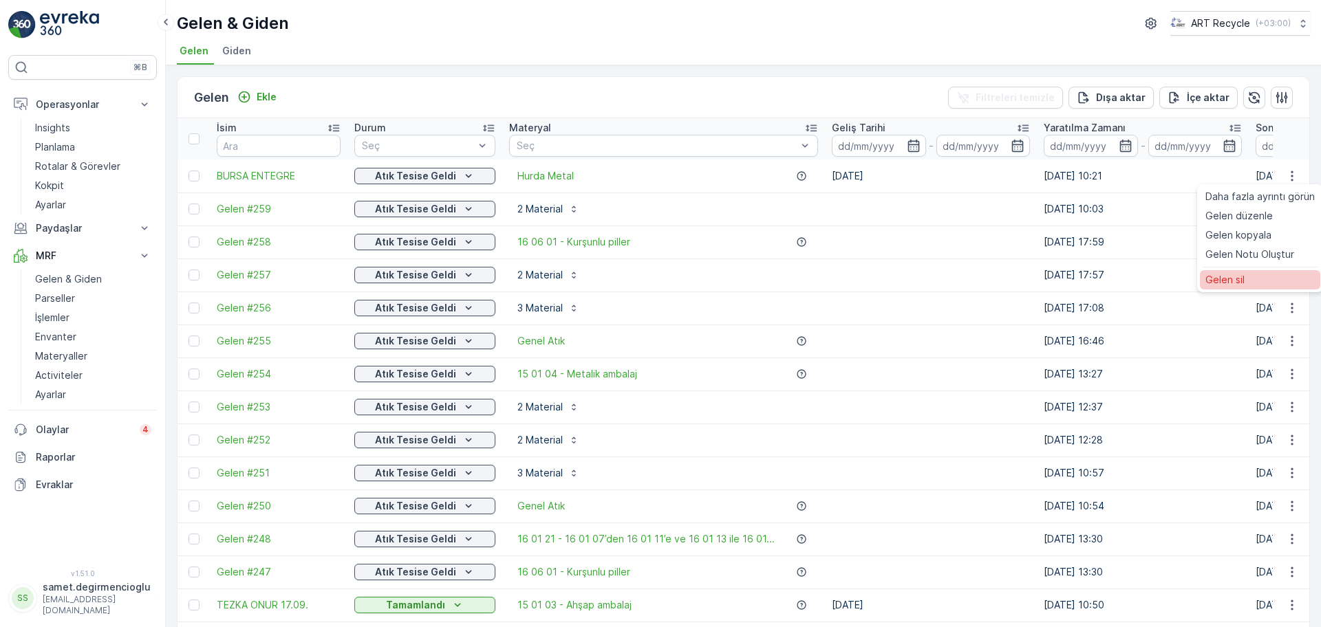
click at [1234, 281] on span "Gelen sil" at bounding box center [1224, 280] width 39 height 14
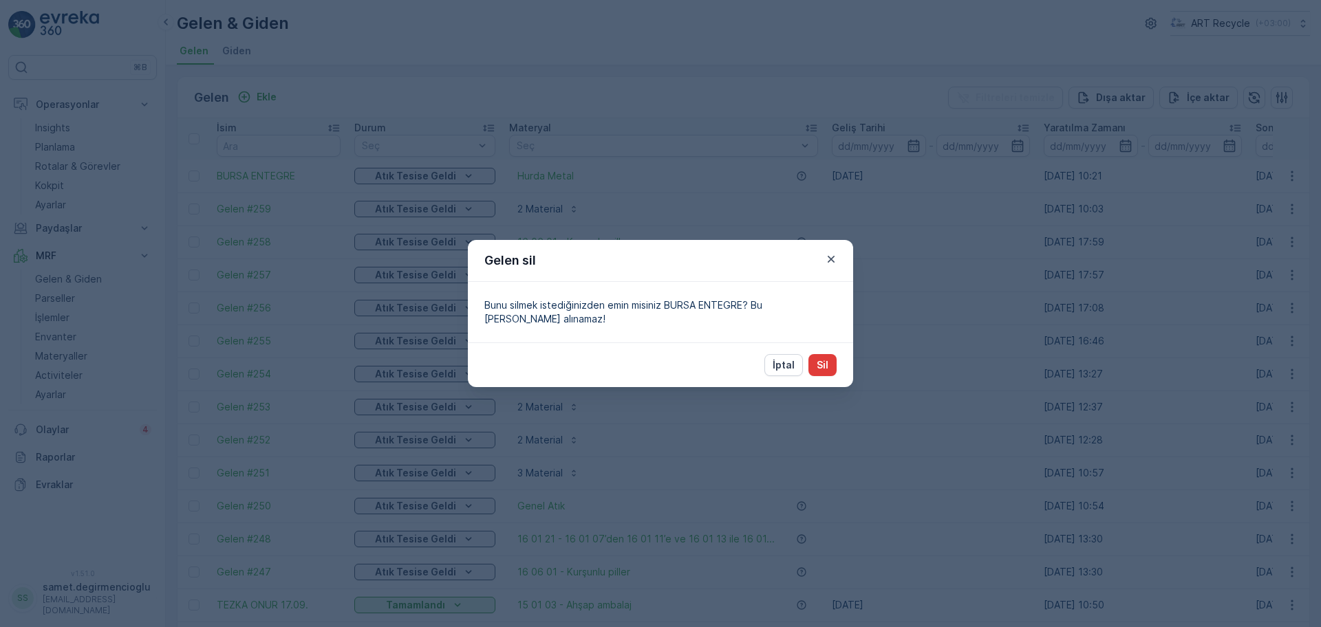
click at [820, 371] on p "Sil" at bounding box center [823, 365] width 12 height 14
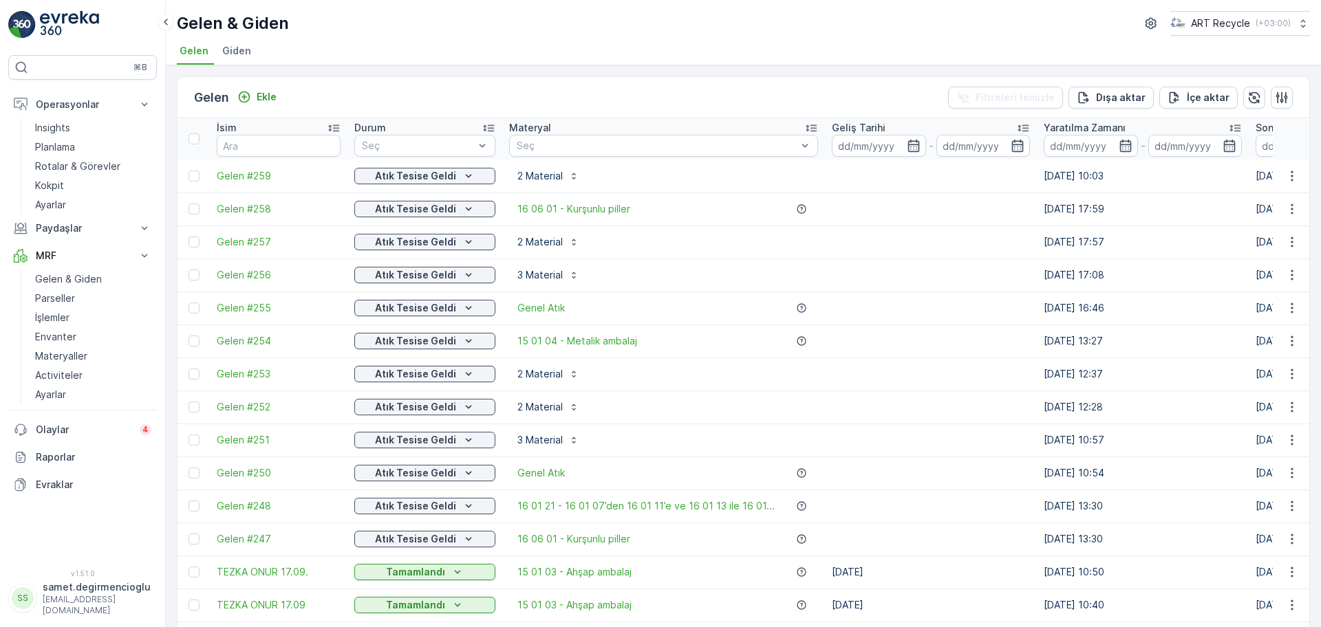
click at [233, 45] on span "Giden" at bounding box center [236, 51] width 29 height 14
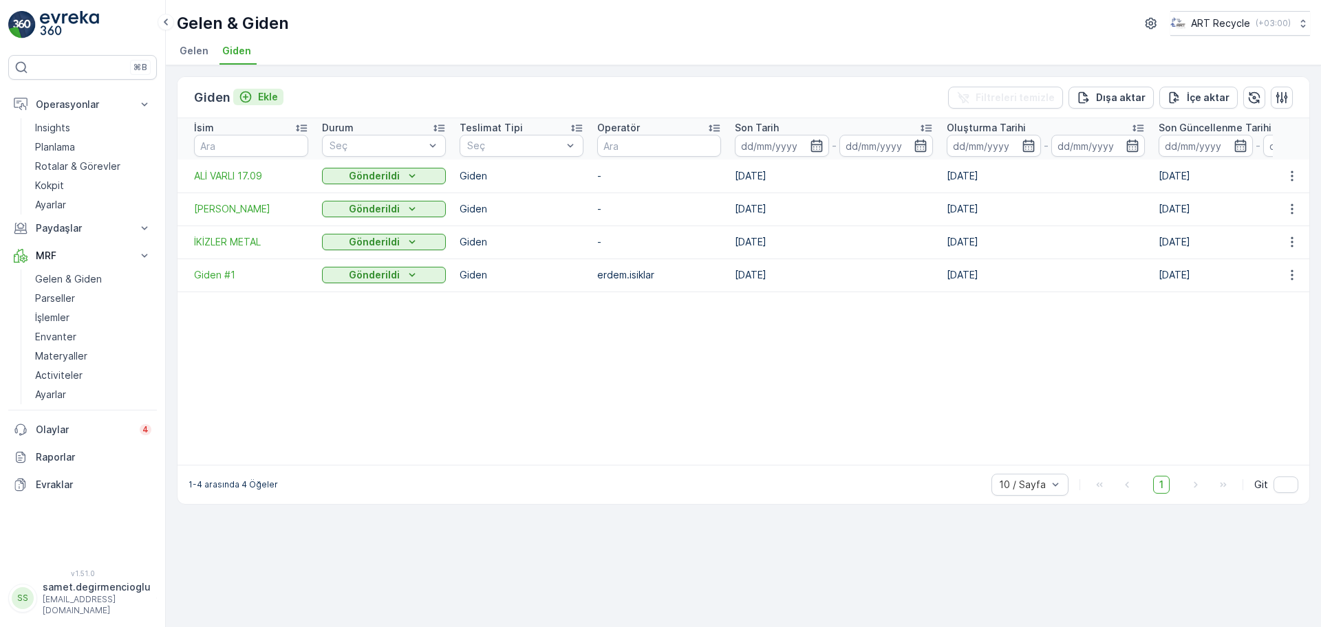
click at [271, 98] on p "Ekle" at bounding box center [268, 97] width 20 height 14
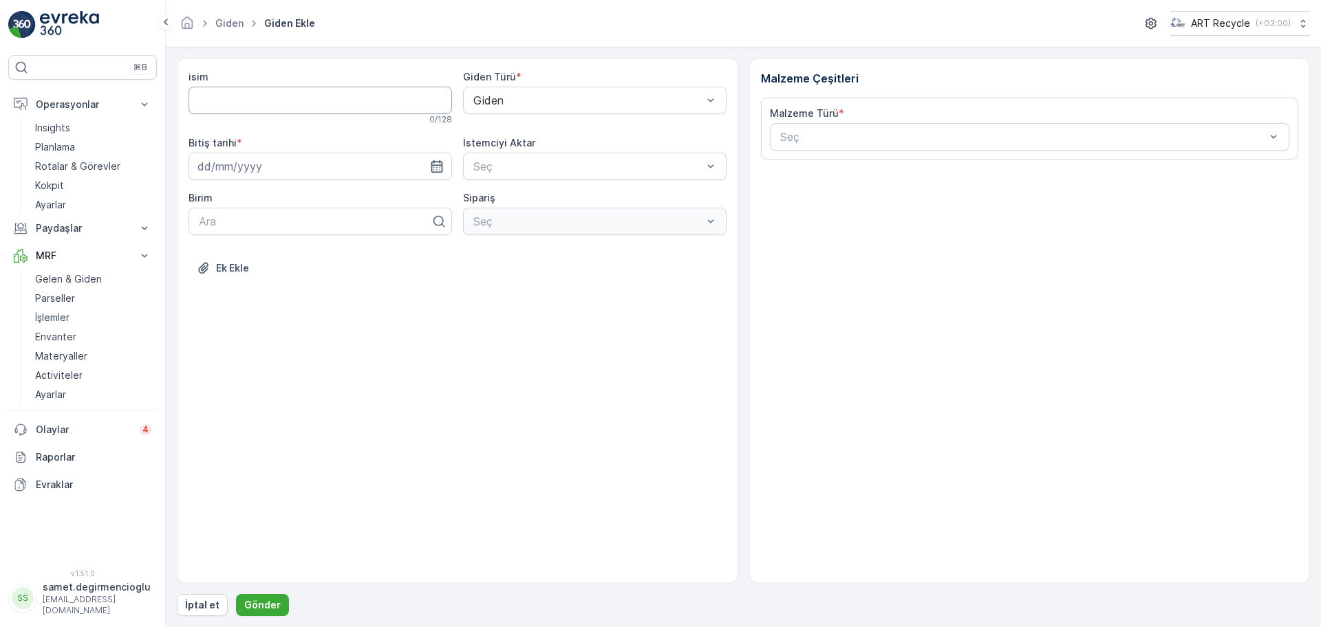
click at [300, 89] on input "isim" at bounding box center [321, 101] width 264 height 28
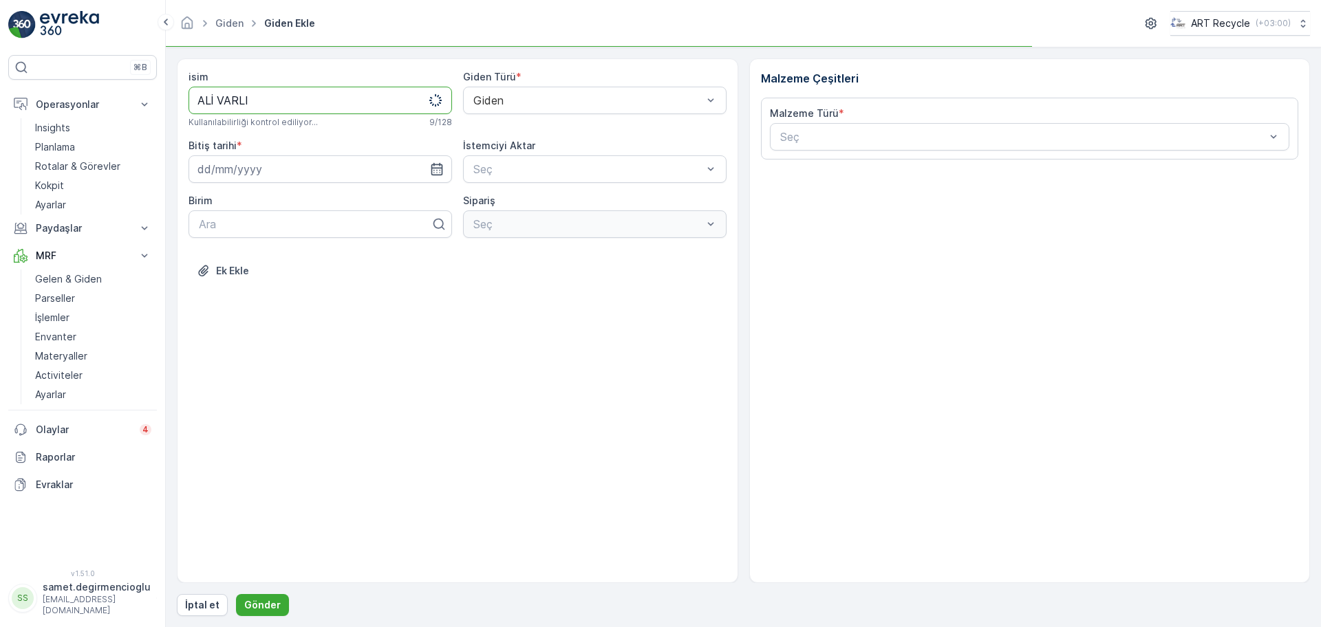
type input "ALİ VARLI"
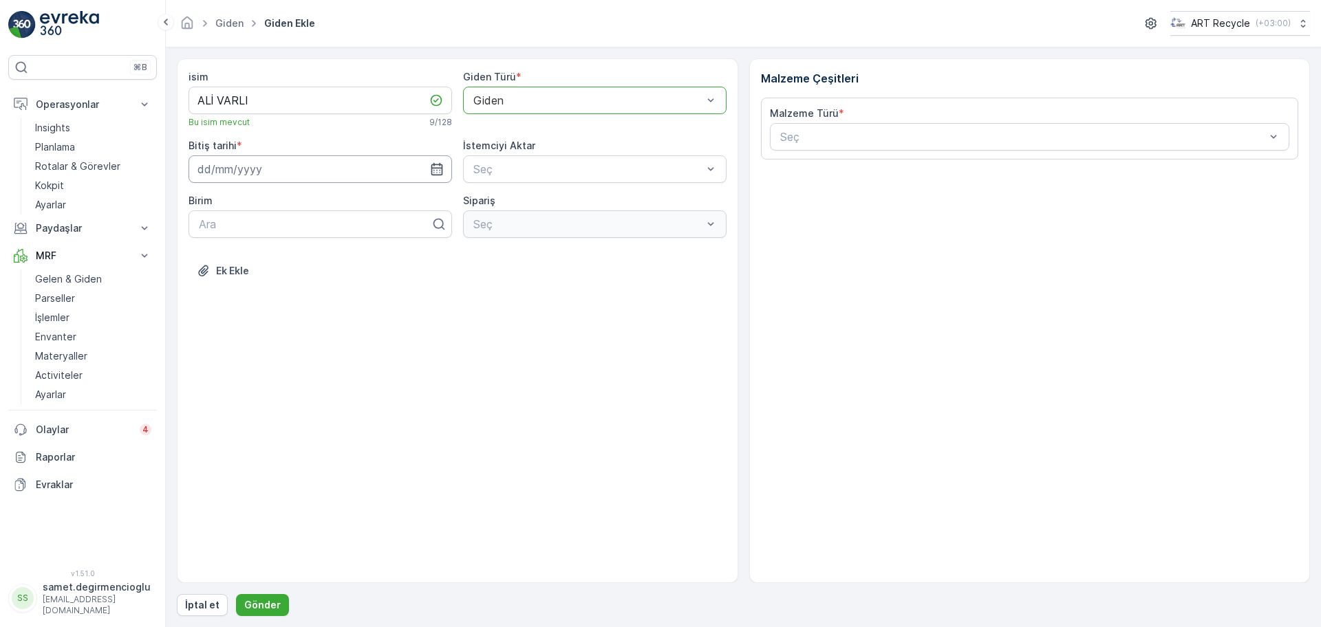
click at [260, 173] on input at bounding box center [321, 169] width 264 height 28
click at [265, 342] on div "24" at bounding box center [261, 339] width 22 height 22
type input "[DATE]"
click at [457, 387] on div "isim ALİ VARLI Bu isim mevcut 9 / 128 Giden Türü * Giden Bitiş tarihi * [DATE] …" at bounding box center [457, 320] width 561 height 525
type input "PLAST"
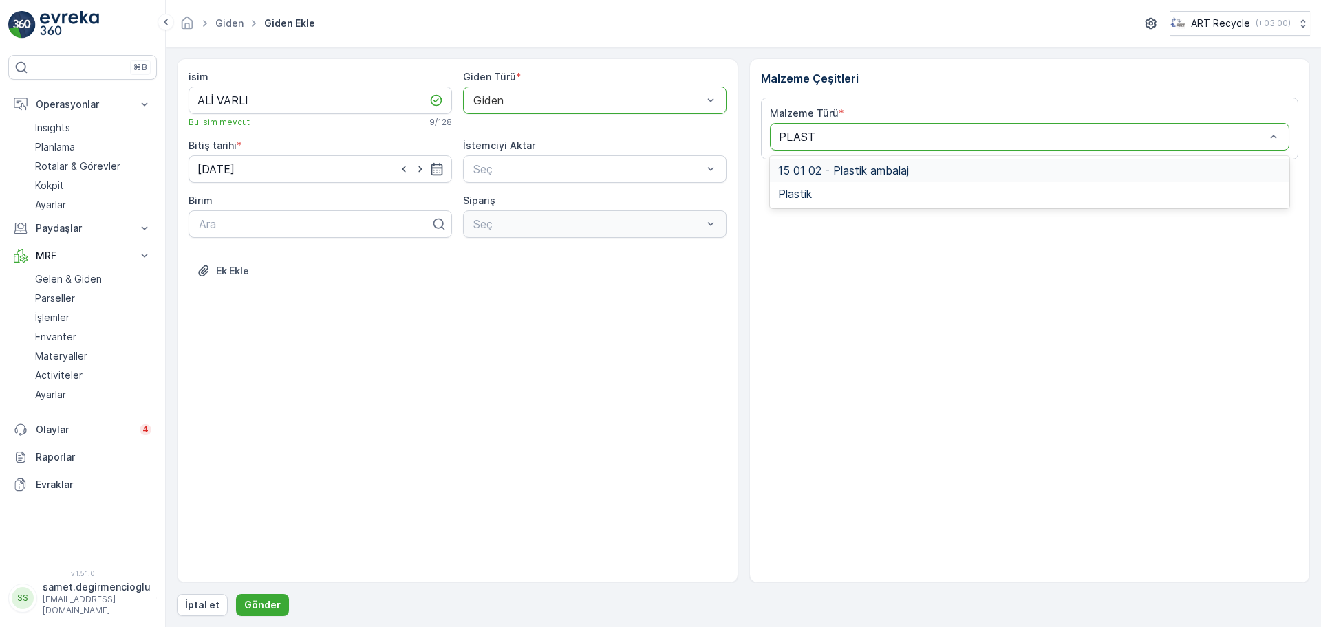
click at [874, 177] on div "15 01 02 - Plastik ambalaj" at bounding box center [1030, 170] width 520 height 23
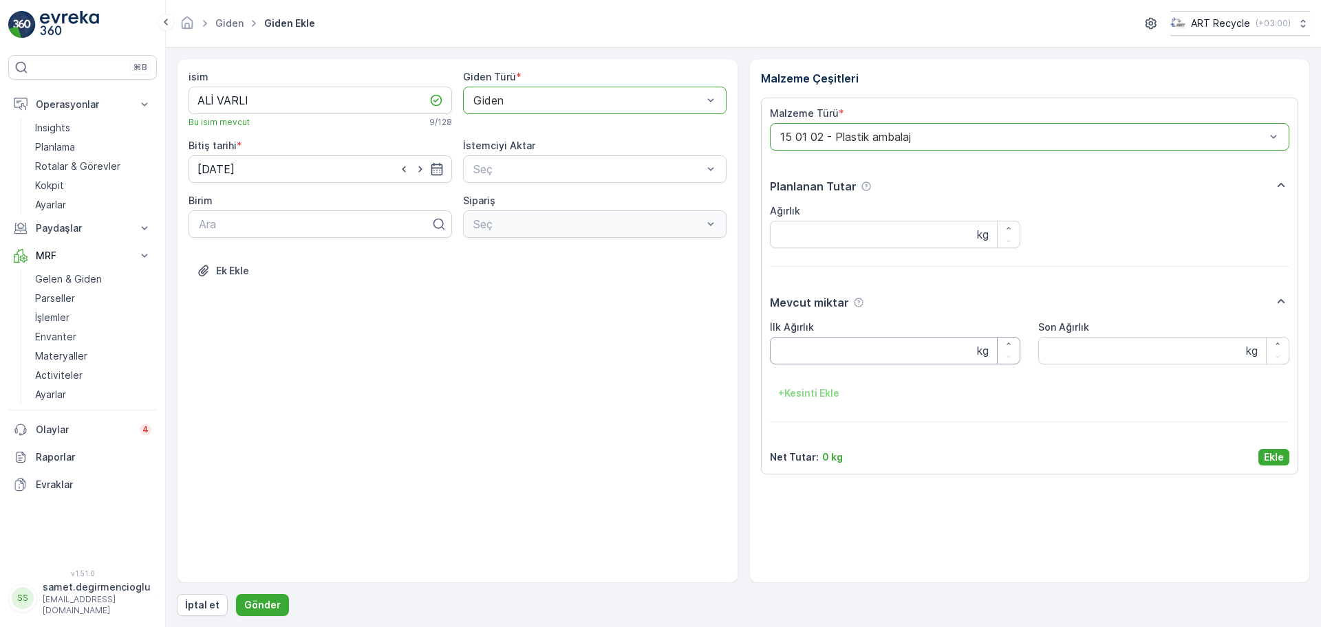
click at [791, 348] on Ağırlık "İlk Ağırlık" at bounding box center [895, 351] width 251 height 28
type Ağırlık "1380"
click at [510, 420] on div "isim ALİ VARLI Bu isim mevcut 9 / 128 Giden Türü * Giden Bitiş tarihi * [DATE] …" at bounding box center [457, 320] width 561 height 525
click at [1271, 455] on p "Ekle" at bounding box center [1274, 458] width 20 height 14
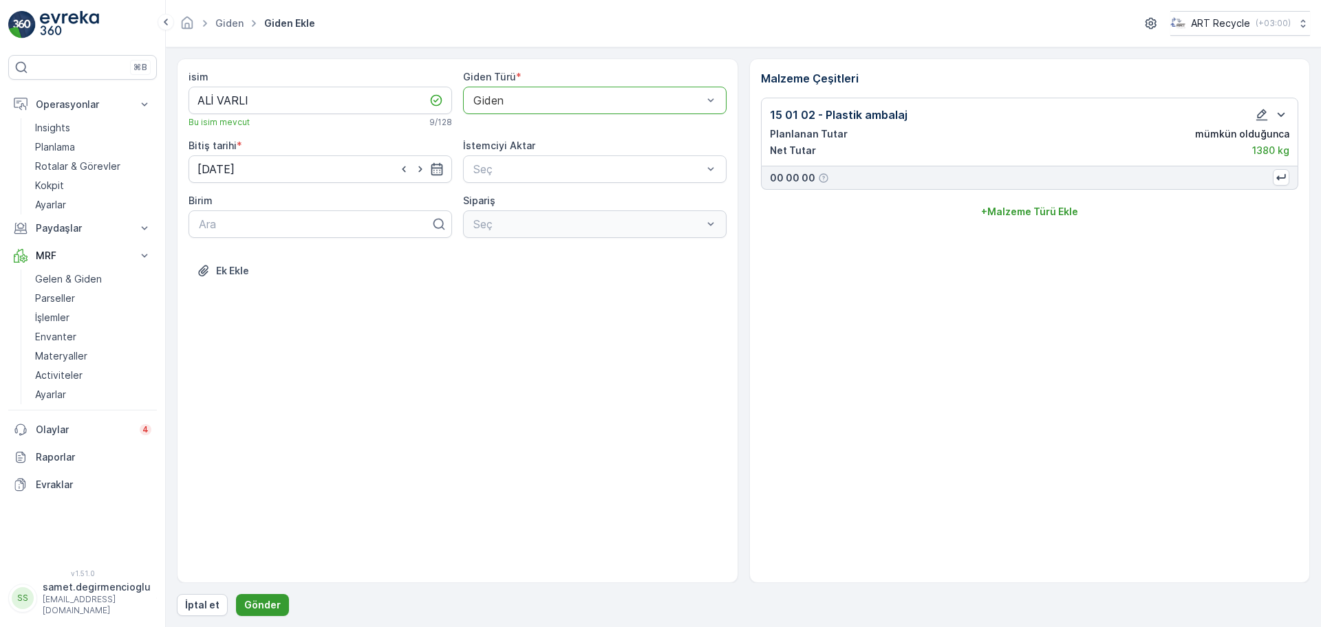
click at [267, 602] on p "Gönder" at bounding box center [262, 606] width 36 height 14
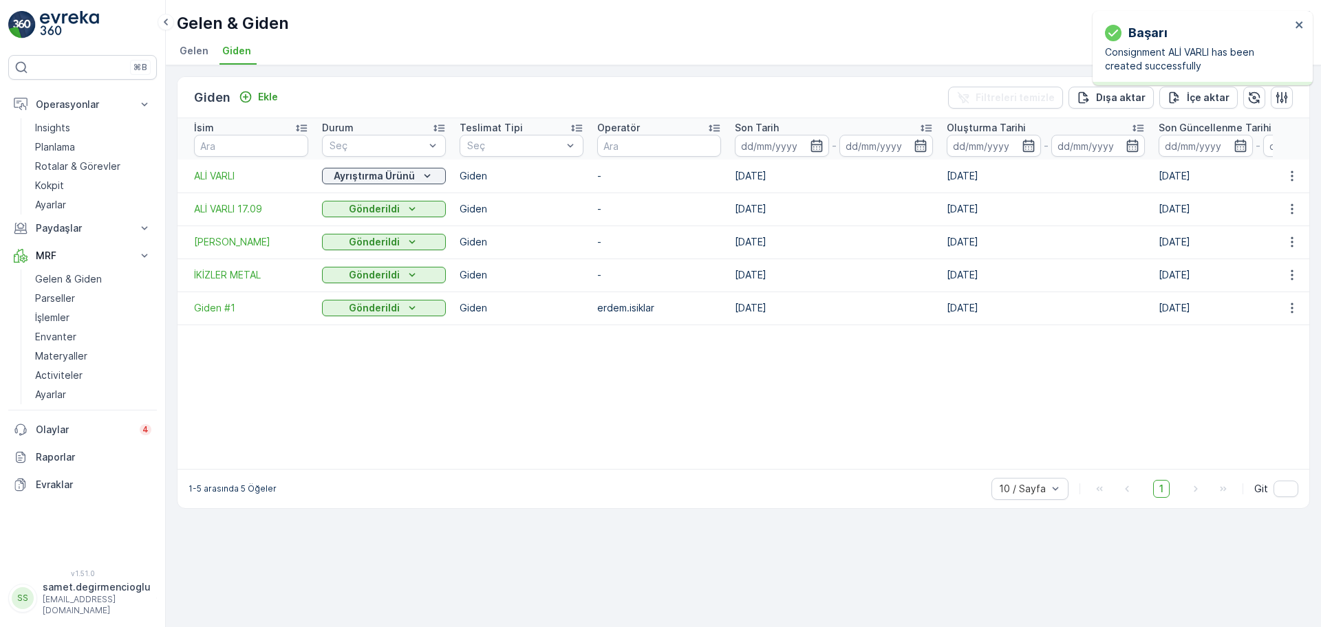
click at [773, 173] on td "[DATE]" at bounding box center [834, 176] width 212 height 33
click at [400, 169] on p "Ayrıştırma Ürünü" at bounding box center [374, 176] width 81 height 14
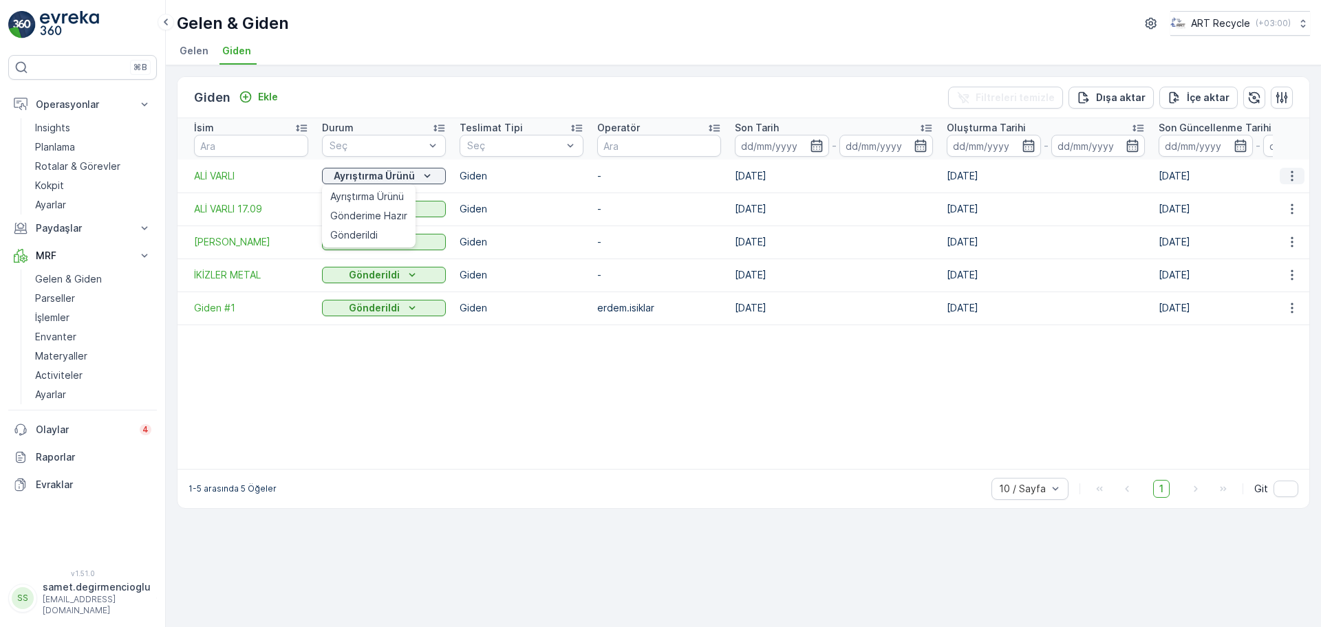
click at [1300, 168] on button "button" at bounding box center [1292, 176] width 25 height 17
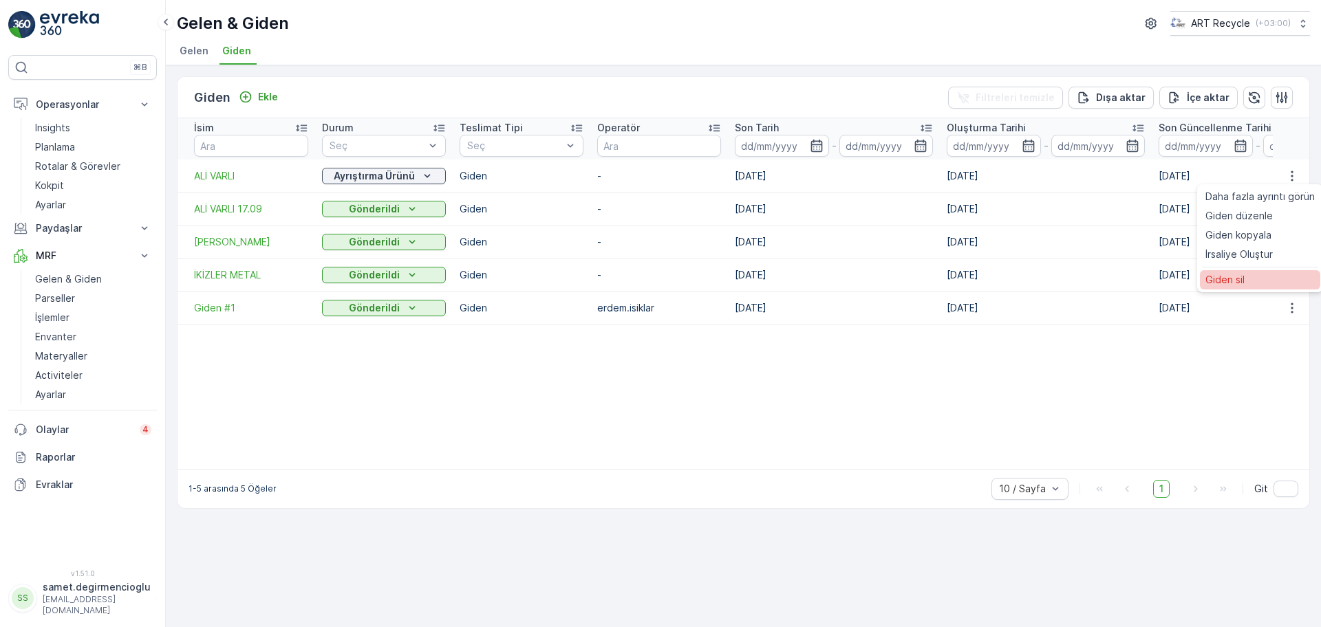
click at [1236, 281] on span "Giden sil" at bounding box center [1224, 280] width 39 height 14
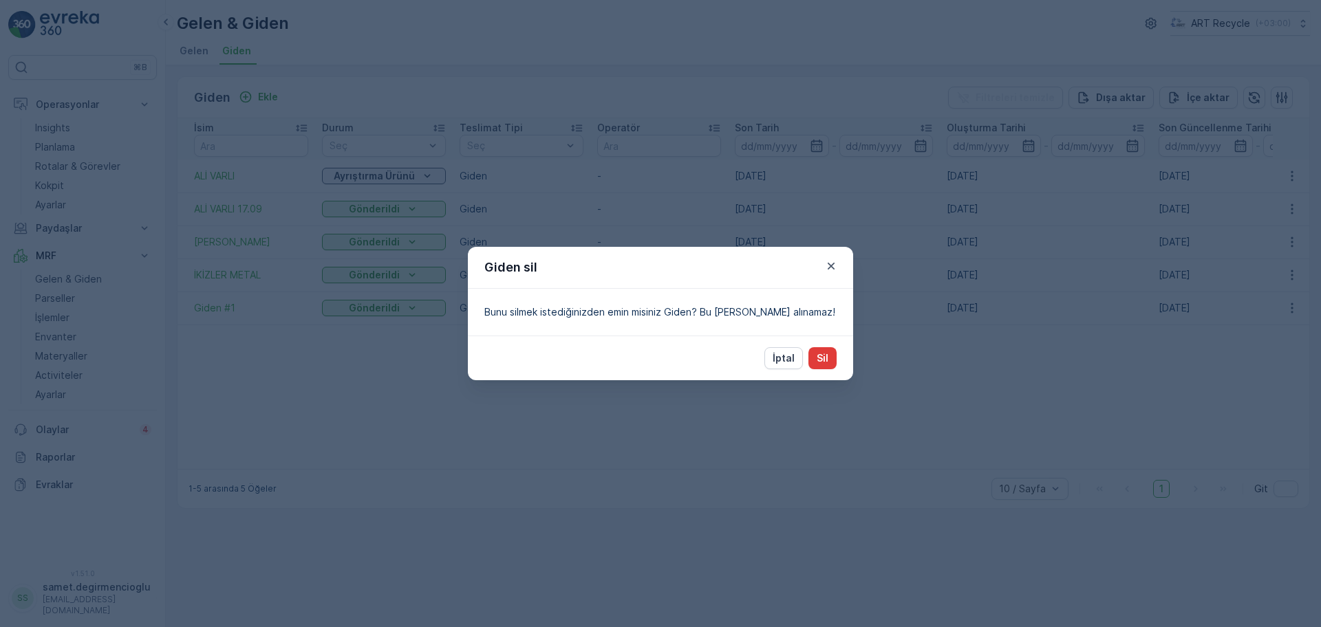
click at [828, 366] on button "Sil" at bounding box center [822, 358] width 28 height 22
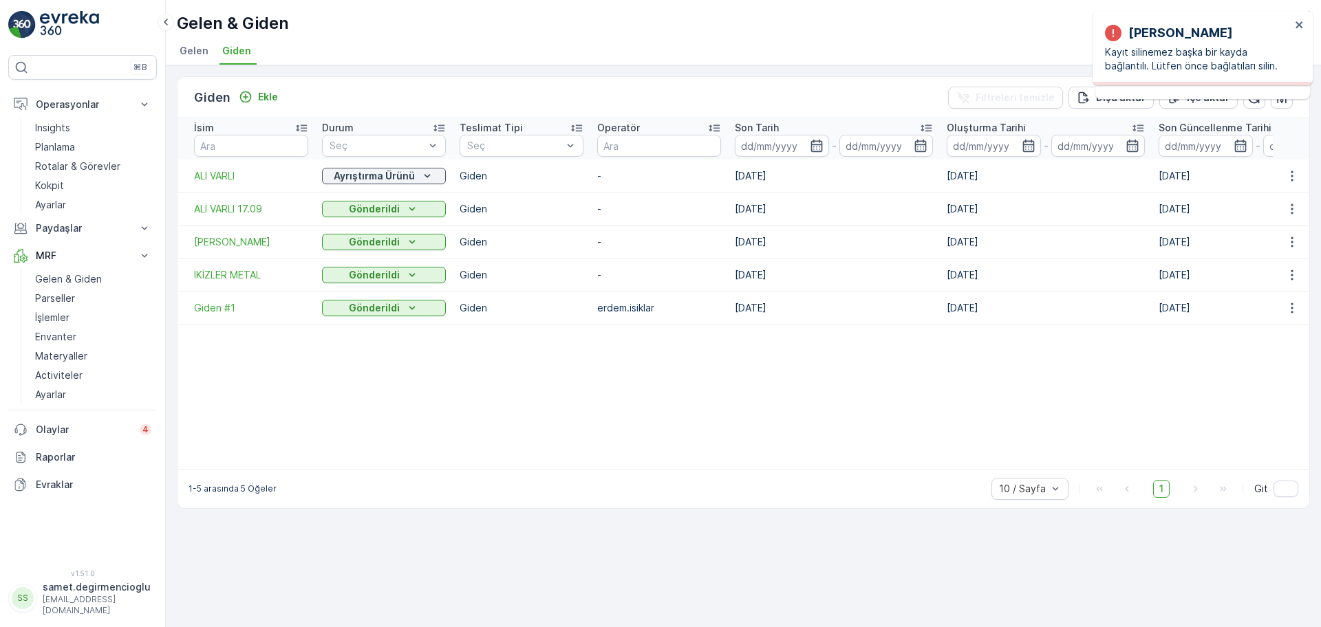
click at [804, 356] on table "[PERSON_NAME] Seç Teslimat Tipi Seç Operatör Son Tarih - Oluşturma Tarihi - Son…" at bounding box center [876, 293] width 1397 height 351
click at [1291, 172] on icon "button" at bounding box center [1292, 176] width 14 height 14
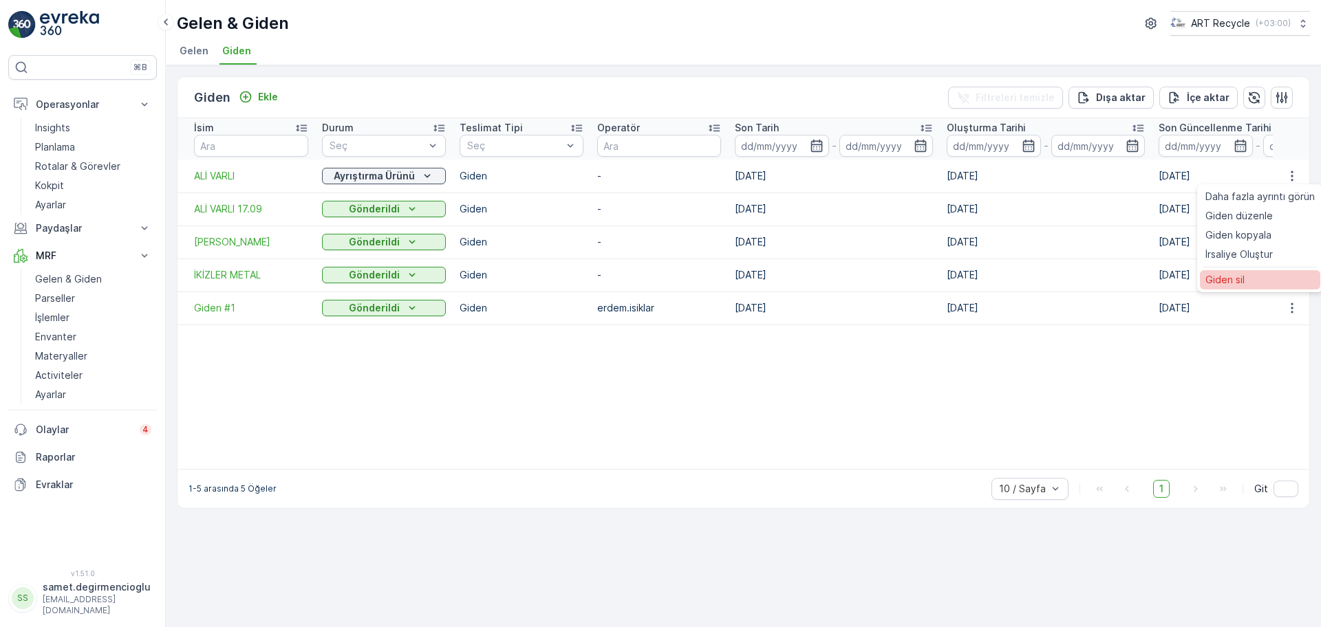
click at [1224, 284] on span "Giden sil" at bounding box center [1224, 280] width 39 height 14
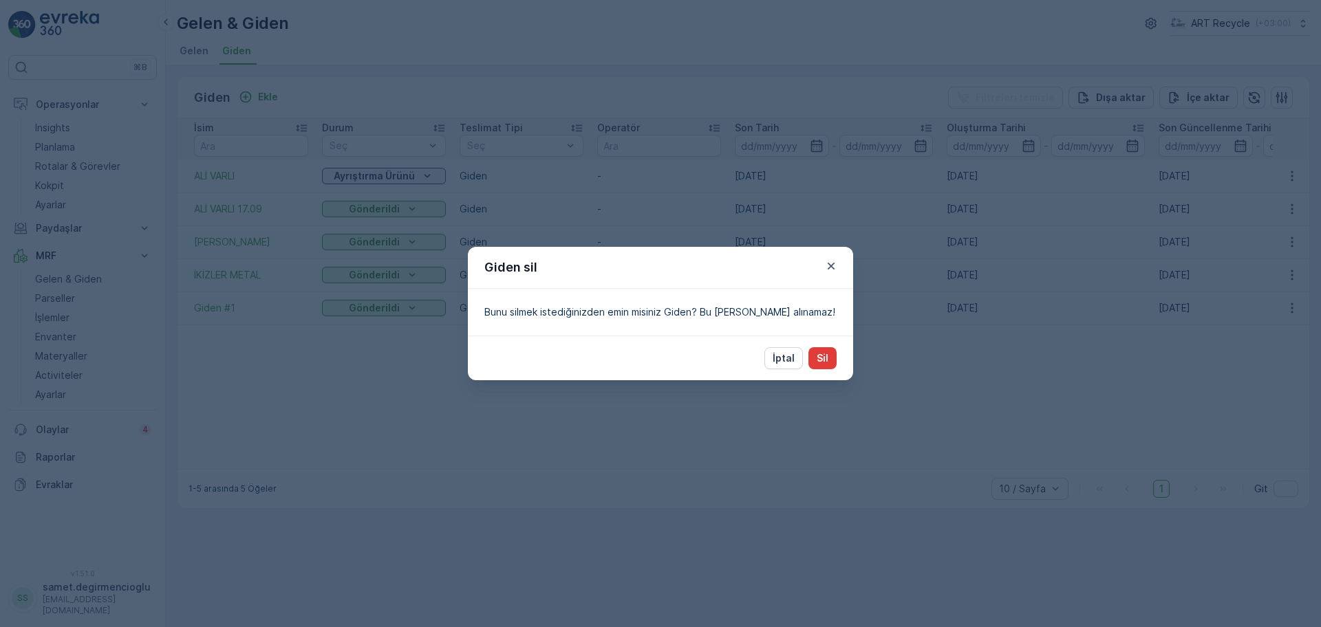
click at [821, 358] on p "Sil" at bounding box center [823, 359] width 12 height 14
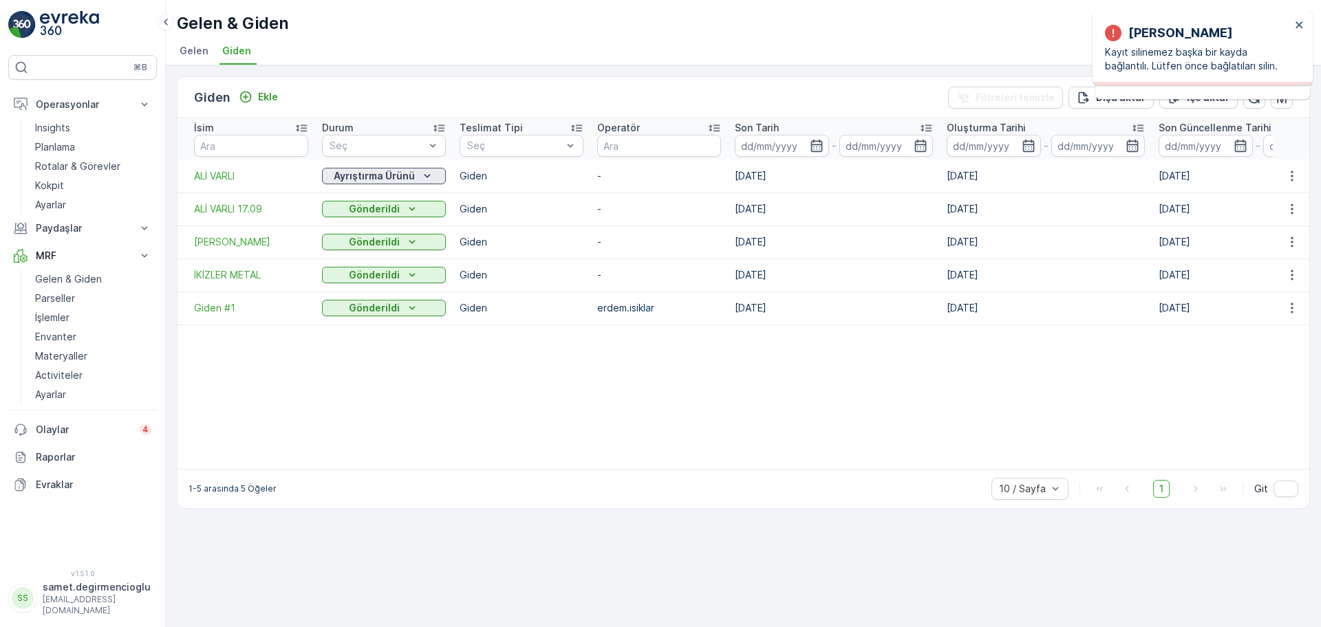
click at [405, 178] on p "Ayrıştırma Ürünü" at bounding box center [374, 176] width 81 height 14
click at [378, 217] on span "Gönderime Hazır" at bounding box center [368, 216] width 77 height 14
click at [458, 391] on table "[PERSON_NAME] Seç Teslimat Tipi Seç Operatör Son Tarih - Oluşturma Tarihi - Son…" at bounding box center [876, 293] width 1397 height 351
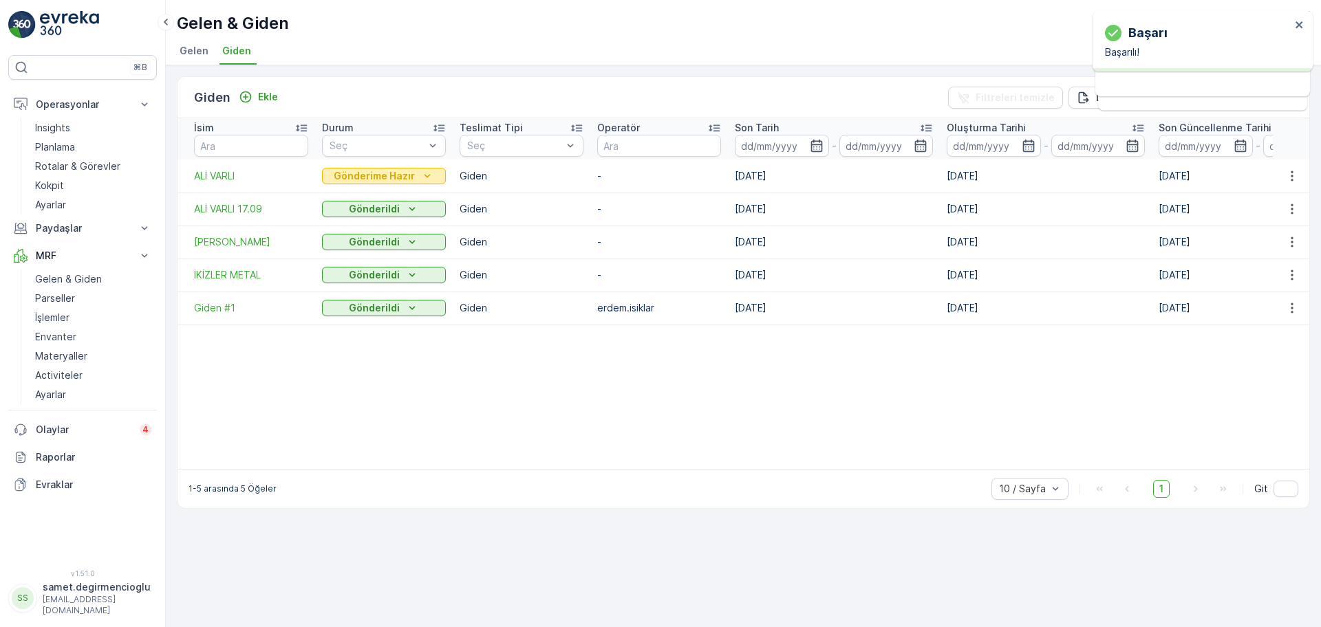
click at [389, 179] on p "Gönderime Hazır" at bounding box center [374, 176] width 81 height 14
click at [369, 236] on span "Gönderildi" at bounding box center [353, 235] width 47 height 14
click at [572, 411] on table "[PERSON_NAME] Seç Teslimat Tipi Seç Operatör Son Tarih - Oluşturma Tarihi - Son…" at bounding box center [876, 293] width 1397 height 351
click at [1295, 176] on icon "button" at bounding box center [1292, 176] width 14 height 14
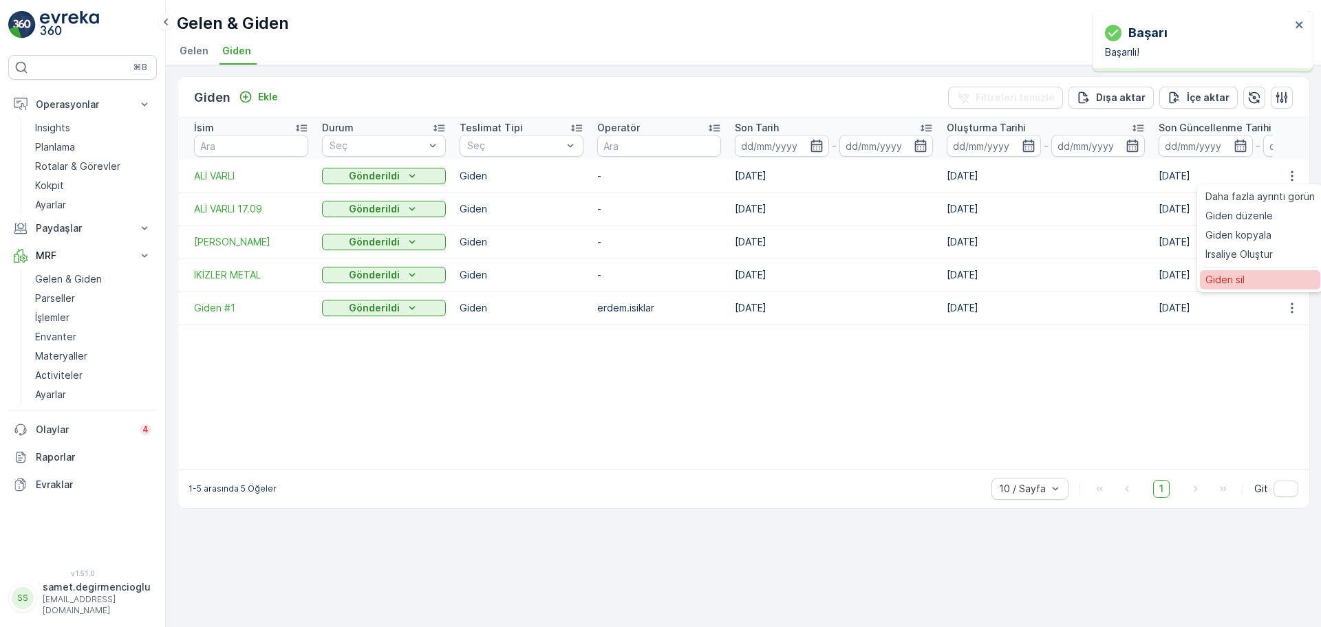
click at [1240, 277] on span "Giden sil" at bounding box center [1224, 280] width 39 height 14
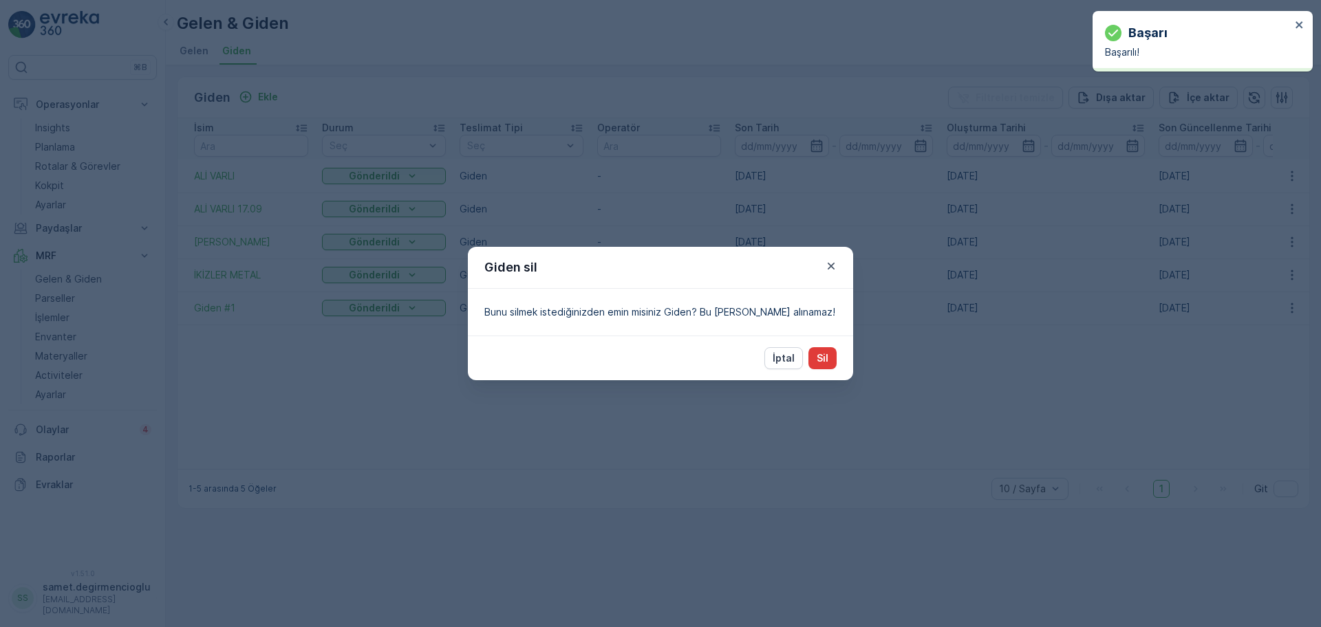
click at [817, 354] on p "Sil" at bounding box center [823, 359] width 12 height 14
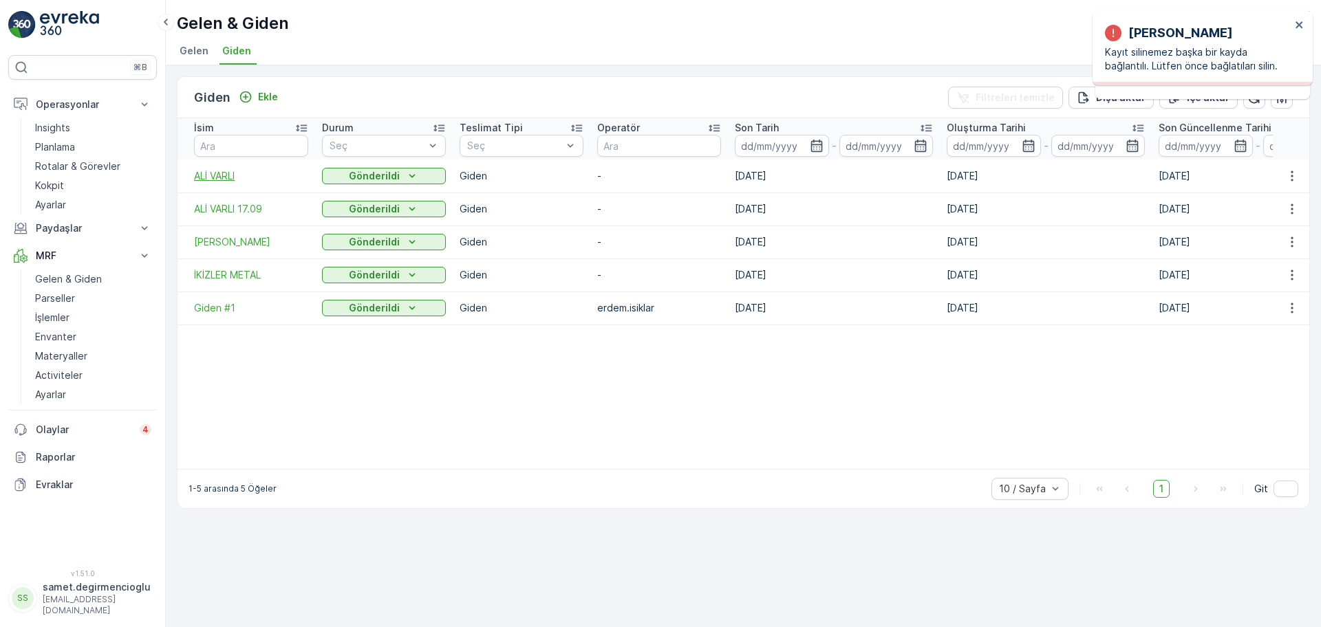
click at [226, 169] on span "ALİ VARLI" at bounding box center [251, 176] width 114 height 14
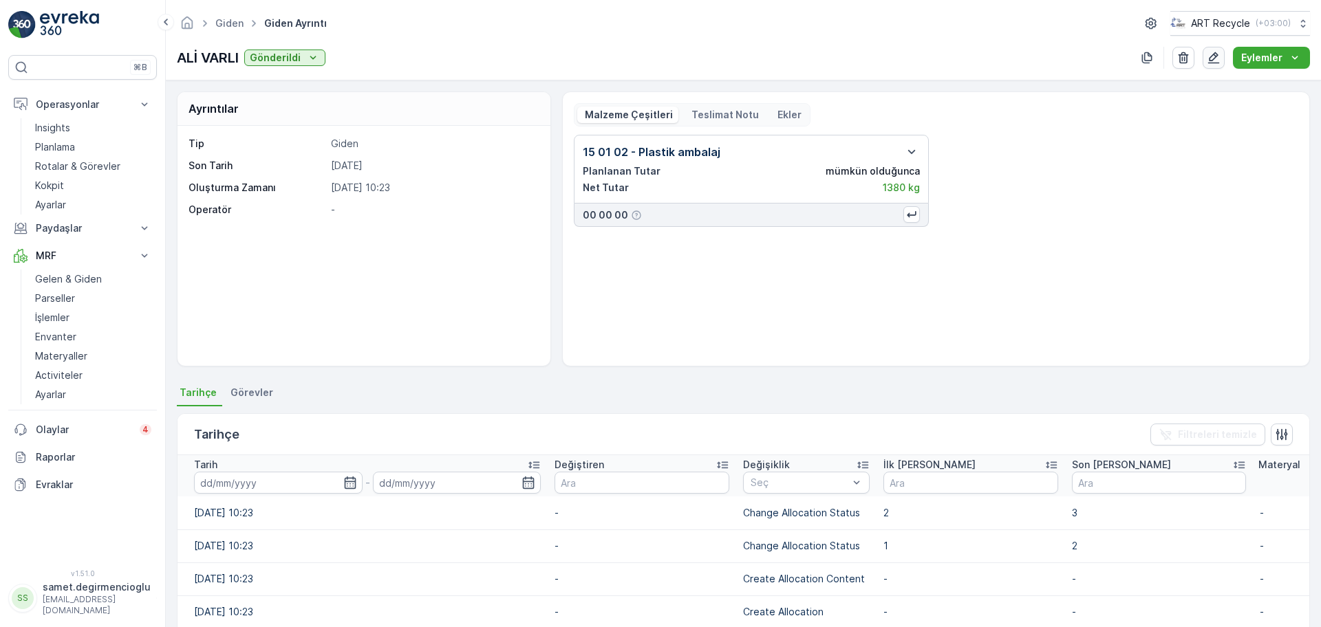
click at [1210, 54] on icon "button" at bounding box center [1214, 58] width 14 height 14
